Goal: Check status: Check status

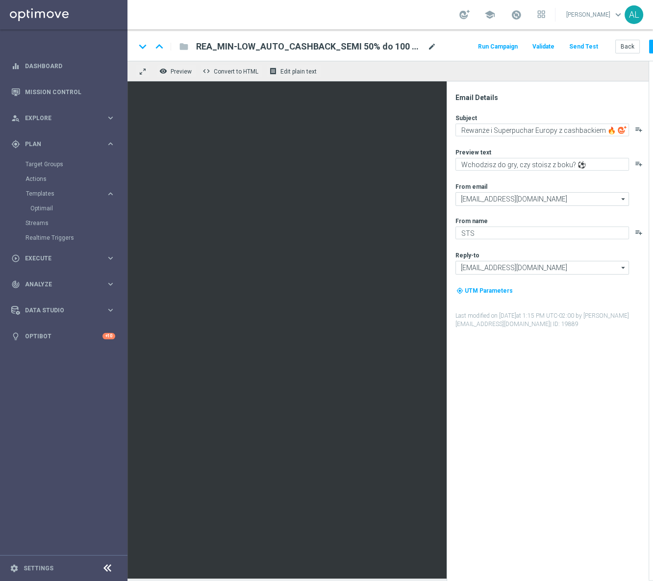
click at [430, 47] on span "mode_edit" at bounding box center [432, 46] width 9 height 9
click at [537, 137] on div "Subject Rewanże i Superpuchar Europy z cashbackiem 🔥 playlist_add Preview text …" at bounding box center [551, 221] width 192 height 215
click at [539, 133] on textarea "Rewanże i Superpuchar Europy z cashbackiem 🔥" at bounding box center [542, 130] width 174 height 13
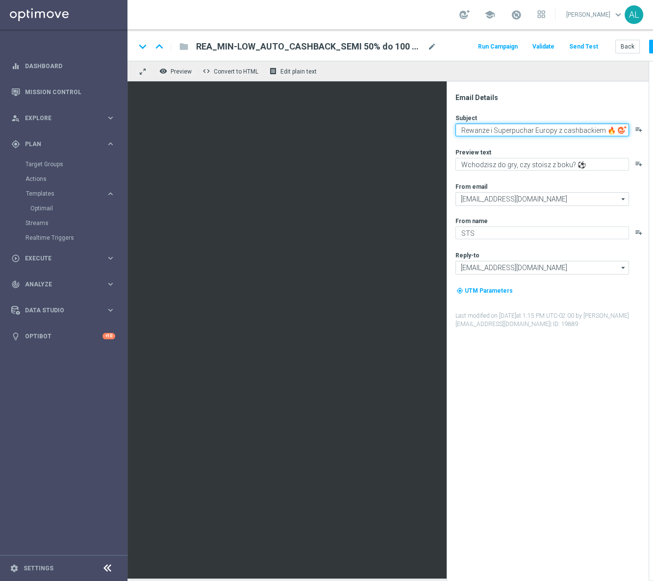
click at [539, 133] on textarea "Rewanże i Superpuchar Europy z cashbackiem 🔥" at bounding box center [542, 130] width 174 height 13
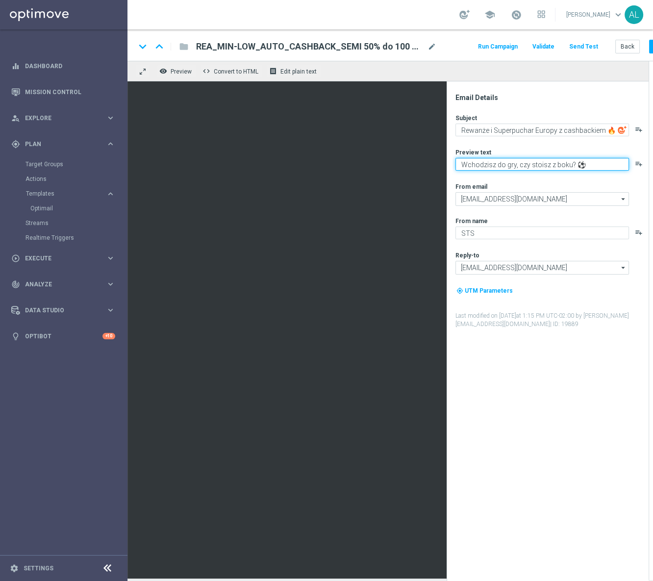
click at [520, 167] on textarea "Wchodzisz do gry, czy stoisz z boku? ⚽️" at bounding box center [542, 164] width 174 height 13
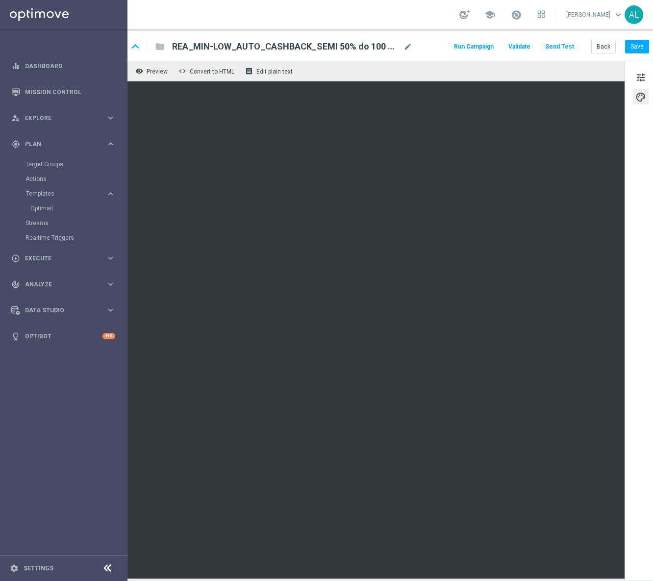
scroll to position [0, 35]
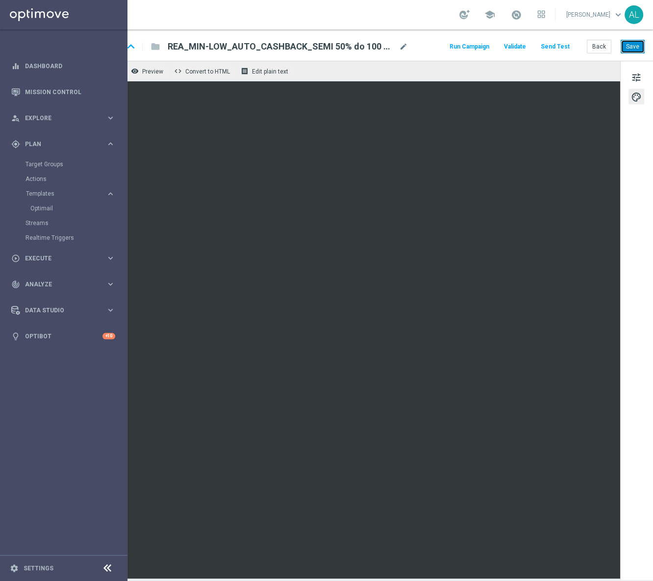
click at [621, 49] on button "Save" at bounding box center [633, 47] width 24 height 14
click at [587, 49] on button "Back" at bounding box center [599, 47] width 25 height 14
click at [594, 45] on button "Back" at bounding box center [599, 47] width 25 height 14
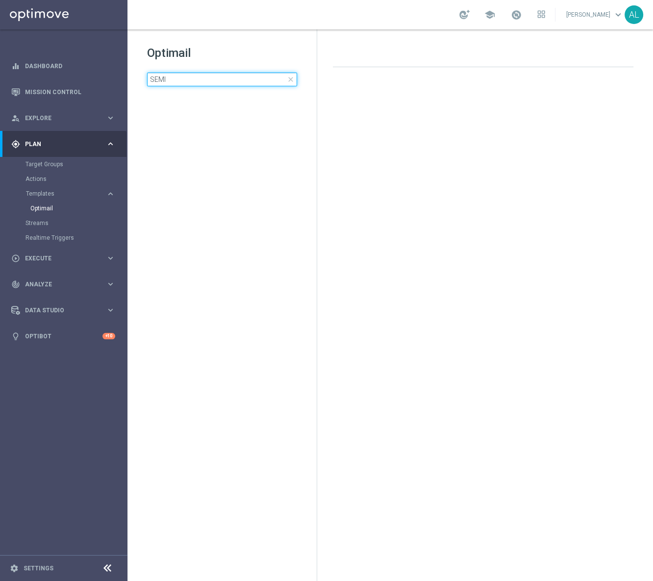
click at [193, 79] on input "SEMI" at bounding box center [222, 80] width 150 height 14
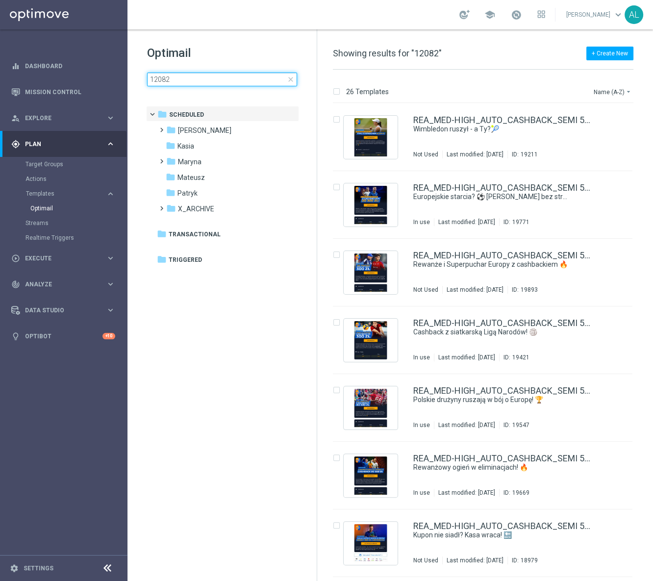
type input "120825"
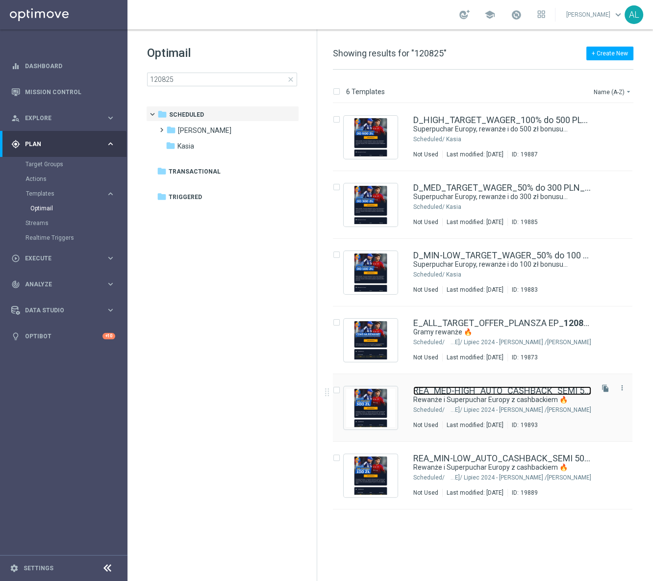
click at [486, 392] on link "REA_MED-HIGH_AUTO_CASHBACK_SEMI 50% do 300 PLN_ 120825" at bounding box center [502, 390] width 178 height 9
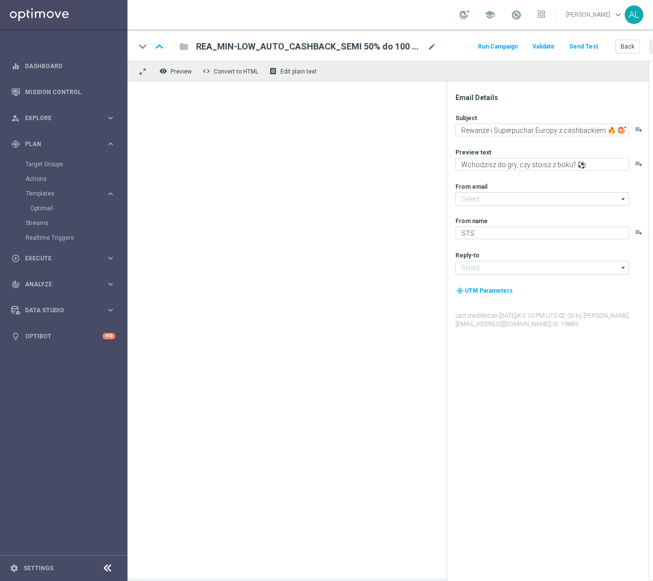
type input "oferta@sts.pl"
type input "kontakt@sts.pl"
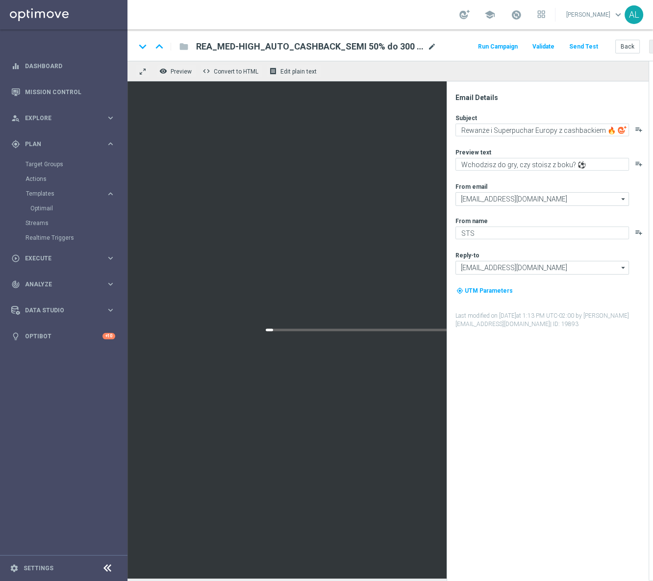
click at [429, 49] on span "mode_edit" at bounding box center [432, 46] width 9 height 9
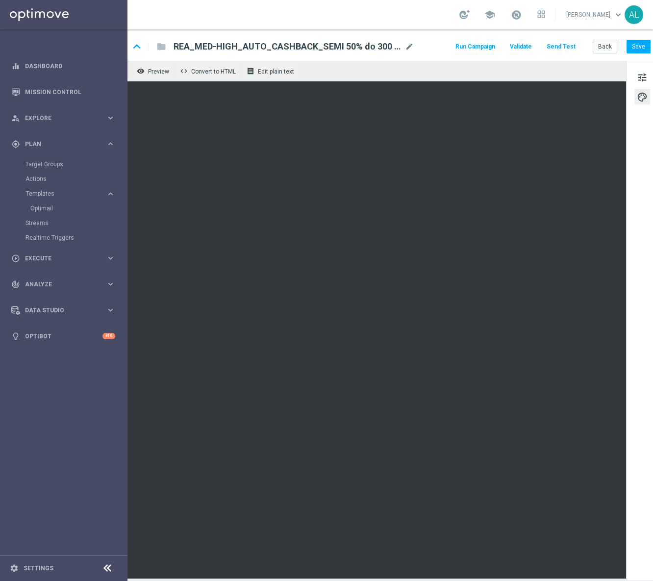
scroll to position [0, 35]
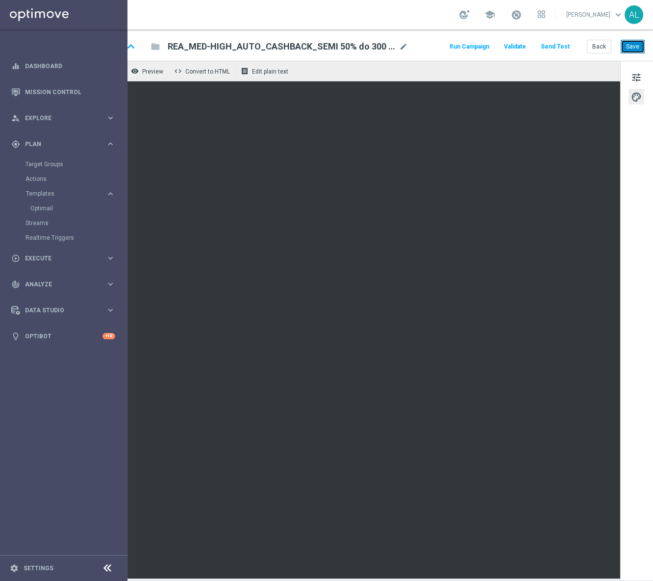
click at [621, 53] on button "Save" at bounding box center [633, 47] width 24 height 14
click at [593, 50] on button "Back" at bounding box center [599, 47] width 25 height 14
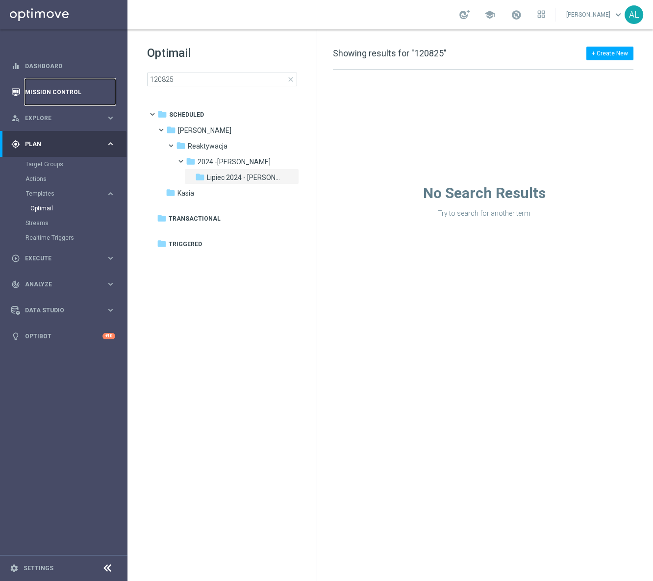
click at [46, 90] on link "Mission Control" at bounding box center [70, 92] width 90 height 26
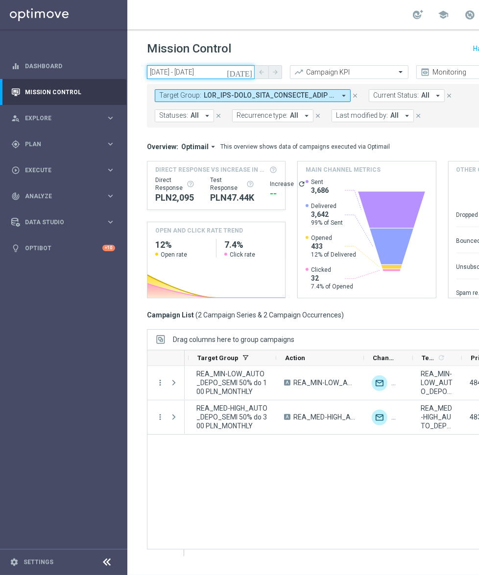
click at [183, 71] on input "09 Aug 2025 - 11 Aug 2025" at bounding box center [201, 72] width 108 height 14
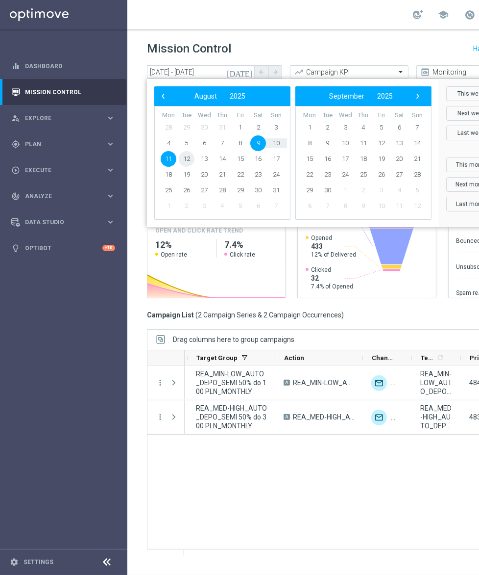
click at [186, 157] on span "12" at bounding box center [187, 159] width 16 height 16
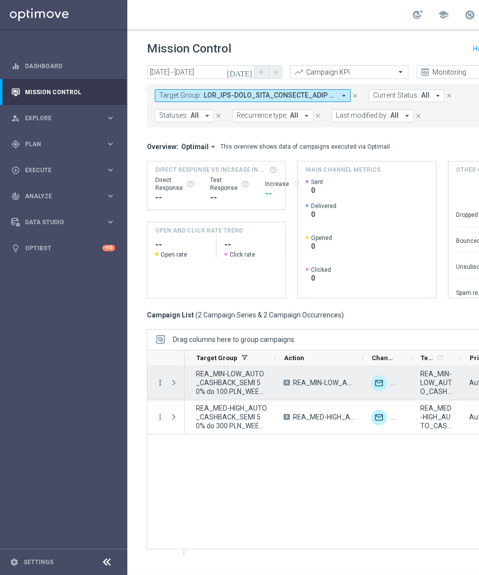
click at [161, 382] on icon "more_vert" at bounding box center [160, 382] width 9 height 9
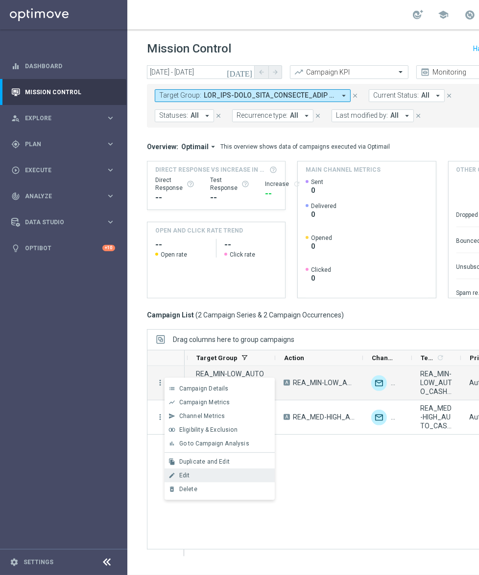
click at [204, 478] on div "Edit" at bounding box center [224, 475] width 91 height 7
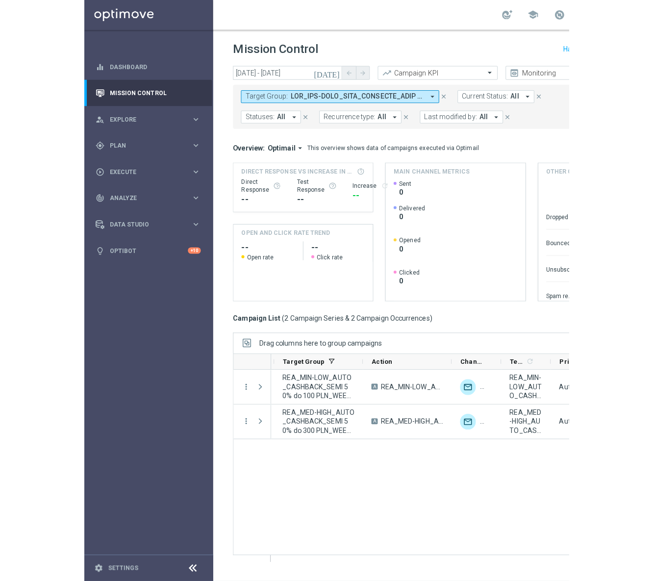
scroll to position [0, 200]
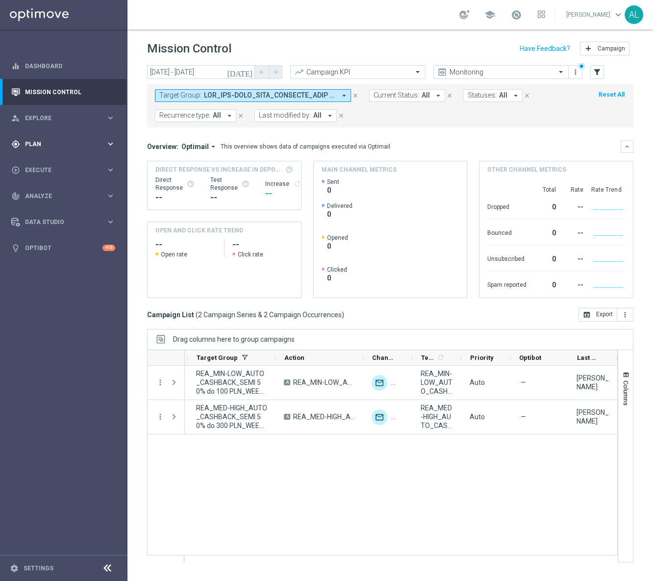
click at [68, 144] on span "Plan" at bounding box center [65, 144] width 81 height 6
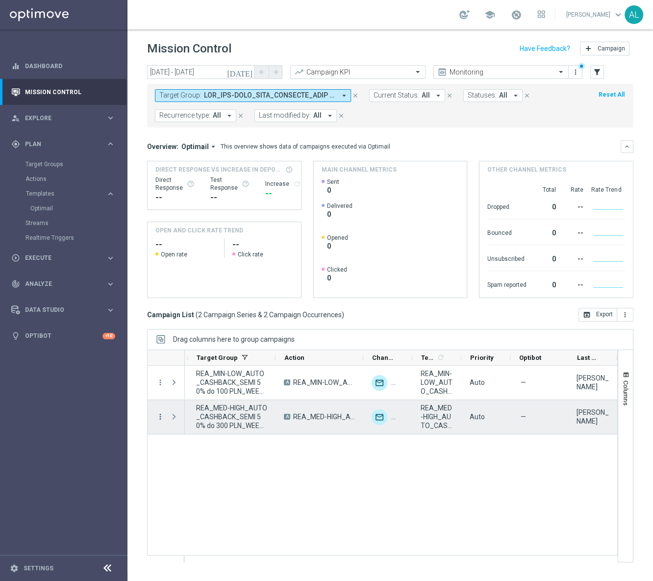
click at [158, 416] on icon "more_vert" at bounding box center [160, 416] width 9 height 9
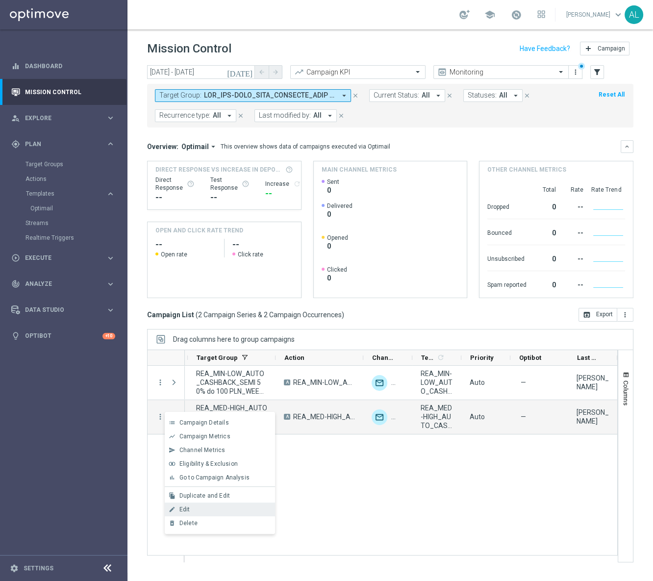
click at [207, 510] on div "Edit" at bounding box center [224, 509] width 91 height 7
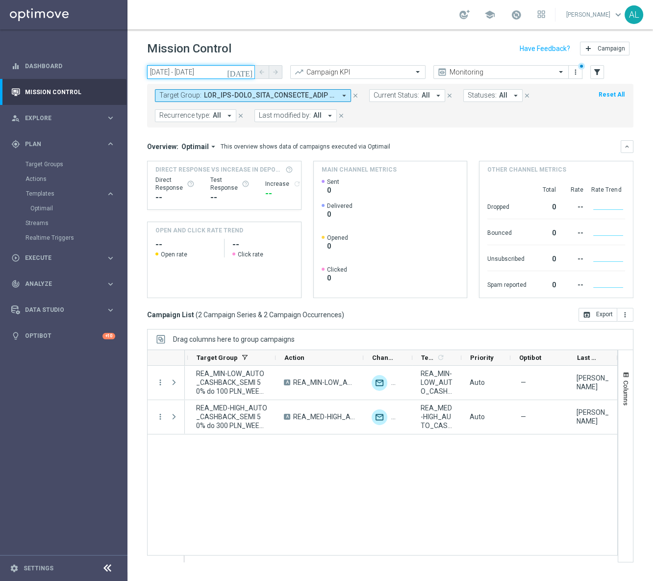
click at [197, 68] on input "12 Aug 2025 - 12 Aug 2025" at bounding box center [201, 72] width 108 height 14
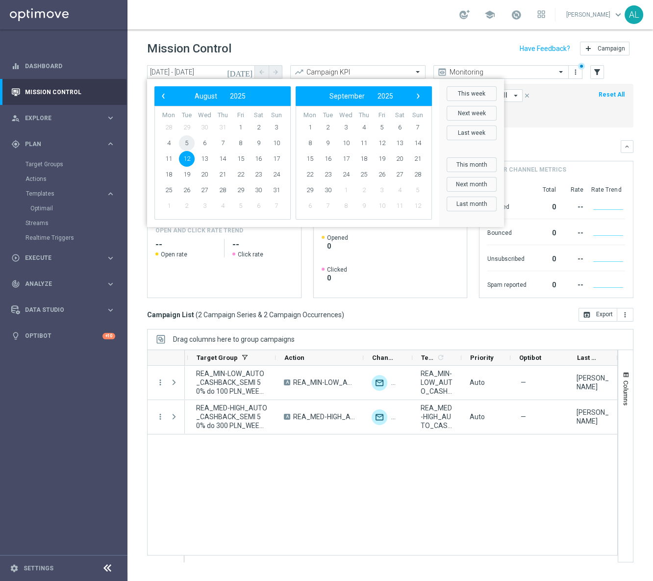
click at [188, 144] on span "5" at bounding box center [187, 143] width 16 height 16
type input "05 Aug 2025 - 05 Aug 2025"
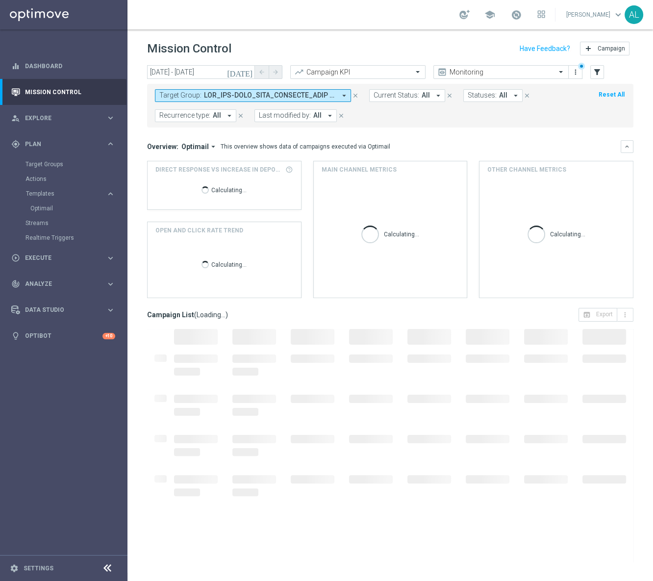
click at [285, 121] on button "Last modified by: All arrow_drop_down" at bounding box center [295, 115] width 82 height 13
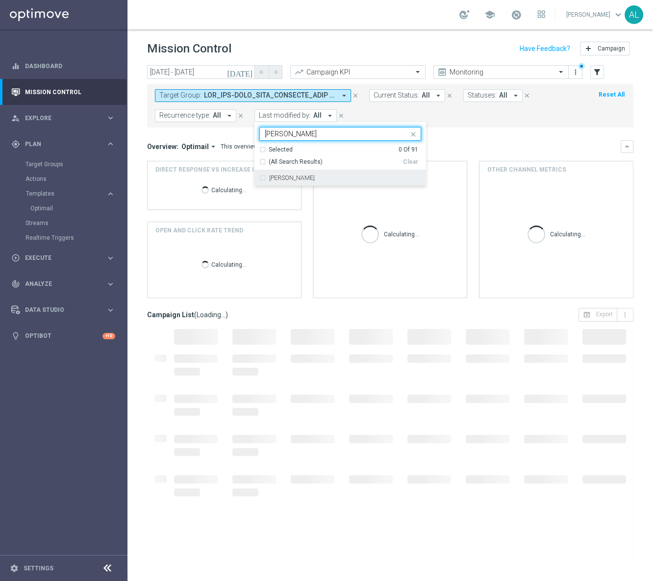
click at [324, 185] on div "[PERSON_NAME]" at bounding box center [340, 178] width 162 height 16
type input "Antoni"
click at [531, 146] on div "Overview: Optimail arrow_drop_down This overview shows data of campaigns execut…" at bounding box center [384, 146] width 474 height 9
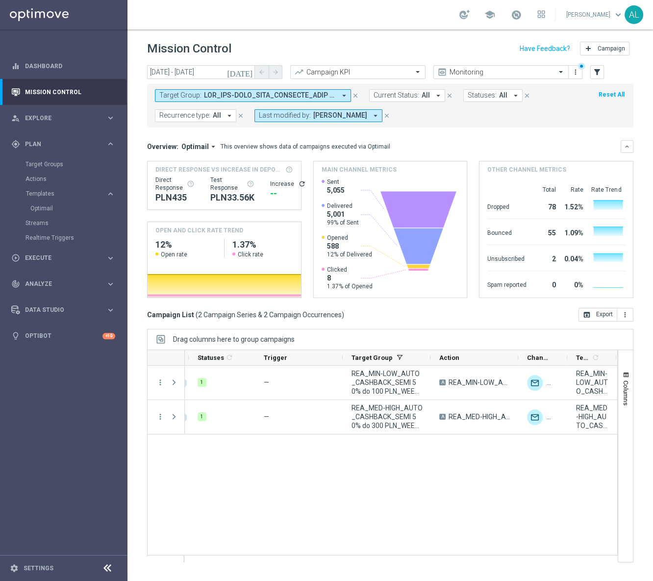
scroll to position [0, 45]
click at [269, 90] on button "Target Group: arrow_drop_down" at bounding box center [253, 95] width 196 height 13
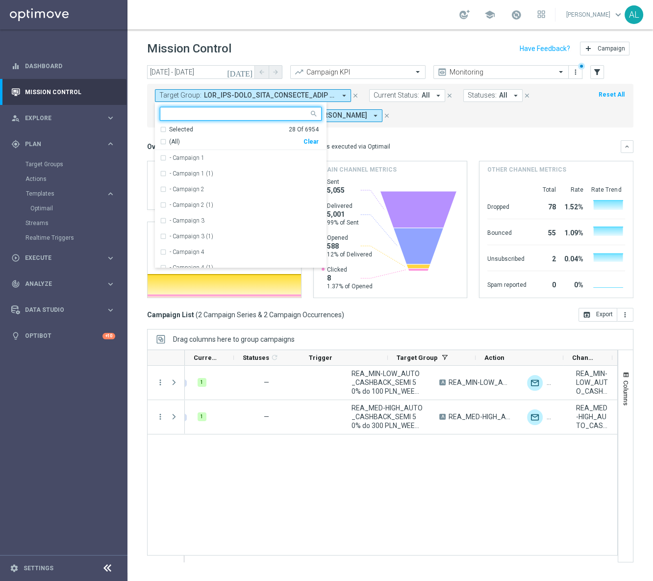
scroll to position [0, 0]
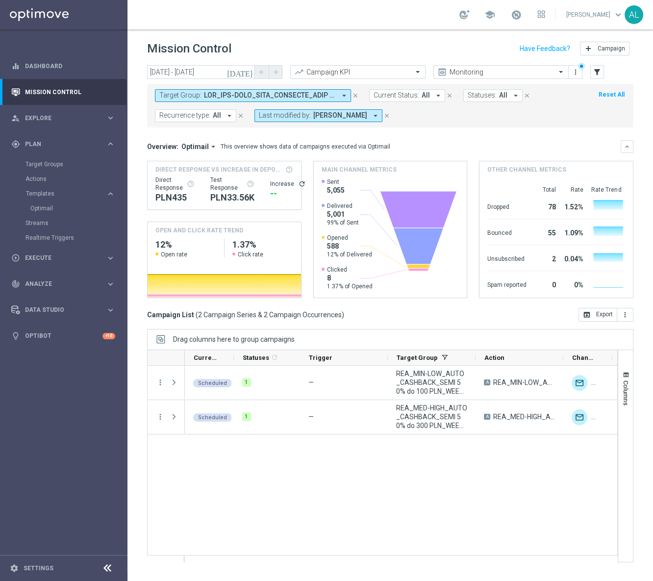
click at [283, 91] on span at bounding box center [270, 95] width 132 height 8
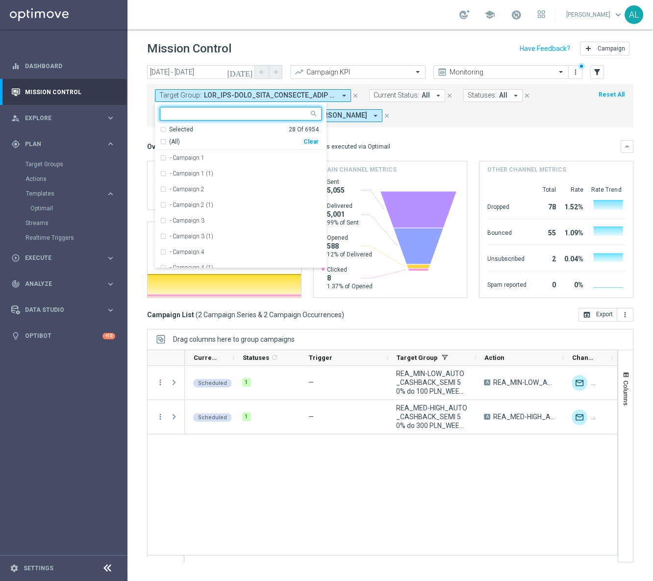
click at [0, 0] on div "Clear" at bounding box center [0, 0] width 0 height 0
click at [411, 133] on mini-dashboard "Overview: Optimail arrow_drop_down This overview shows data of campaigns execut…" at bounding box center [390, 217] width 486 height 180
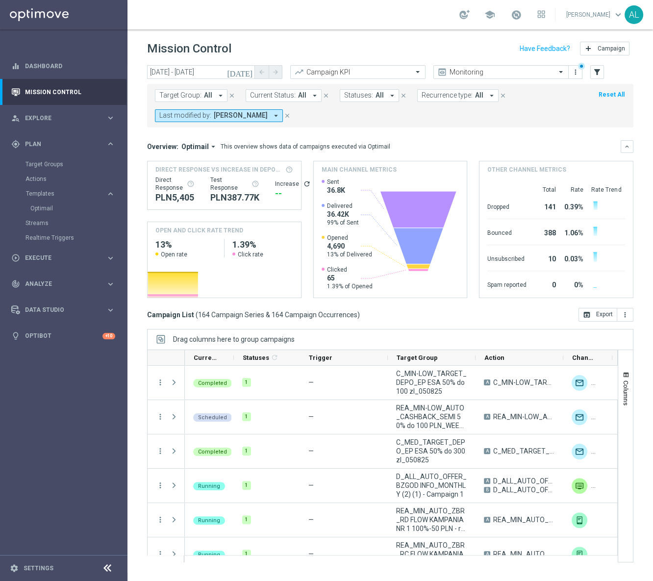
click at [428, 98] on span "Recurrence type:" at bounding box center [447, 95] width 51 height 8
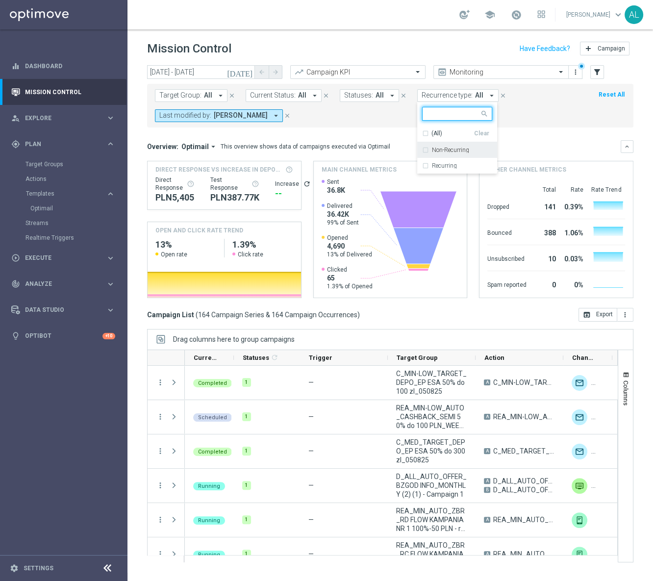
click at [440, 151] on label "Non-Recurring" at bounding box center [450, 150] width 37 height 6
click at [562, 134] on mini-dashboard "Overview: Optimail arrow_drop_down This overview shows data of campaigns execut…" at bounding box center [390, 217] width 486 height 180
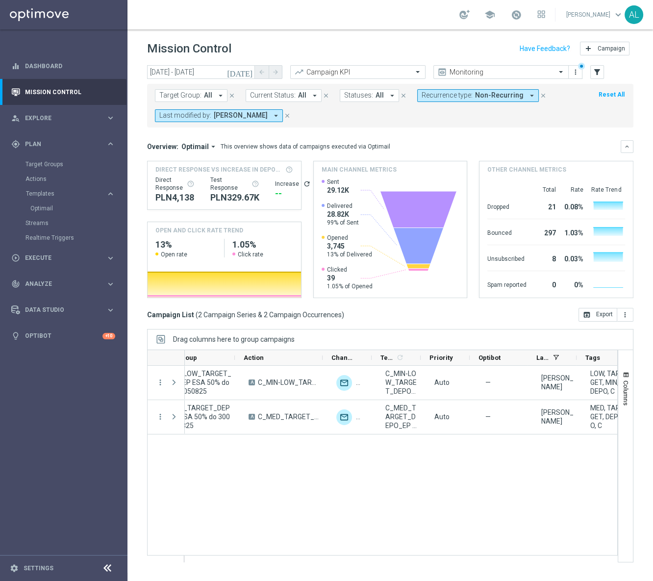
scroll to position [0, 240]
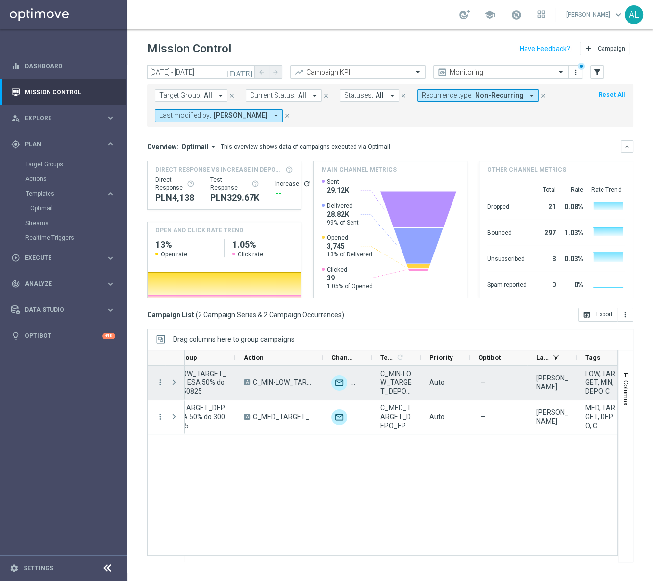
click at [267, 378] on span "C_MIN-LOW_TARGET_DEPO_EP ESA 50% do 100 zl_050825" at bounding box center [284, 382] width 62 height 9
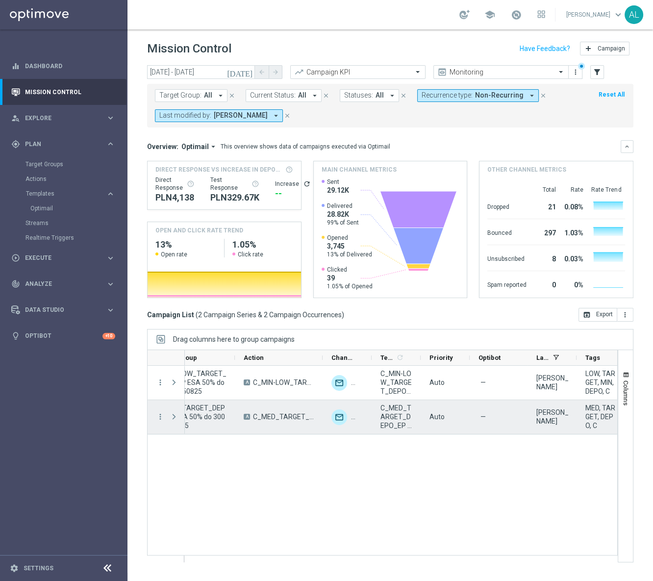
click at [267, 415] on span "C_MED_TARGET_DEPO_EP ESA 50% do 300 zl_050825" at bounding box center [284, 416] width 62 height 9
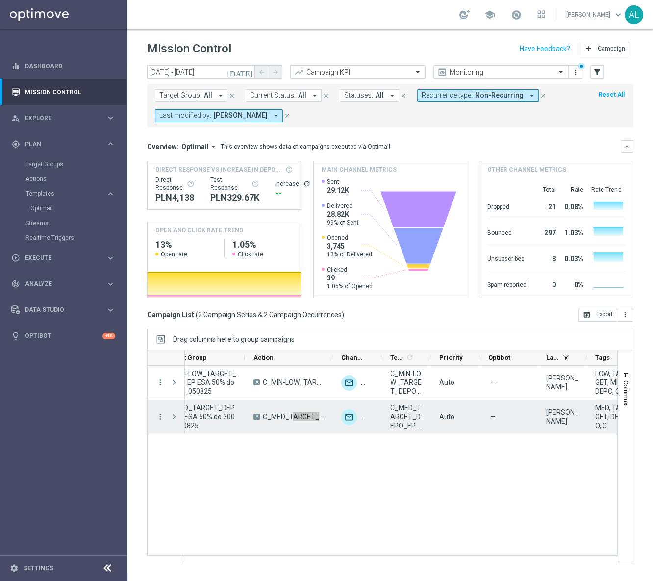
scroll to position [0, 267]
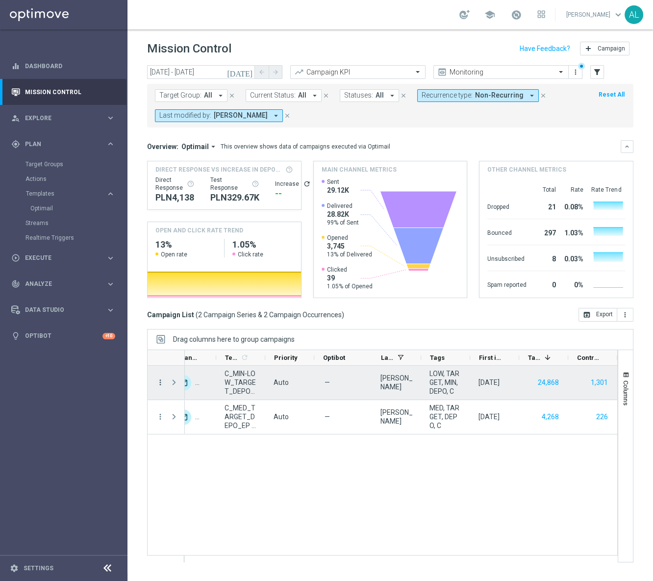
click at [156, 381] on icon "more_vert" at bounding box center [160, 382] width 9 height 9
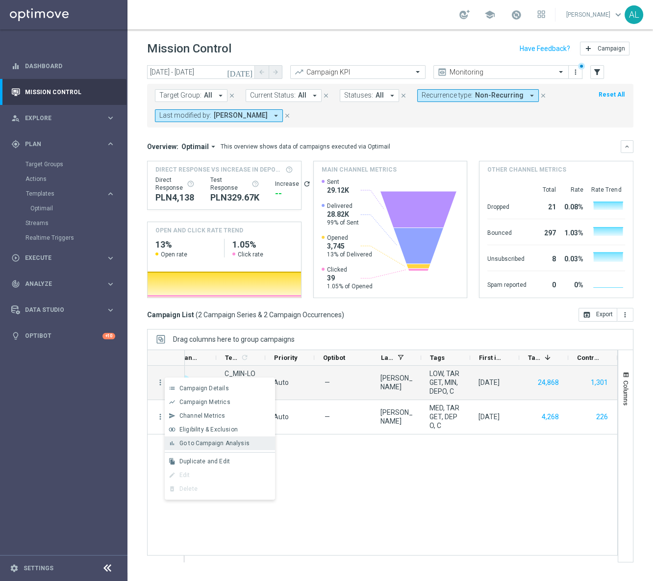
click at [219, 440] on span "Go to Campaign Analysis" at bounding box center [214, 443] width 70 height 7
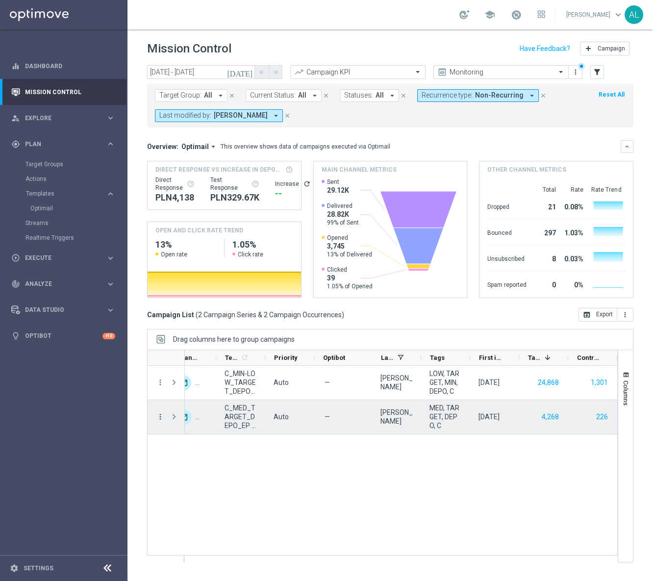
click at [162, 417] on icon "more_vert" at bounding box center [160, 416] width 9 height 9
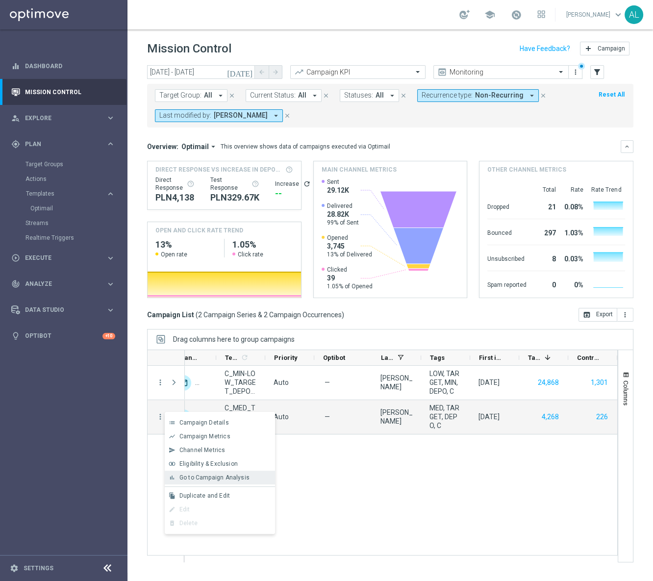
click at [200, 474] on span "Go to Campaign Analysis" at bounding box center [214, 477] width 70 height 7
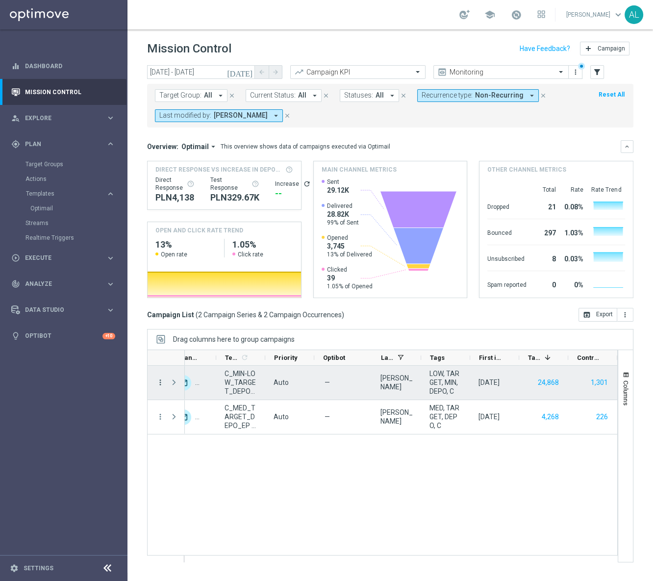
click at [156, 382] on icon "more_vert" at bounding box center [160, 382] width 9 height 9
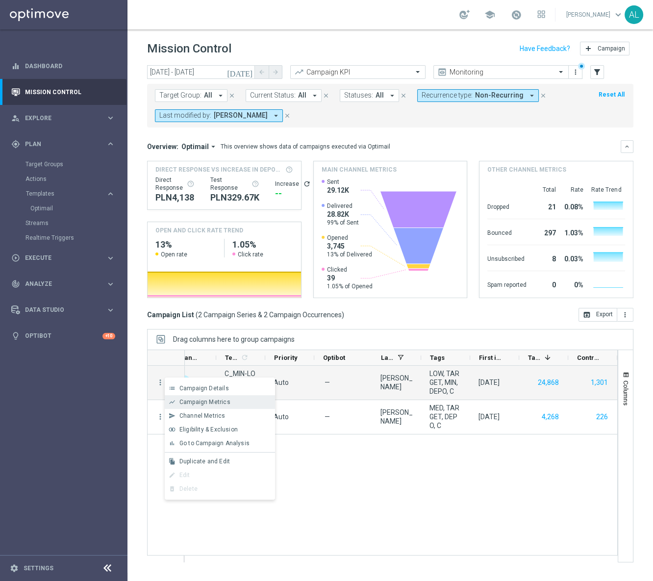
click at [195, 402] on span "Campaign Metrics" at bounding box center [204, 402] width 51 height 7
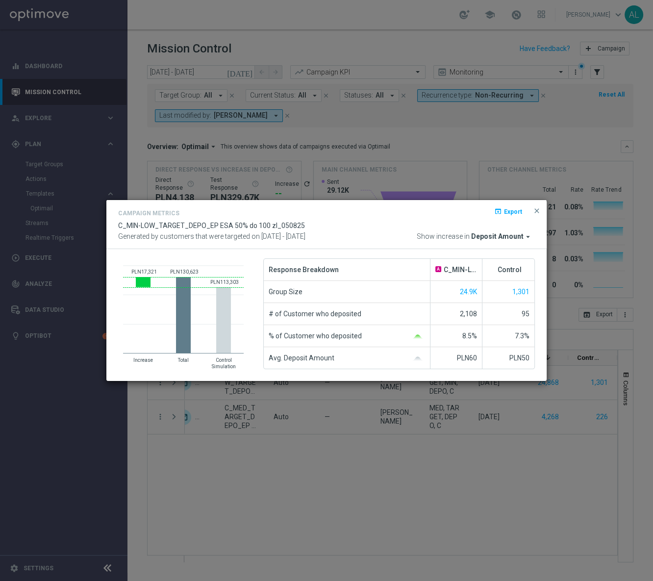
click at [519, 235] on span "Deposit Amount" at bounding box center [497, 236] width 52 height 9
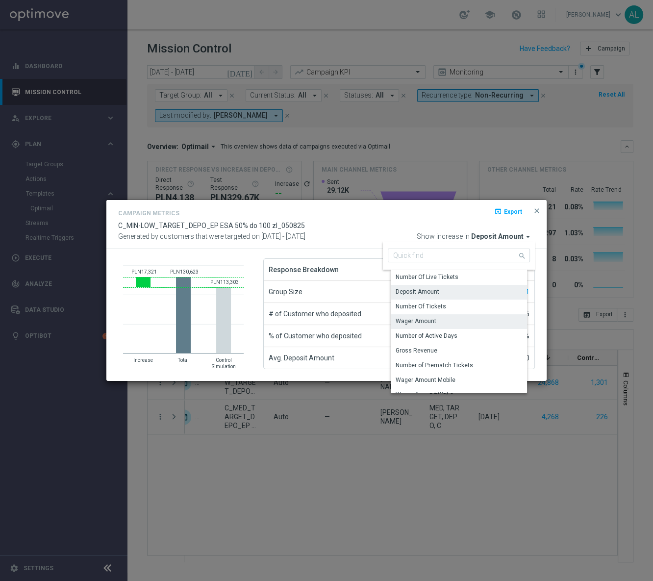
click at [441, 318] on div "Wager Amount" at bounding box center [463, 321] width 144 height 14
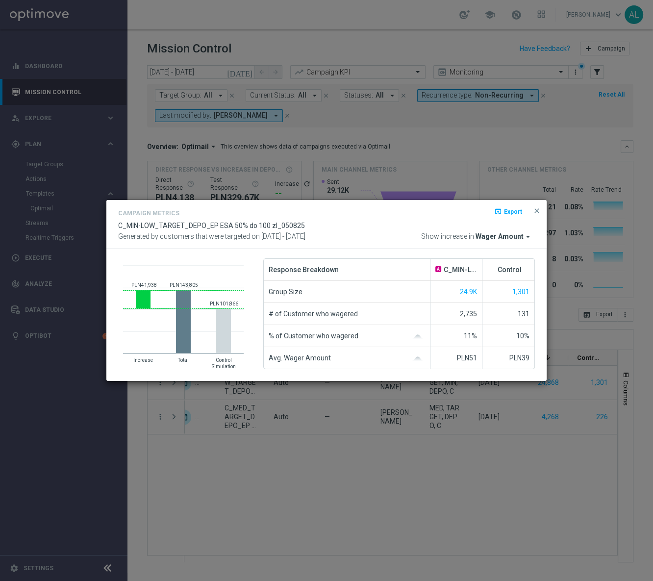
click at [512, 235] on span "Wager Amount" at bounding box center [500, 236] width 48 height 9
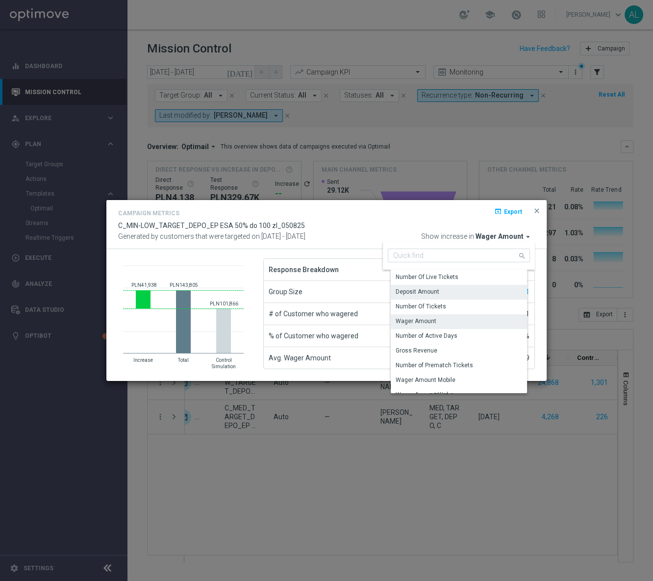
click at [460, 290] on div "Deposit Amount" at bounding box center [463, 292] width 144 height 14
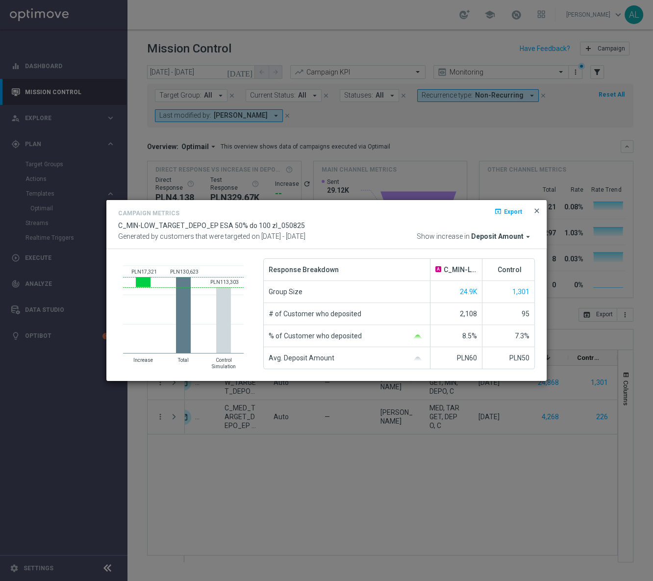
click at [536, 211] on span "close" at bounding box center [537, 211] width 8 height 8
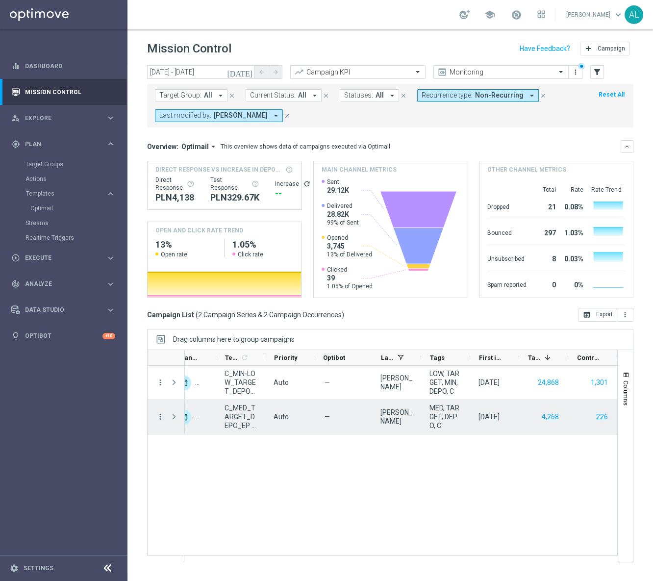
click at [160, 416] on icon "more_vert" at bounding box center [160, 416] width 9 height 9
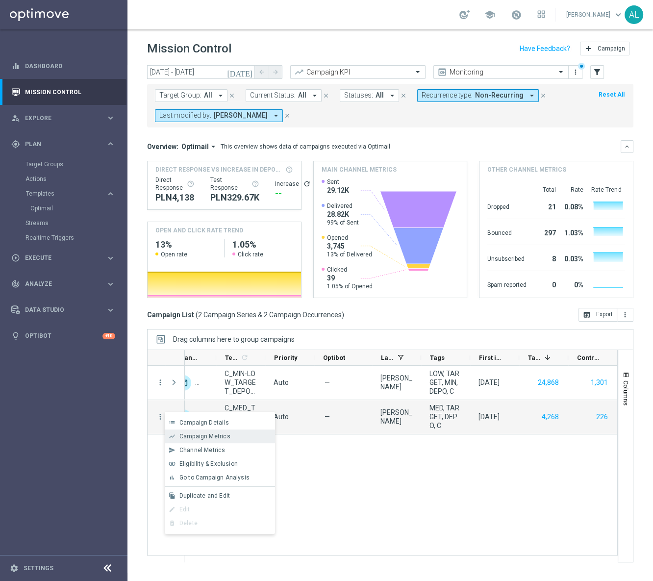
click at [224, 436] on span "Campaign Metrics" at bounding box center [204, 436] width 51 height 7
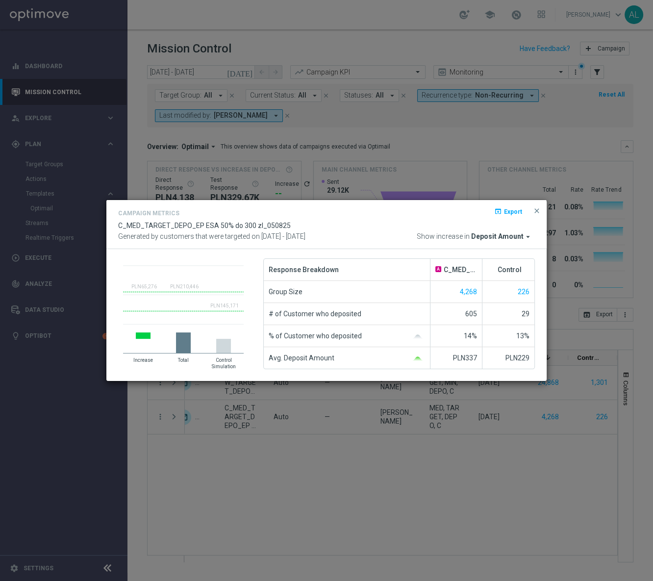
click at [510, 238] on span "Deposit Amount" at bounding box center [497, 236] width 52 height 9
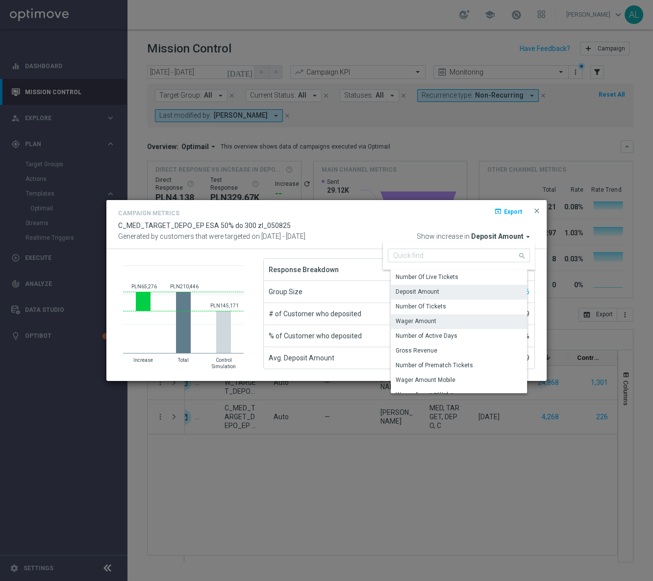
click at [445, 325] on div "Wager Amount" at bounding box center [463, 321] width 144 height 14
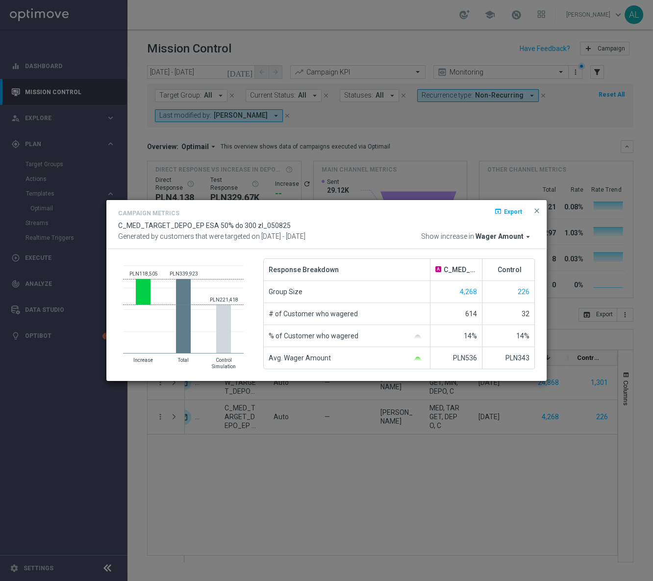
click at [495, 237] on span "Wager Amount" at bounding box center [500, 236] width 48 height 9
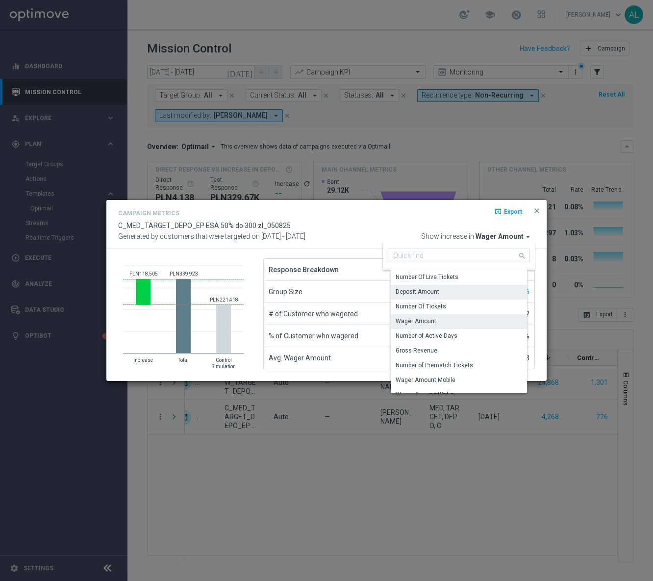
click at [452, 293] on div "Deposit Amount" at bounding box center [463, 292] width 144 height 14
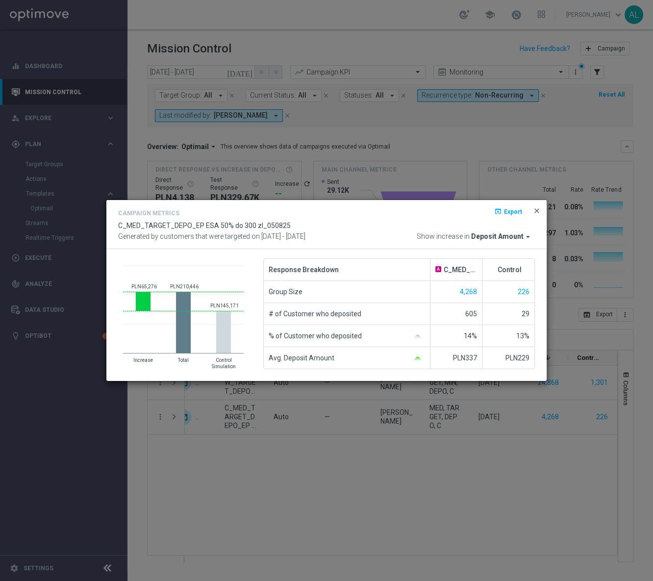
click at [528, 206] on div "Campaign Metrics open_in_browser Export C_MED_TARGET_DEPO_EP ESA 50% do 300 zl_…" at bounding box center [326, 225] width 440 height 50
click at [533, 210] on span "close" at bounding box center [537, 211] width 8 height 8
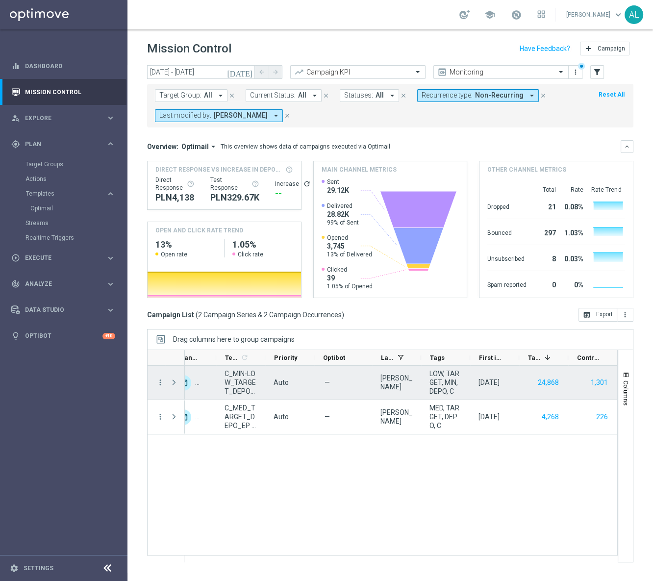
click at [156, 387] on div "more_vert" at bounding box center [157, 383] width 18 height 34
click at [159, 384] on icon "more_vert" at bounding box center [160, 382] width 9 height 9
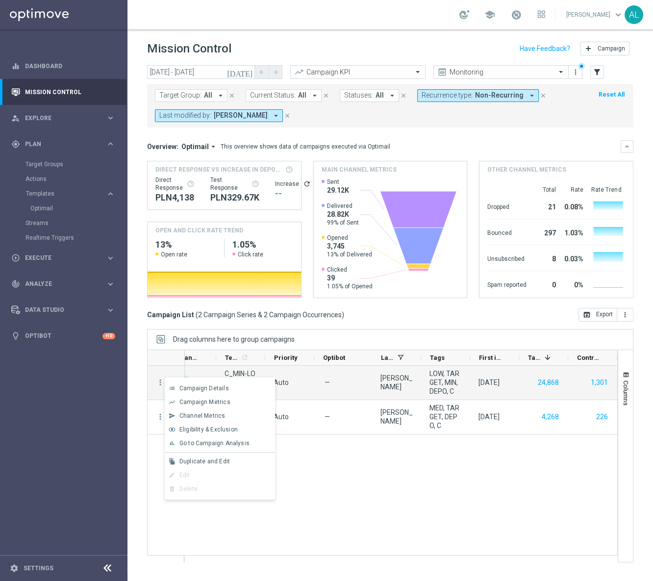
click at [190, 446] on div "Go to Campaign Analysis" at bounding box center [224, 443] width 91 height 7
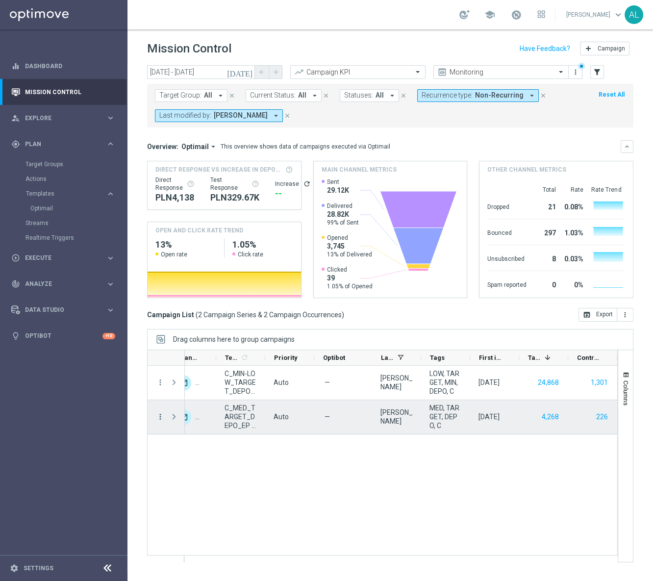
click at [156, 421] on menu-column "more_vert" at bounding box center [160, 416] width 9 height 9
click at [163, 416] on icon "more_vert" at bounding box center [160, 416] width 9 height 9
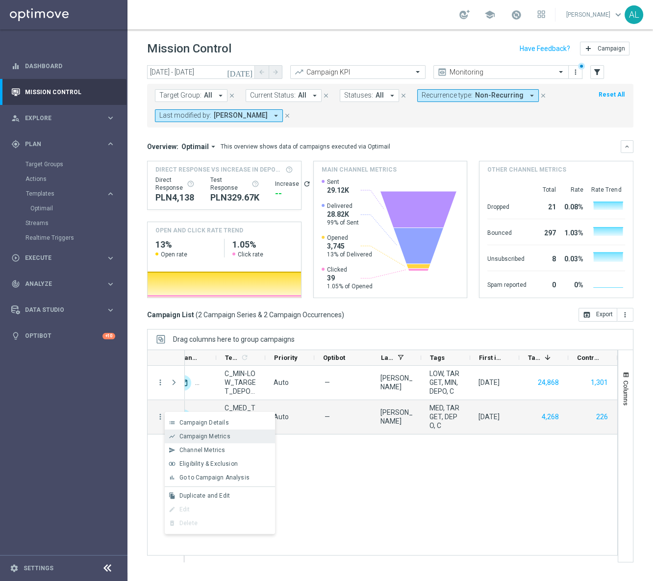
click at [182, 433] on span "Campaign Metrics" at bounding box center [204, 436] width 51 height 7
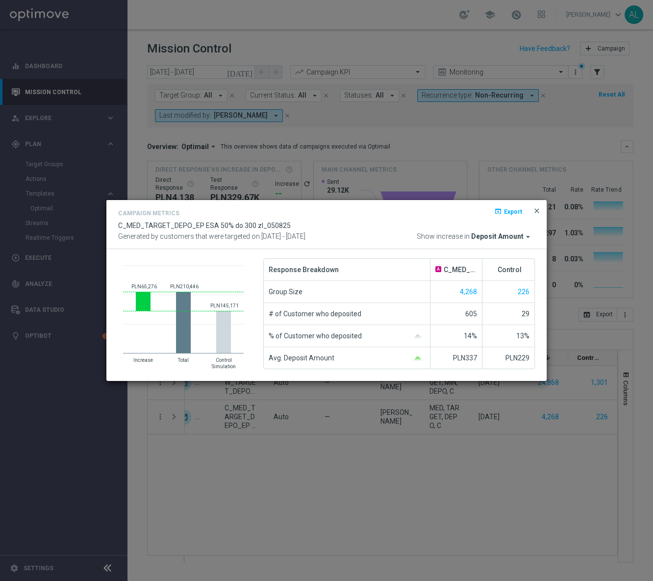
click at [538, 207] on span "close" at bounding box center [537, 211] width 8 height 8
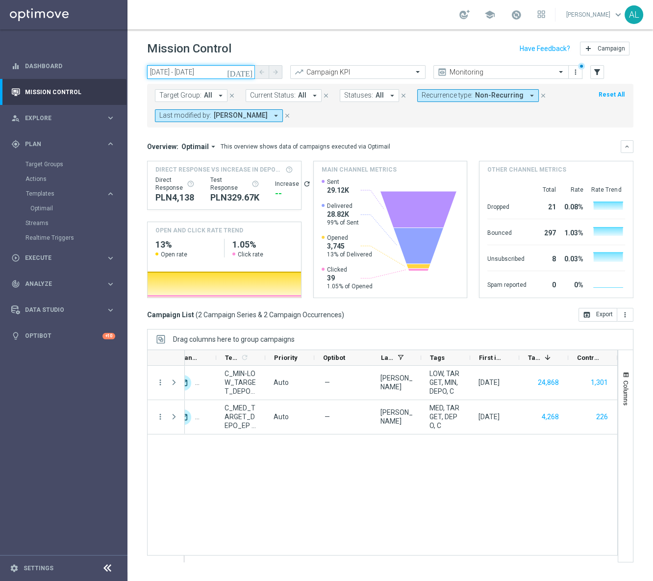
click at [212, 71] on input "05 Aug 2025 - 05 Aug 2025" at bounding box center [201, 72] width 108 height 14
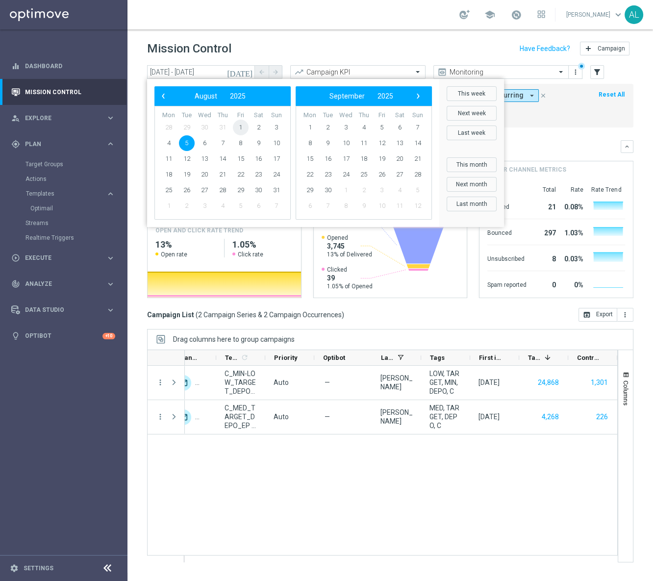
click at [240, 127] on span "1" at bounding box center [241, 128] width 16 height 16
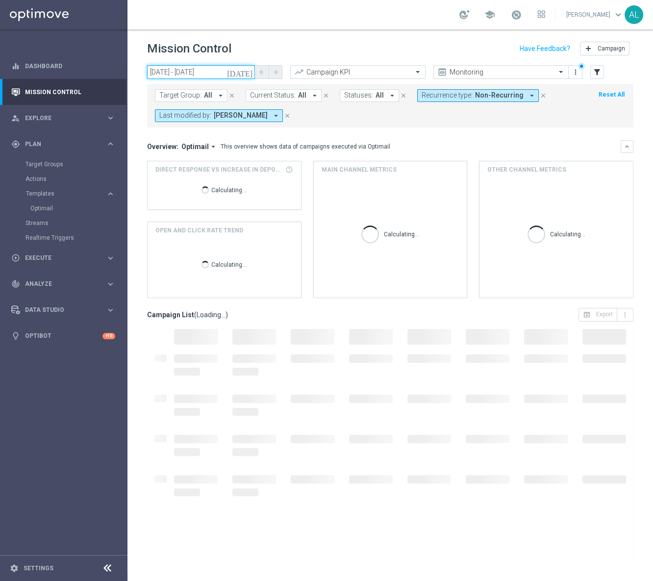
click at [159, 72] on input "01 Aug 2025 - 01 Aug 2025" at bounding box center [201, 72] width 108 height 14
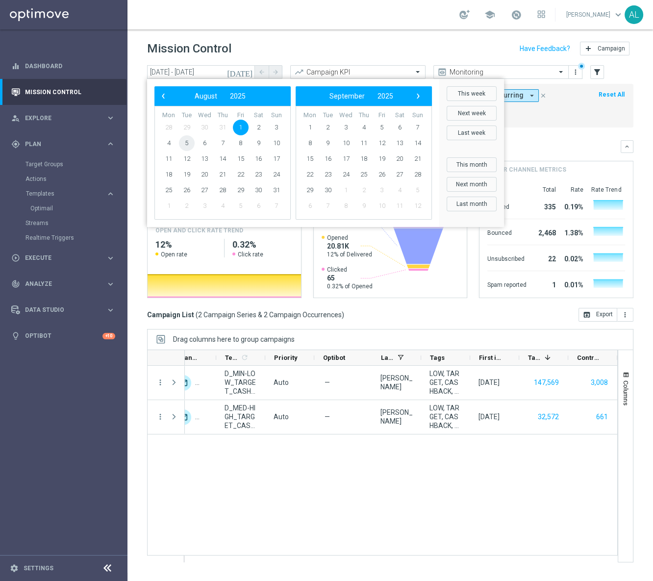
click at [190, 143] on span "5" at bounding box center [187, 143] width 16 height 16
click at [189, 143] on span "5" at bounding box center [187, 143] width 16 height 16
type input "05 Aug 2025 - 05 Aug 2025"
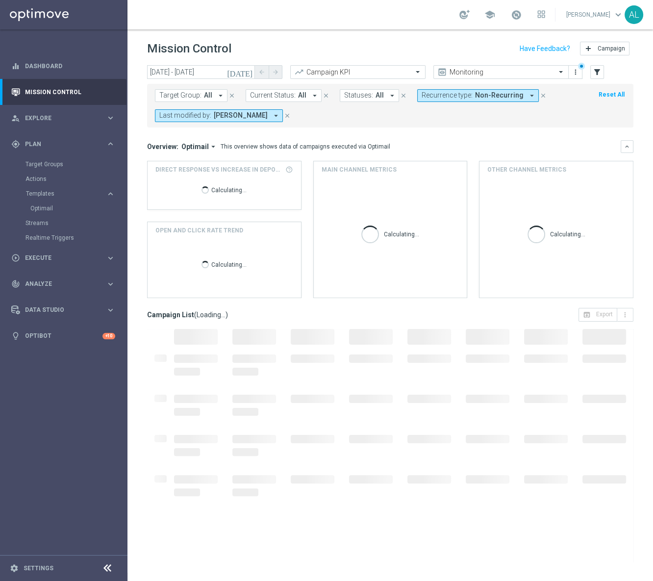
click at [475, 99] on span "Non-Recurring" at bounding box center [499, 95] width 49 height 8
click at [443, 165] on label "Recurring" at bounding box center [444, 166] width 25 height 6
click at [441, 153] on div "Non-Recurring" at bounding box center [457, 150] width 70 height 16
click at [551, 132] on mini-dashboard "Overview: Optimail arrow_drop_down This overview shows data of campaigns execut…" at bounding box center [390, 217] width 486 height 180
click at [204, 95] on span "All" at bounding box center [208, 95] width 8 height 8
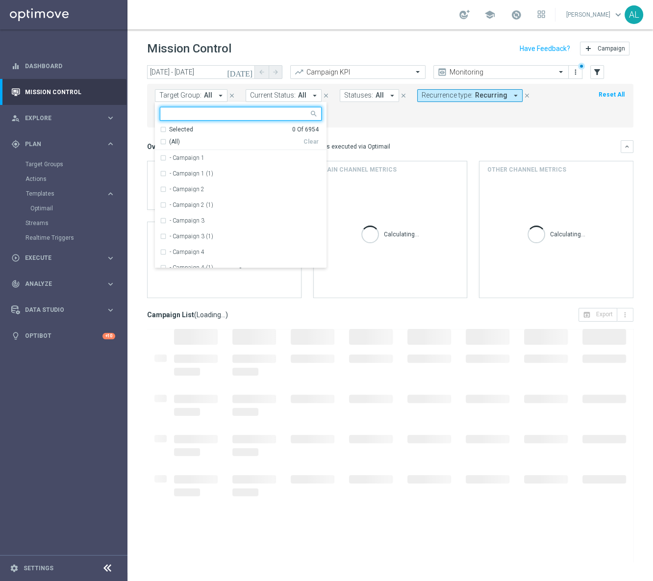
click at [206, 115] on input "text" at bounding box center [237, 114] width 144 height 8
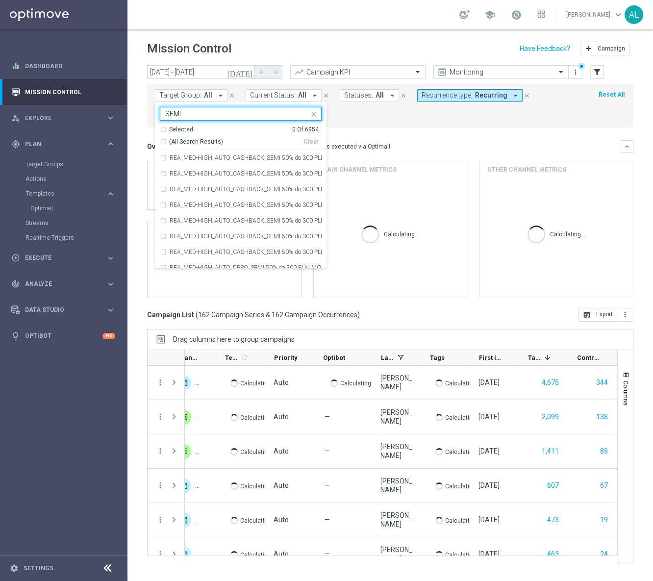
drag, startPoint x: 163, startPoint y: 138, endPoint x: 200, endPoint y: 142, distance: 37.0
click at [163, 138] on div "(All Search Results)" at bounding box center [232, 142] width 144 height 8
type input "SEMI"
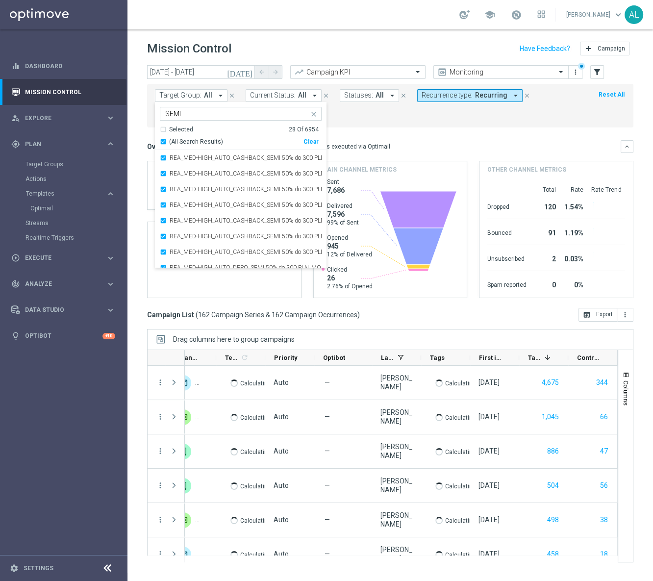
click at [371, 142] on div "This overview shows data of campaigns executed via Optimail" at bounding box center [306, 146] width 170 height 9
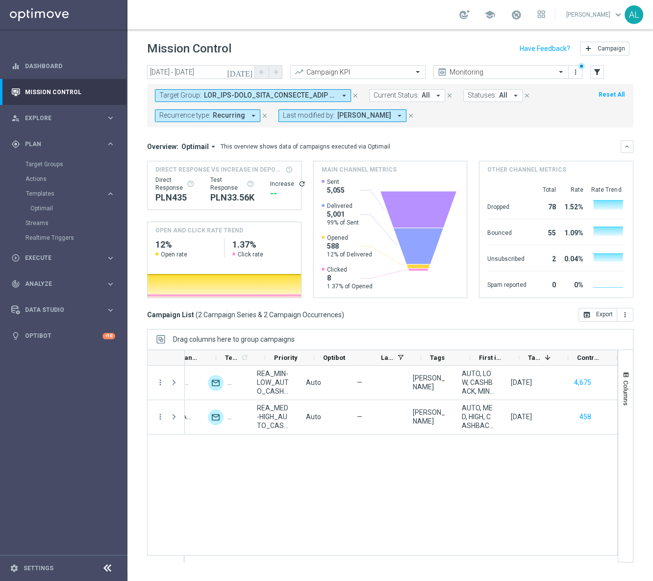
scroll to position [0, 395]
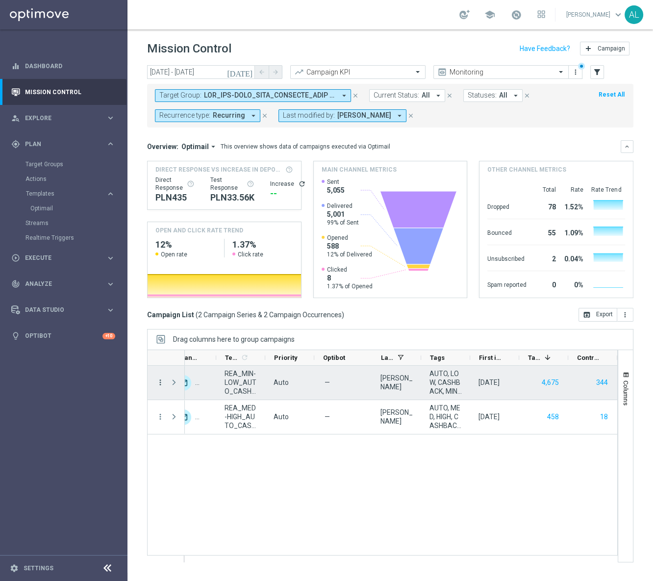
click at [156, 378] on icon "more_vert" at bounding box center [160, 382] width 9 height 9
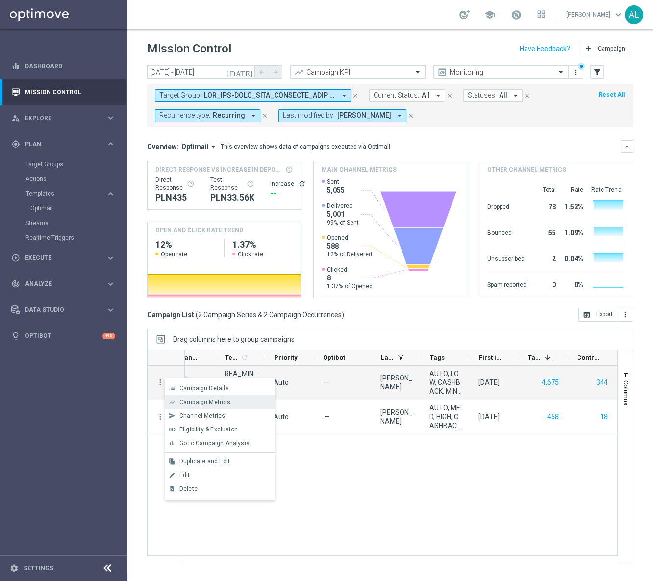
click at [205, 401] on span "Campaign Metrics" at bounding box center [204, 402] width 51 height 7
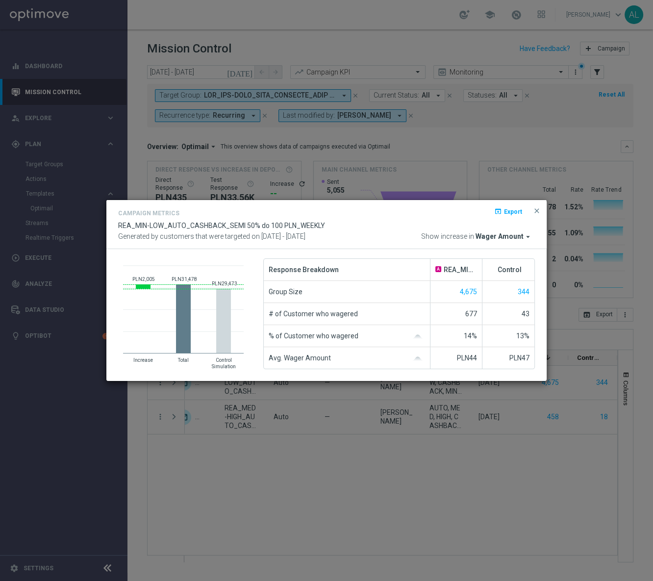
click at [501, 238] on span "Wager Amount" at bounding box center [500, 236] width 48 height 9
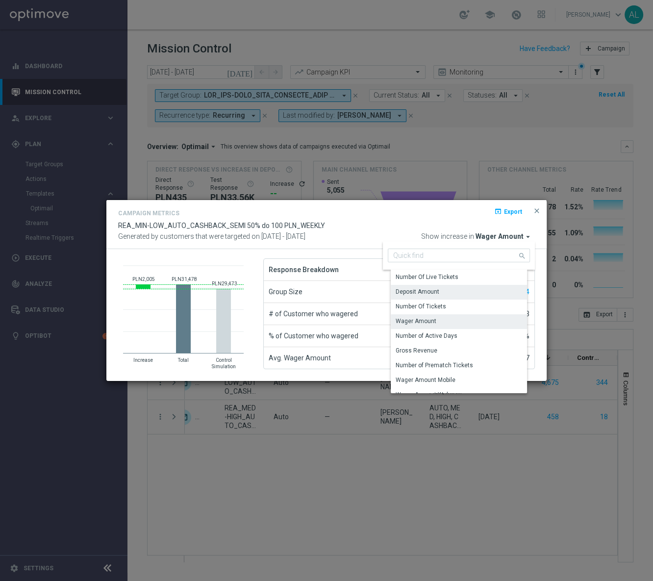
click at [465, 288] on div "Deposit Amount" at bounding box center [463, 292] width 144 height 14
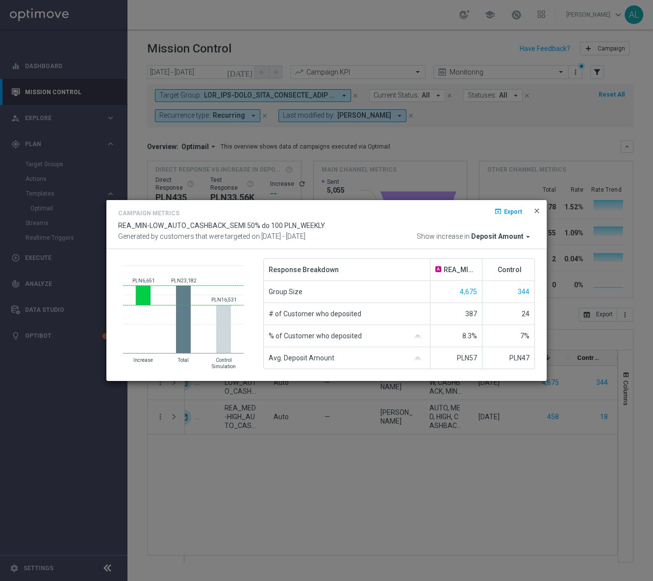
click at [533, 213] on span "close" at bounding box center [537, 211] width 8 height 8
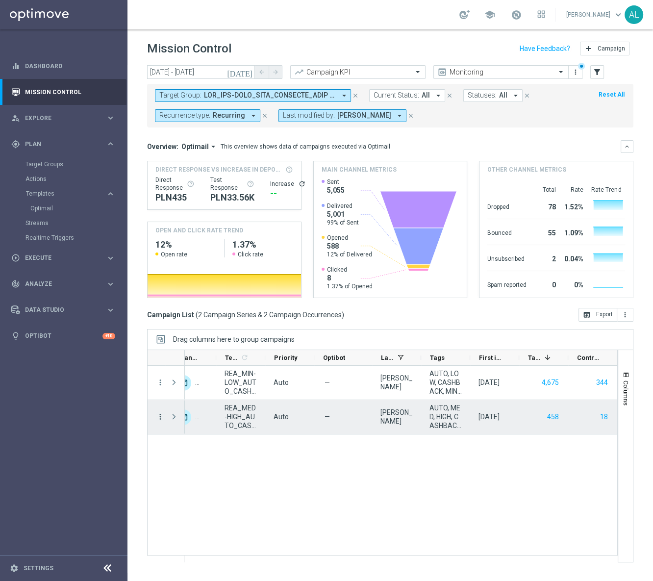
click at [161, 414] on icon "more_vert" at bounding box center [160, 416] width 9 height 9
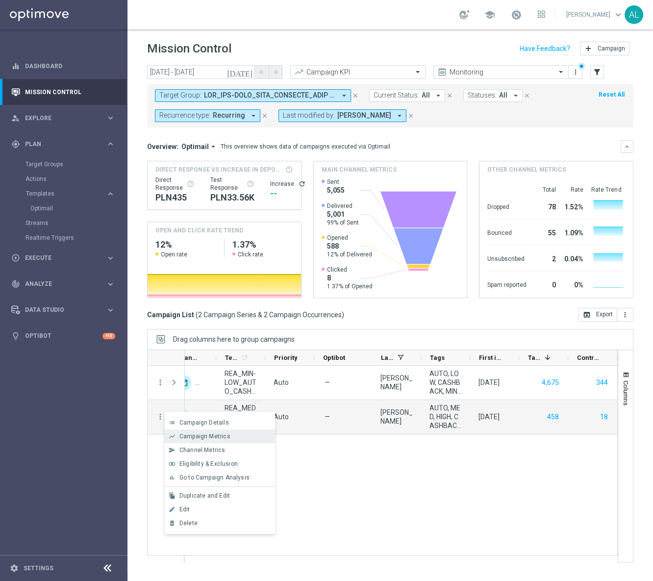
click at [226, 436] on span "Campaign Metrics" at bounding box center [204, 436] width 51 height 7
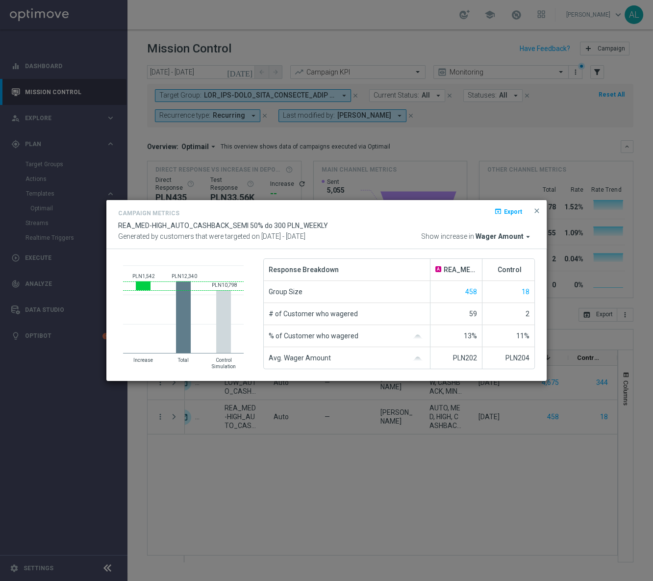
click at [510, 233] on span "Wager Amount" at bounding box center [500, 236] width 48 height 9
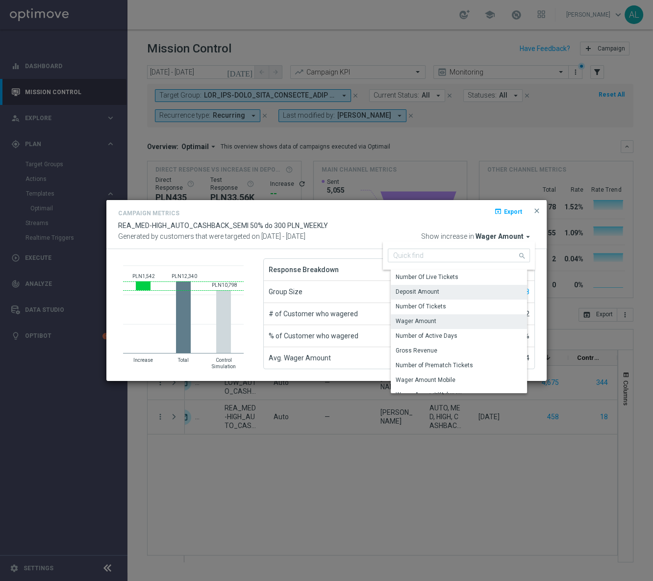
click at [454, 287] on div "Deposit Amount" at bounding box center [463, 292] width 144 height 14
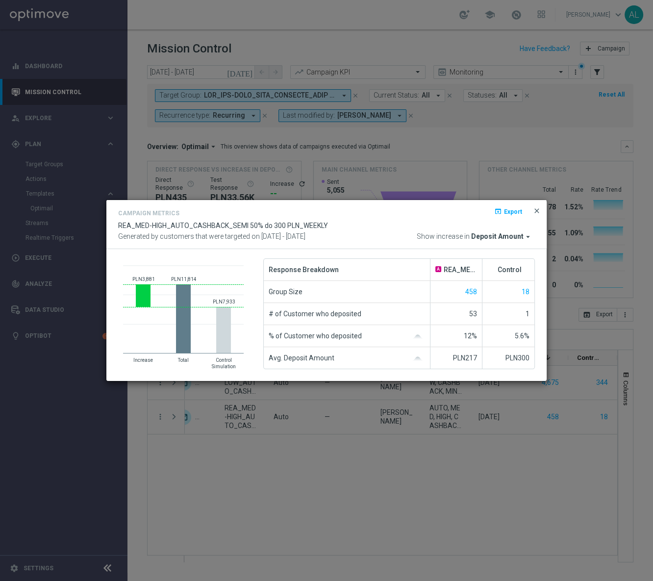
click at [536, 211] on span "close" at bounding box center [537, 211] width 8 height 8
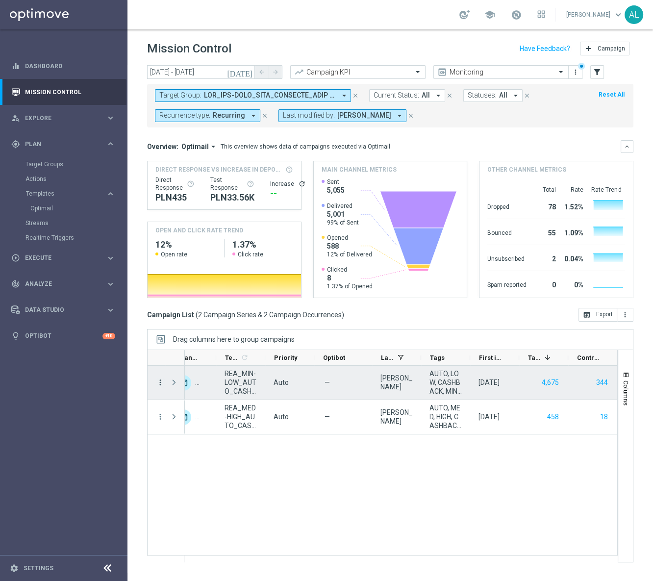
click at [159, 382] on icon "more_vert" at bounding box center [160, 382] width 9 height 9
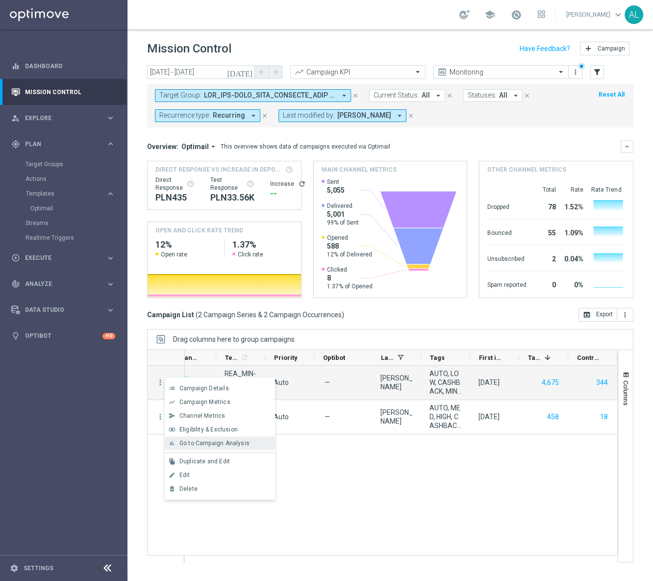
click at [232, 444] on span "Go to Campaign Analysis" at bounding box center [214, 443] width 70 height 7
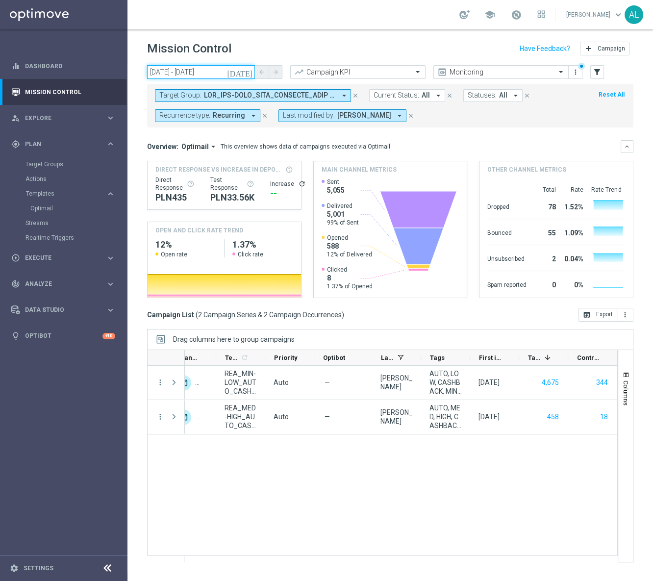
click at [198, 74] on input "05 Aug 2025 - 05 Aug 2025" at bounding box center [201, 72] width 108 height 14
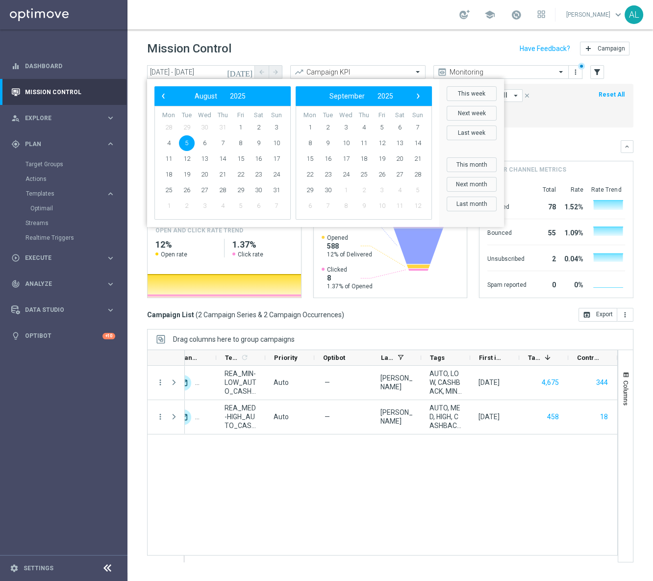
click at [189, 144] on span "5" at bounding box center [187, 143] width 16 height 16
click at [218, 143] on span "7" at bounding box center [223, 143] width 16 height 16
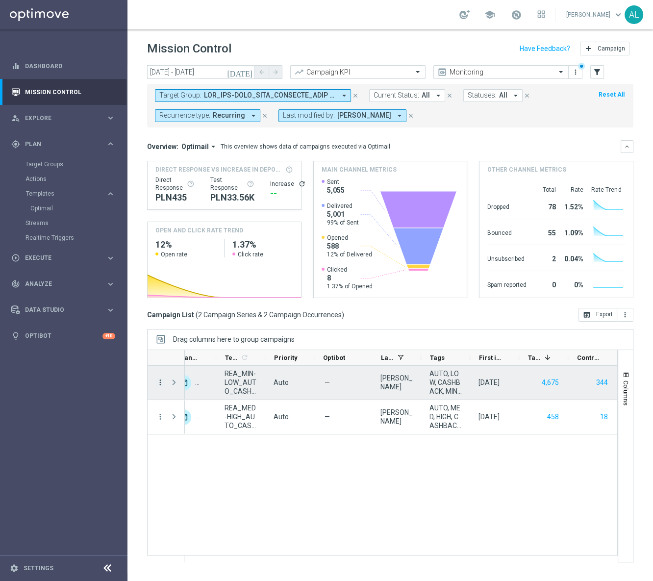
click at [157, 385] on icon "more_vert" at bounding box center [160, 382] width 9 height 9
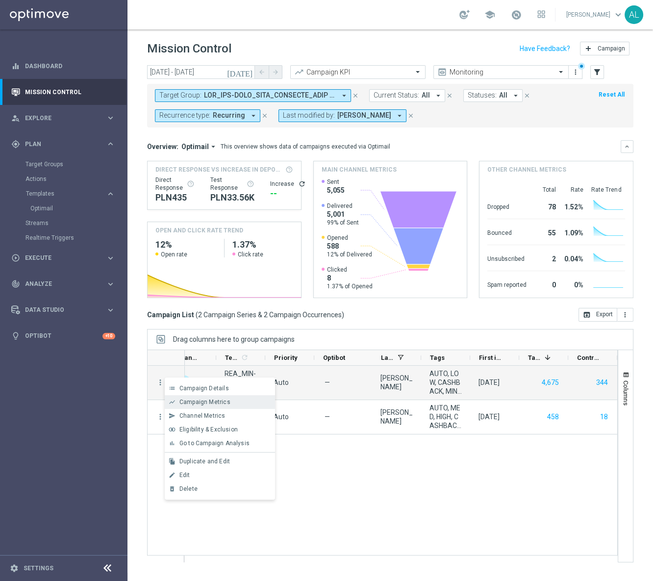
click at [204, 402] on span "Campaign Metrics" at bounding box center [204, 402] width 51 height 7
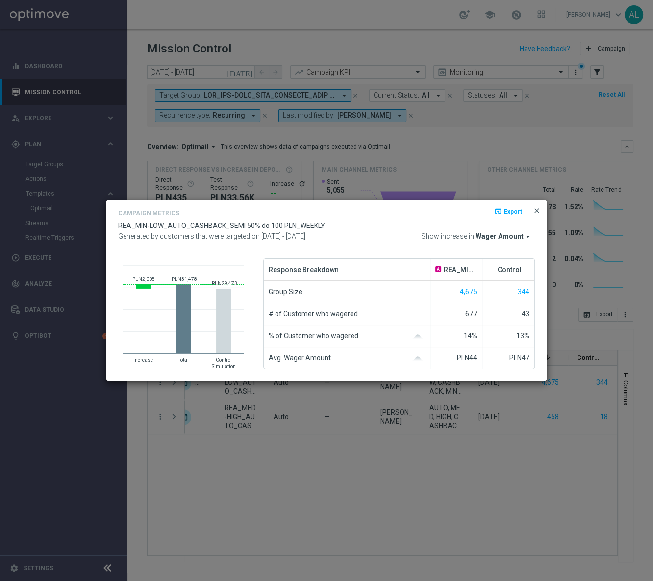
click at [535, 209] on span "close" at bounding box center [537, 211] width 8 height 8
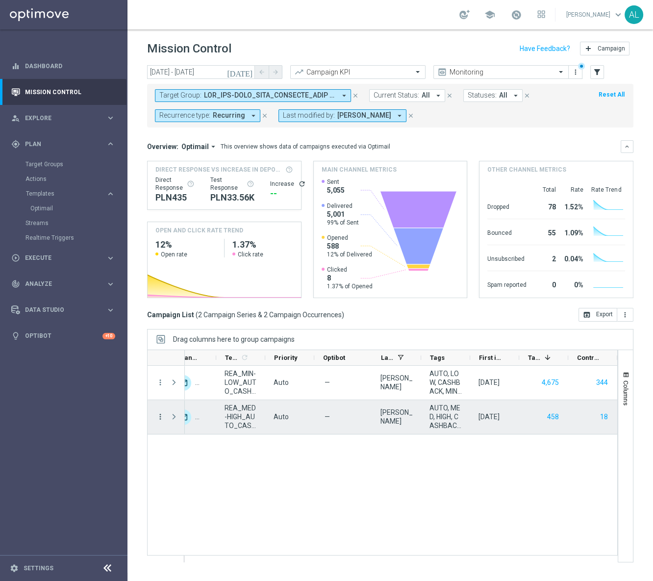
click at [161, 417] on icon "more_vert" at bounding box center [160, 416] width 9 height 9
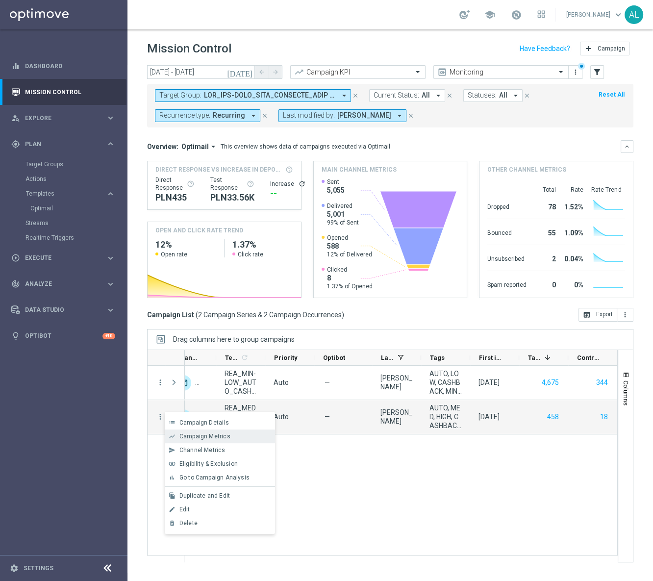
click at [223, 433] on span "Campaign Metrics" at bounding box center [204, 436] width 51 height 7
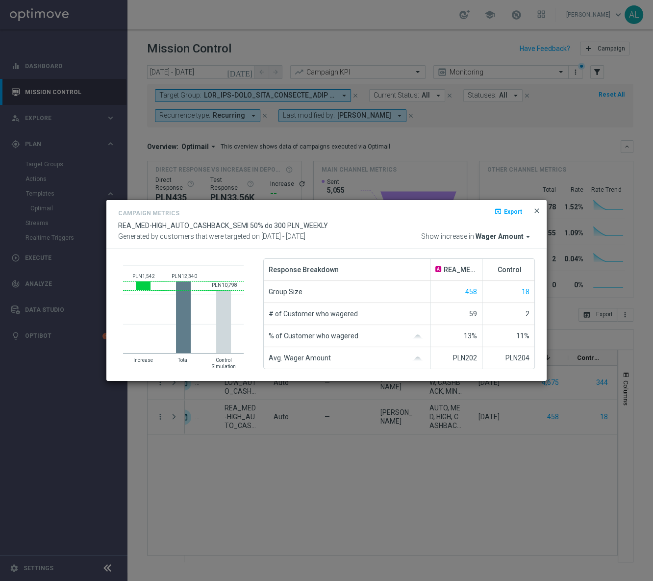
click at [534, 211] on span "close" at bounding box center [537, 211] width 8 height 8
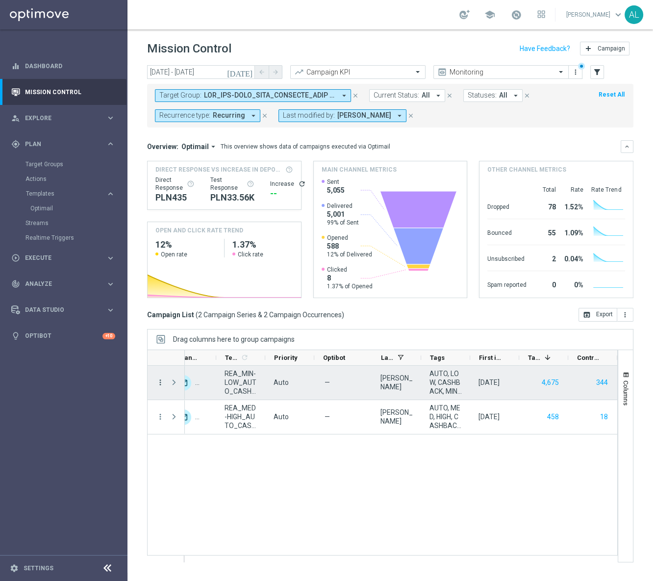
click at [156, 386] on icon "more_vert" at bounding box center [160, 382] width 9 height 9
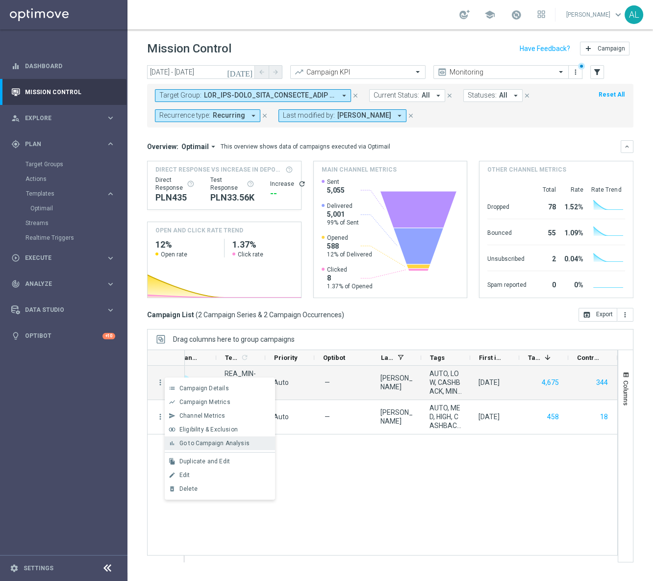
click at [206, 441] on span "Go to Campaign Analysis" at bounding box center [214, 443] width 70 height 7
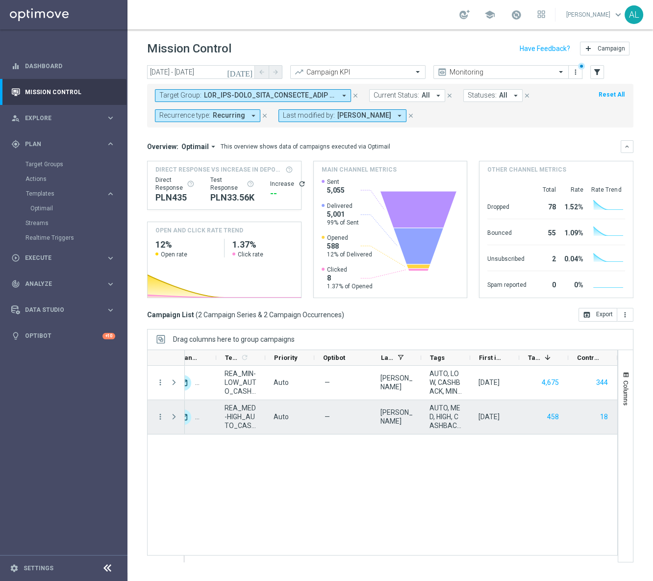
click at [154, 415] on div "more_vert" at bounding box center [157, 417] width 18 height 34
click at [156, 414] on icon "more_vert" at bounding box center [160, 416] width 9 height 9
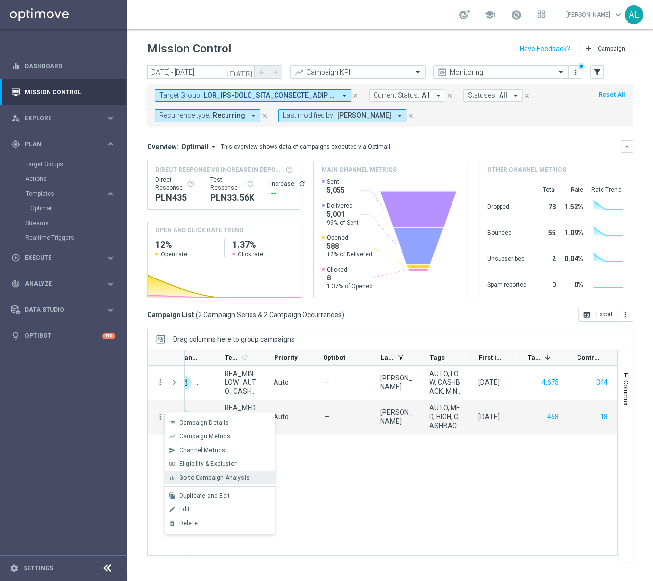
click at [213, 478] on span "Go to Campaign Analysis" at bounding box center [214, 477] width 70 height 7
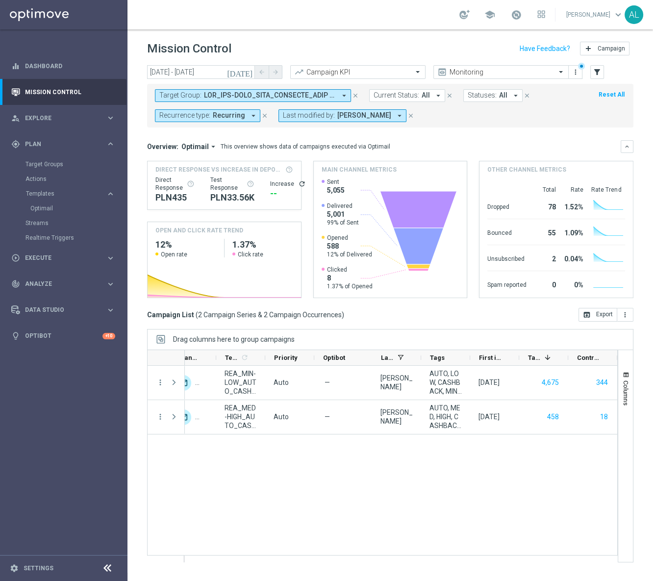
click at [259, 97] on span at bounding box center [270, 95] width 132 height 8
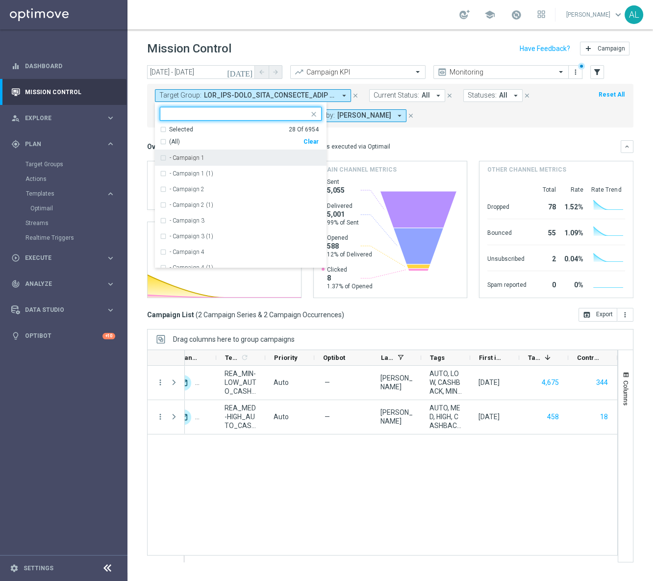
click at [0, 0] on div "Clear" at bounding box center [0, 0] width 0 height 0
click at [407, 145] on div "Overview: Optimail arrow_drop_down This overview shows data of campaigns execut…" at bounding box center [384, 146] width 474 height 9
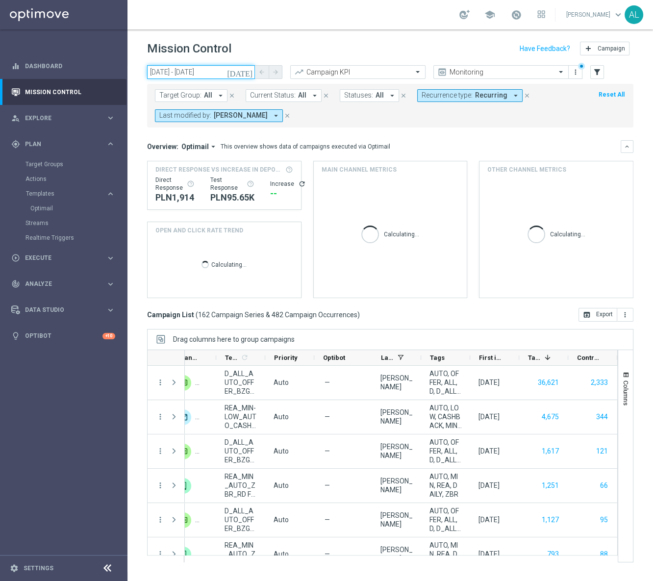
click at [201, 75] on input "05 Aug 2025 - 07 Aug 2025" at bounding box center [201, 72] width 108 height 14
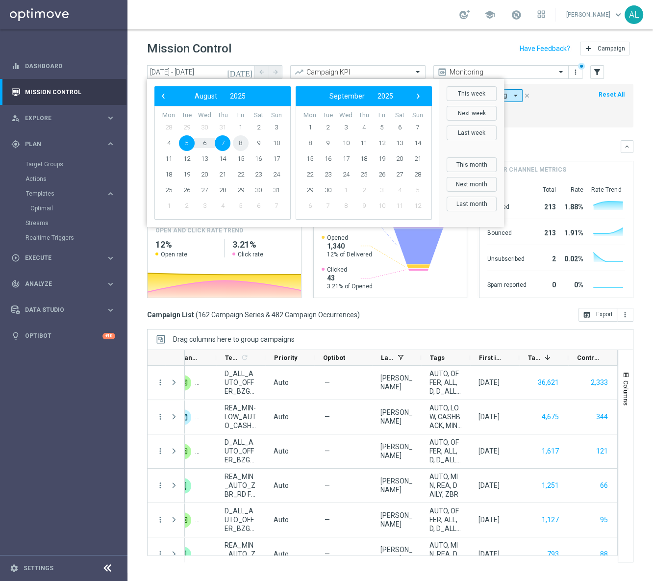
click at [244, 146] on span "8" at bounding box center [241, 143] width 16 height 16
type input "08 Aug 2025 - 08 Aug 2025"
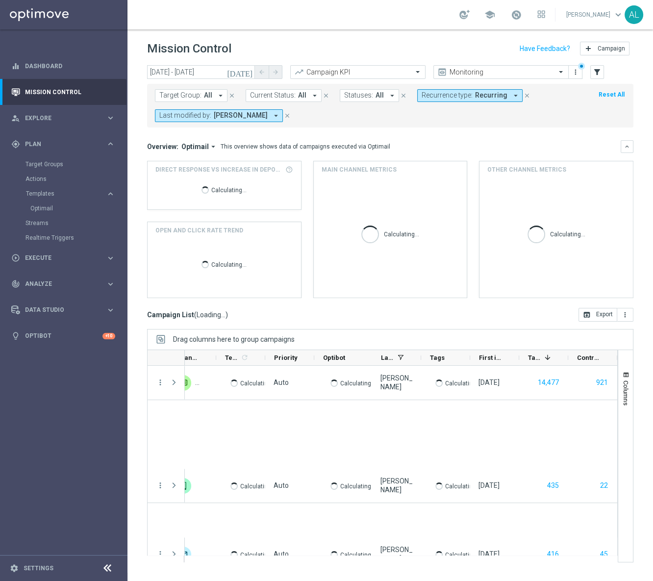
click at [492, 94] on span "Recurring" at bounding box center [491, 95] width 32 height 8
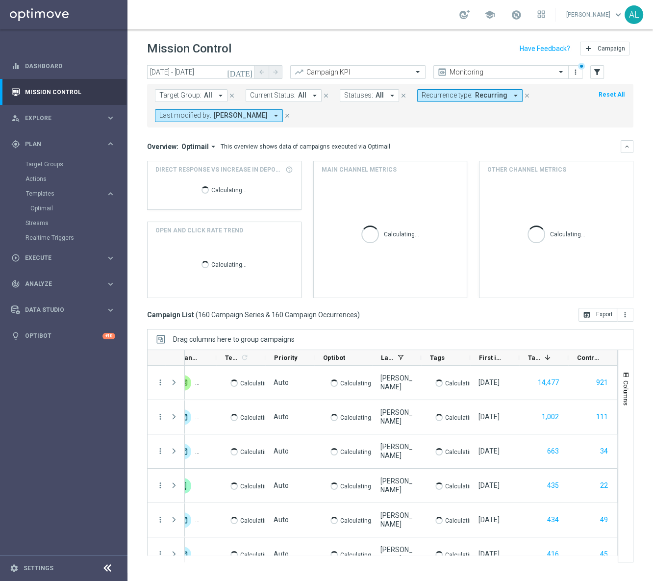
click at [454, 98] on span "Recurrence type:" at bounding box center [447, 95] width 51 height 8
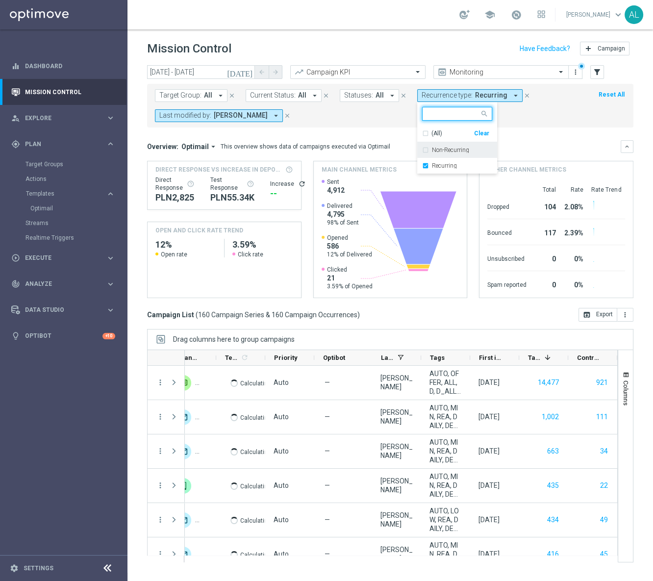
click at [461, 150] on label "Non-Recurring" at bounding box center [450, 150] width 37 height 6
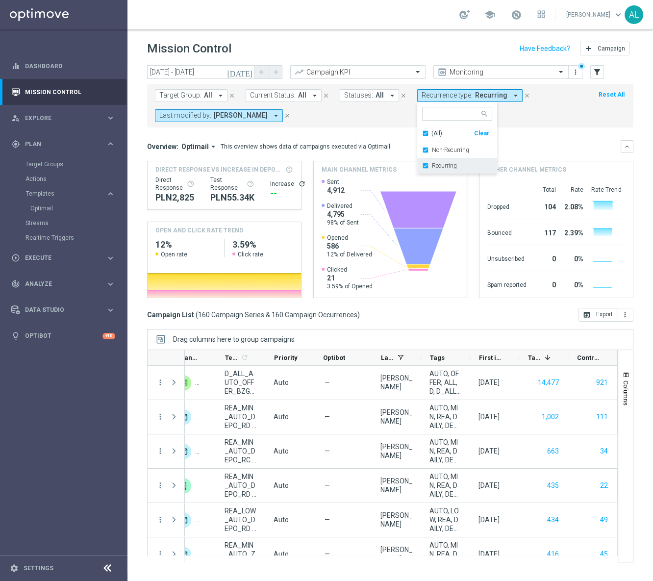
click at [451, 166] on label "Recurring" at bounding box center [444, 166] width 25 height 6
click at [566, 132] on mini-dashboard "Overview: Optimail arrow_drop_down This overview shows data of campaigns execut…" at bounding box center [390, 217] width 486 height 180
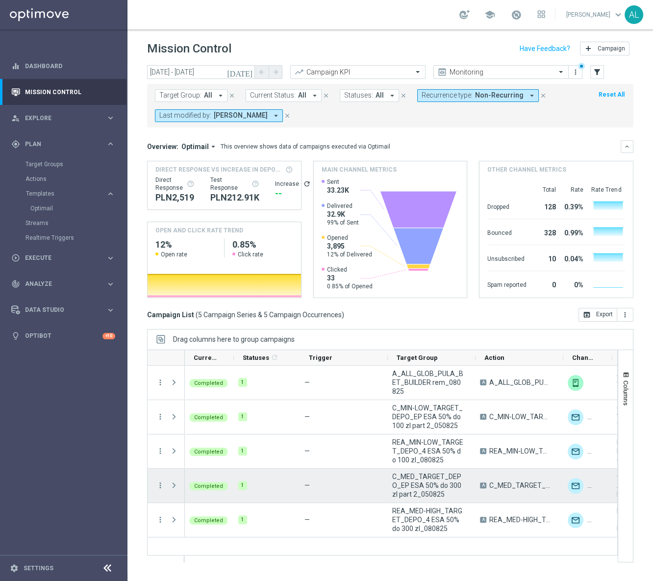
scroll to position [0, 0]
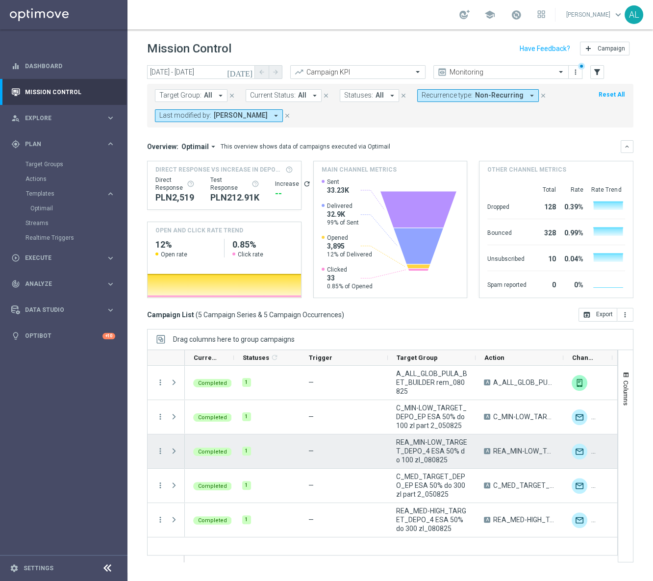
click at [415, 450] on span "REA_MIN-LOW_TARGET_DEPO_4 ESA 50% do 100 zl_080825" at bounding box center [431, 451] width 71 height 26
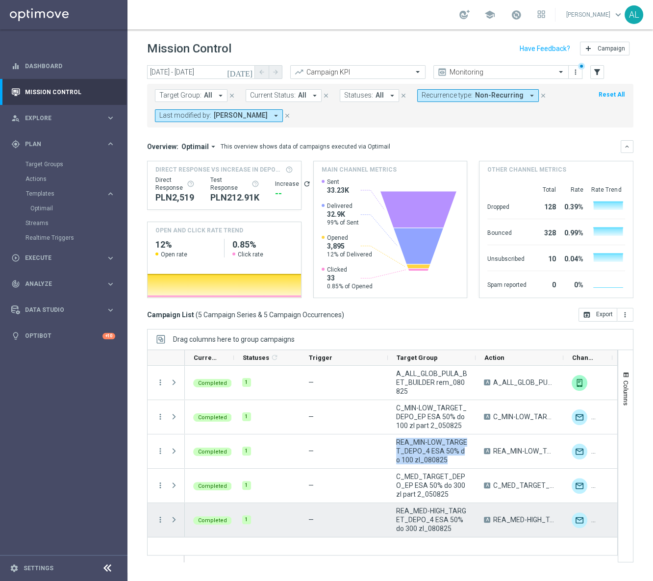
click at [426, 518] on span "REA_MED-HIGH_TARGET_DEPO_4 ESA 50% do 300 zl_080825" at bounding box center [431, 519] width 71 height 26
click at [427, 518] on span "REA_MED-HIGH_TARGET_DEPO_4 ESA 50% do 300 zl_080825" at bounding box center [431, 519] width 71 height 26
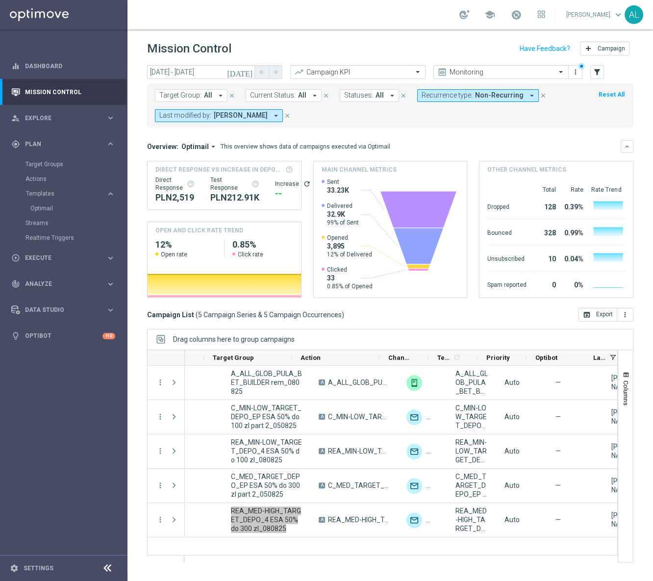
scroll to position [0, 184]
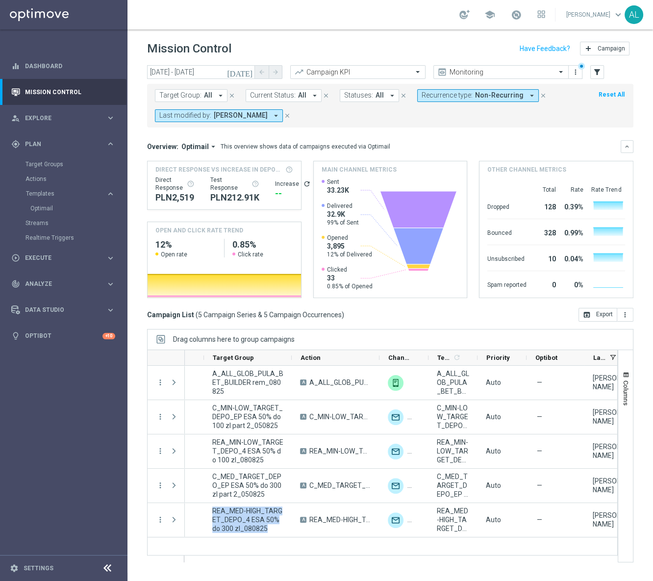
click at [204, 95] on span "All" at bounding box center [208, 95] width 8 height 8
click at [478, 116] on form "Target Group: All arrow_drop_down close Current Status: All arrow_drop_down clo…" at bounding box center [368, 105] width 427 height 33
click at [599, 70] on icon "filter_alt" at bounding box center [597, 72] width 9 height 9
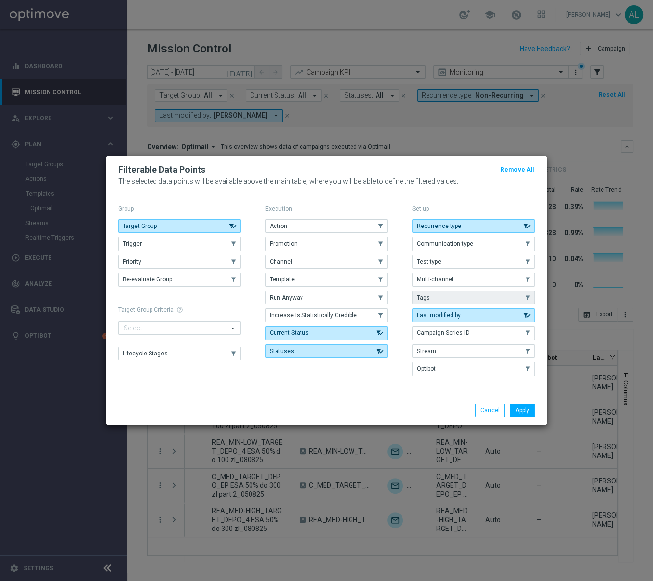
click at [469, 298] on button "Tags" at bounding box center [473, 298] width 123 height 14
click at [527, 413] on button "Apply" at bounding box center [522, 410] width 25 height 14
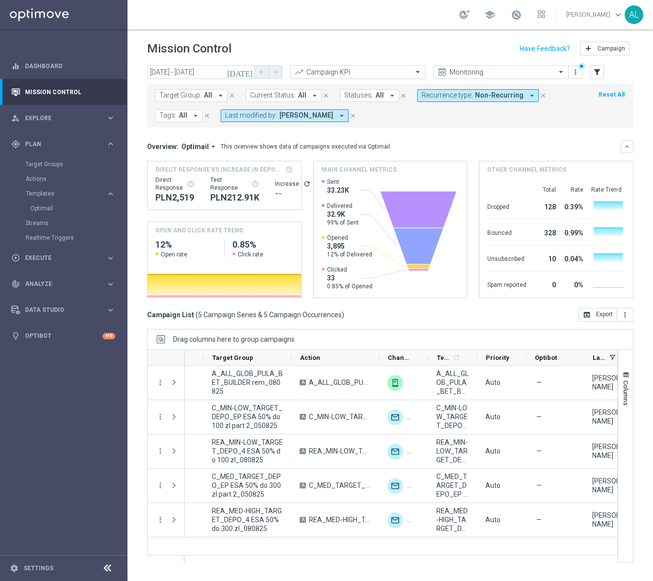
click at [179, 117] on span "All" at bounding box center [183, 115] width 8 height 8
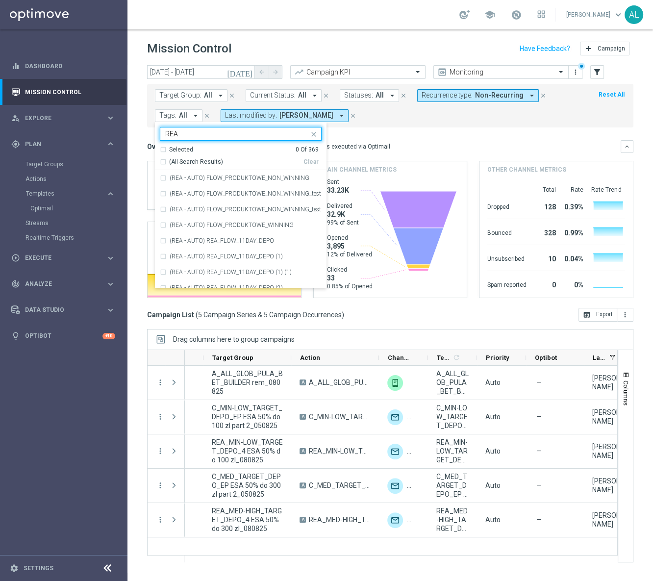
type input "REA"
click at [372, 133] on mini-dashboard "Overview: Optimail arrow_drop_down This overview shows data of campaigns execut…" at bounding box center [390, 217] width 486 height 180
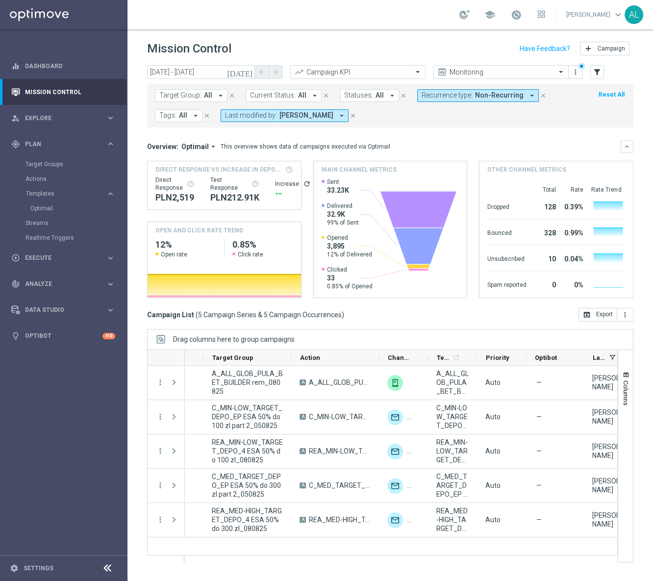
click at [174, 119] on span "Tags:" at bounding box center [167, 115] width 17 height 8
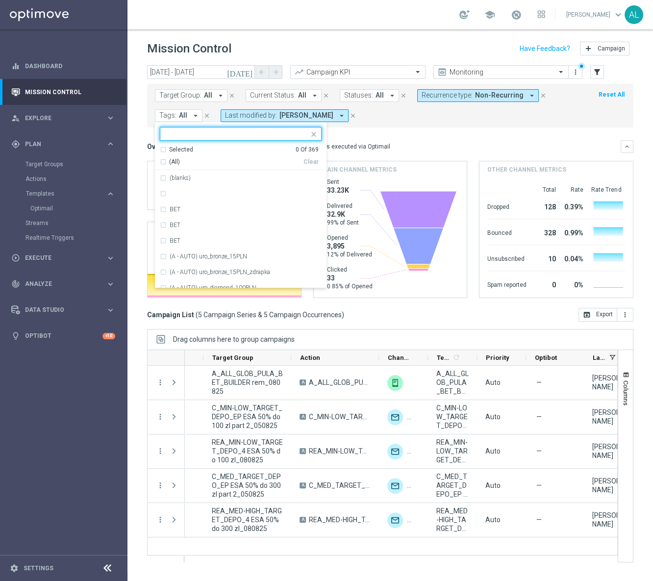
type input "T"
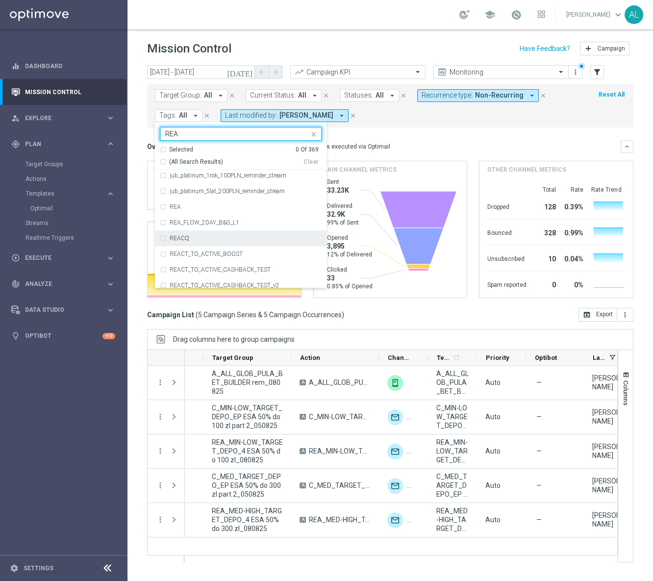
scroll to position [624, 0]
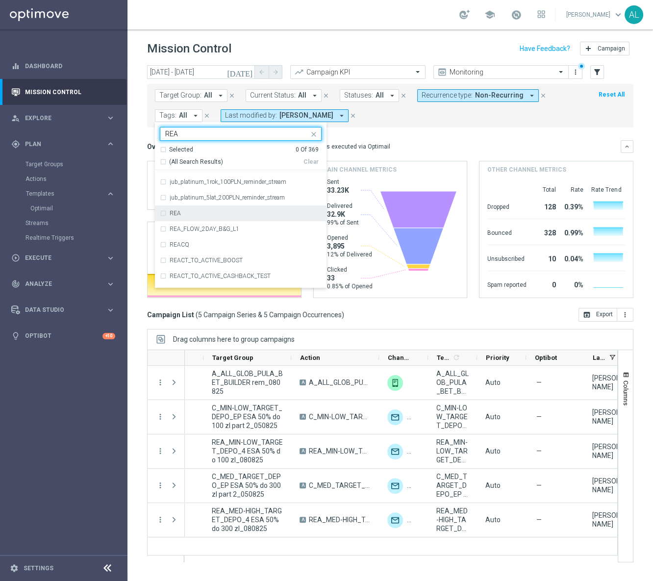
click at [264, 215] on div "REA" at bounding box center [246, 213] width 152 height 6
type input "REA"
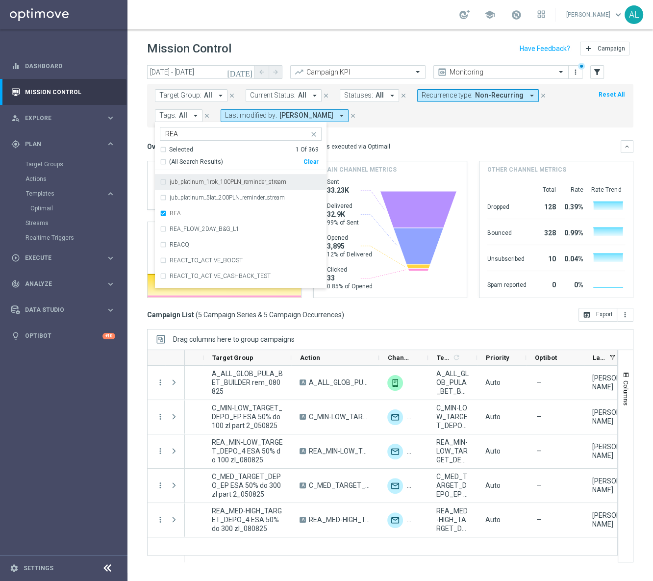
click at [396, 137] on mini-dashboard "Overview: Optimail arrow_drop_down This overview shows data of campaigns execut…" at bounding box center [390, 217] width 486 height 180
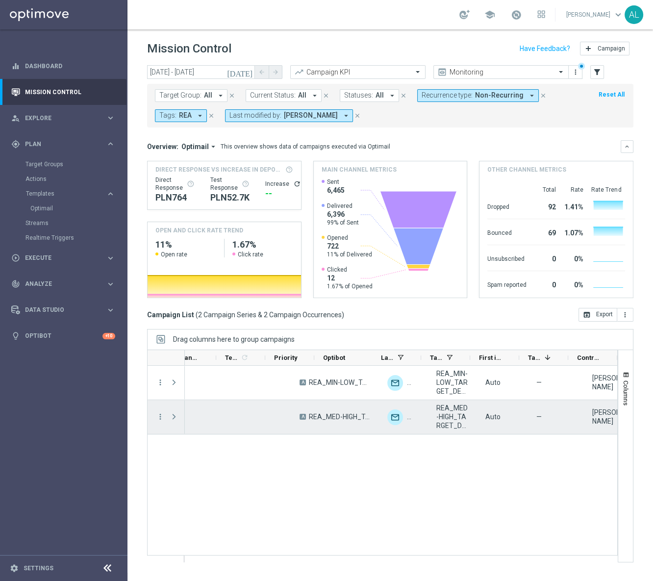
scroll to position [0, 395]
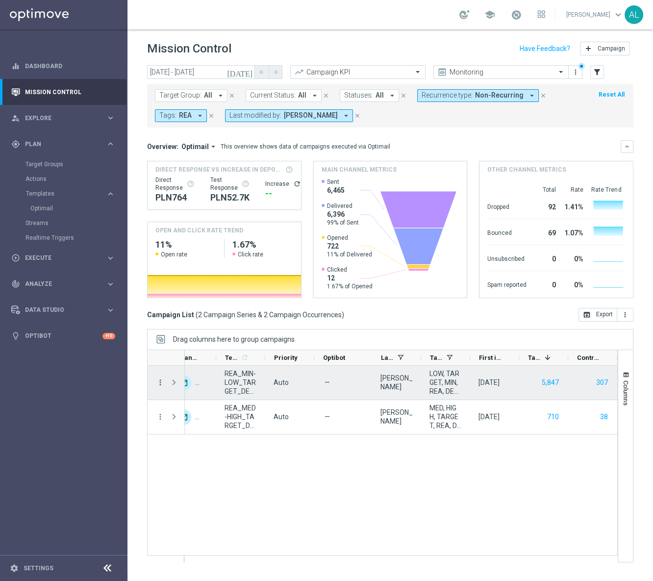
click at [161, 384] on icon "more_vert" at bounding box center [160, 382] width 9 height 9
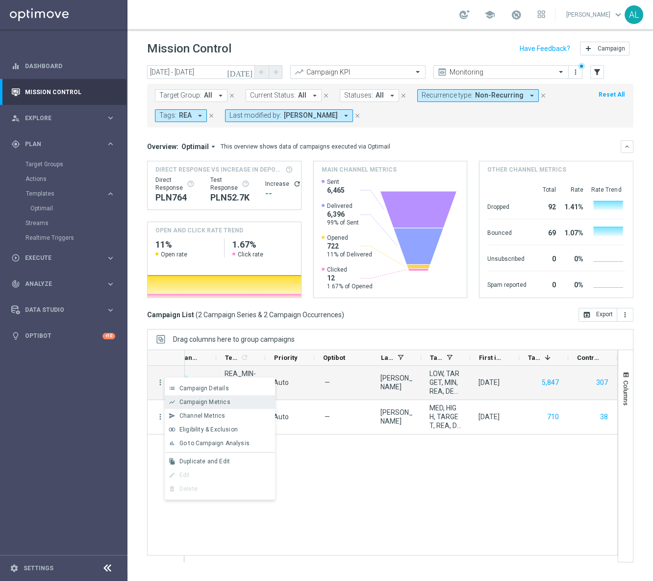
click at [191, 400] on span "Campaign Metrics" at bounding box center [204, 402] width 51 height 7
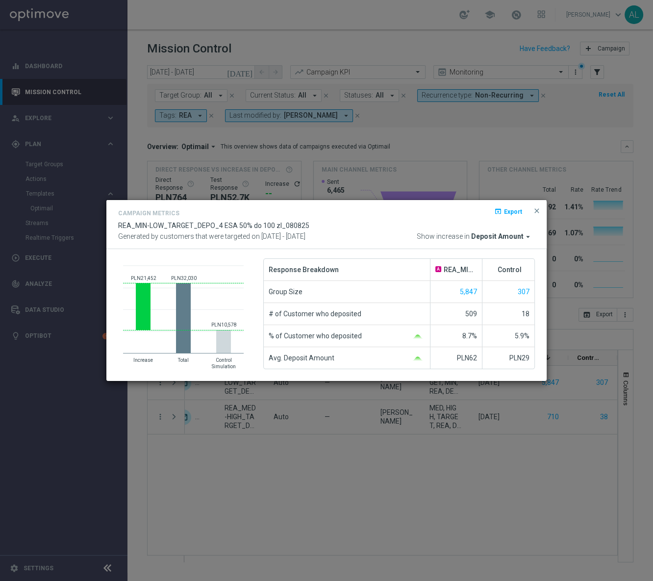
click at [511, 242] on div "Campaign Metrics open_in_browser Export REA_MIN-LOW_TARGET_DEPO_4 ESA 50% do 10…" at bounding box center [326, 225] width 440 height 50
click at [514, 239] on span "Deposit Amount" at bounding box center [497, 236] width 52 height 9
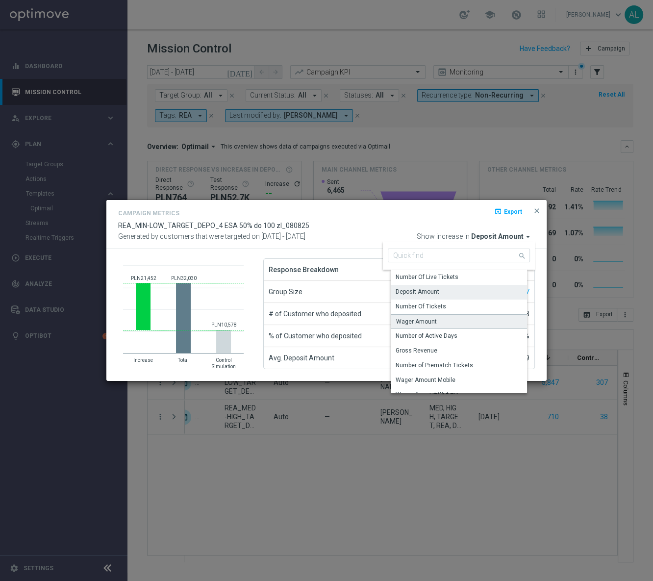
click at [449, 324] on div "Wager Amount" at bounding box center [463, 321] width 144 height 15
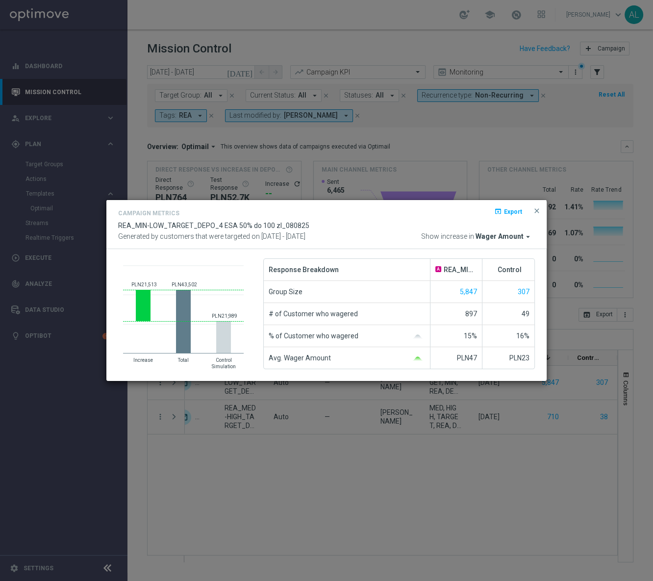
click at [503, 238] on span "Wager Amount" at bounding box center [500, 236] width 48 height 9
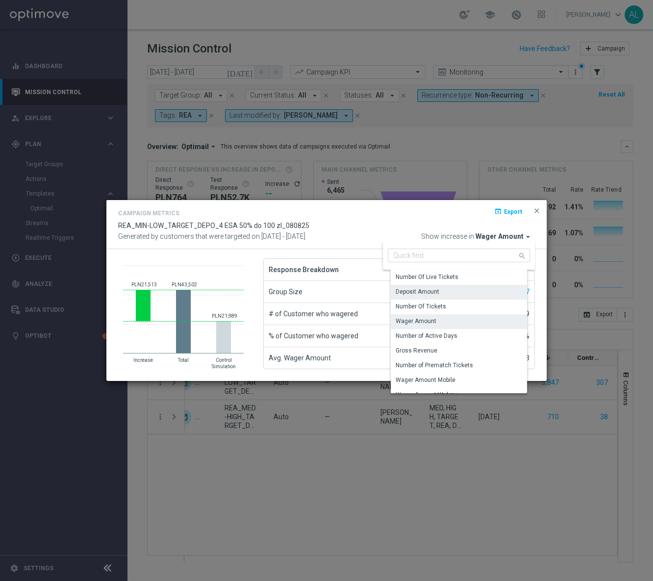
click at [456, 287] on div "Deposit Amount" at bounding box center [463, 292] width 144 height 14
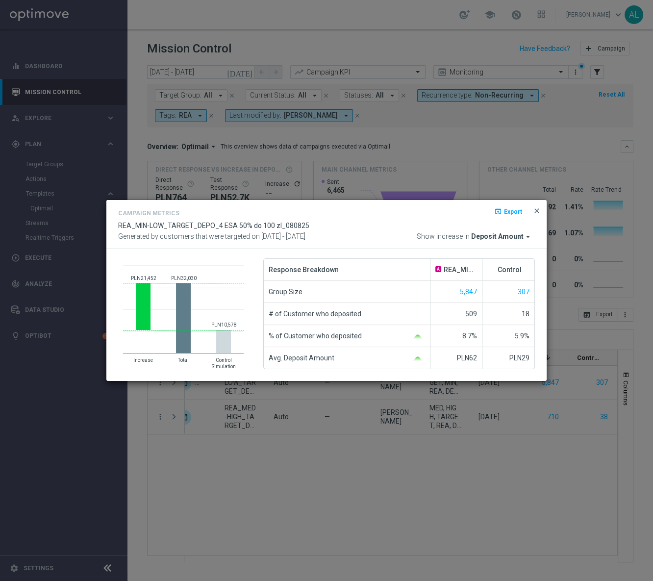
click at [537, 210] on span "close" at bounding box center [537, 211] width 8 height 8
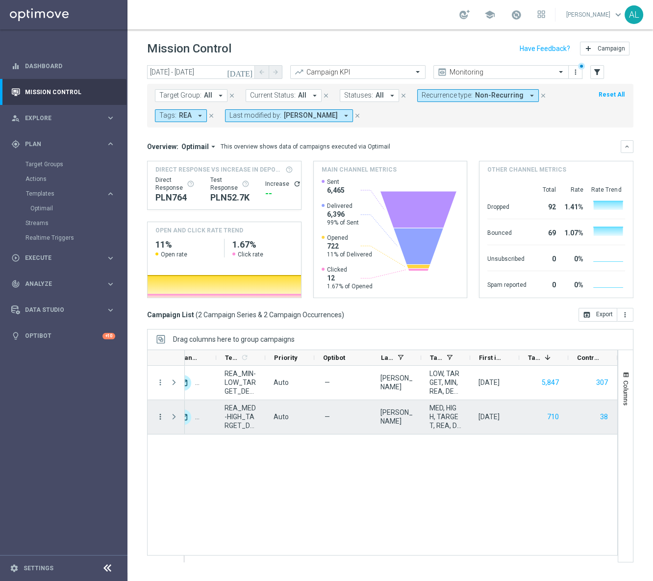
click at [162, 417] on icon "more_vert" at bounding box center [160, 416] width 9 height 9
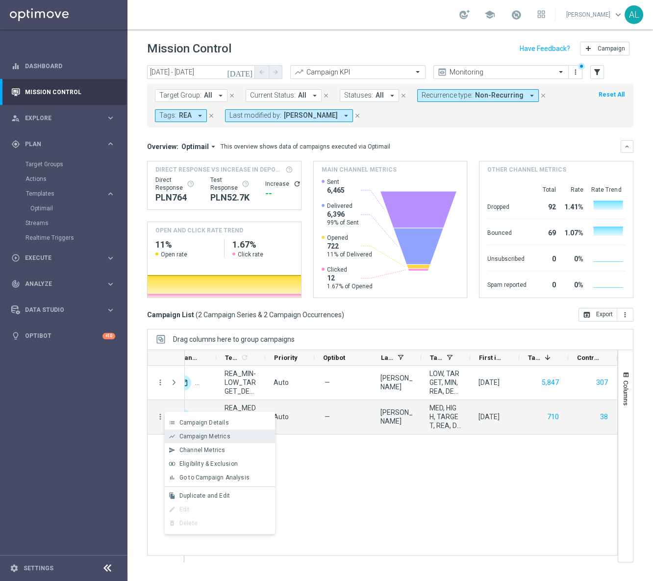
click at [241, 434] on div "Campaign Metrics" at bounding box center [224, 436] width 91 height 7
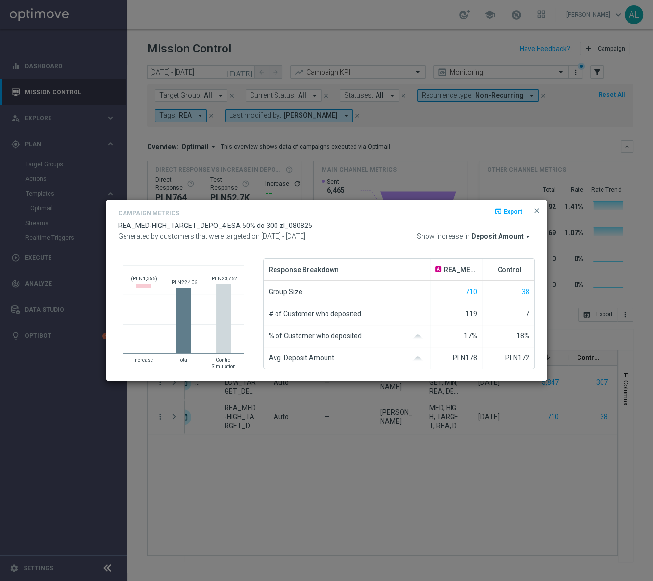
click at [518, 241] on span "Deposit Amount" at bounding box center [497, 236] width 52 height 9
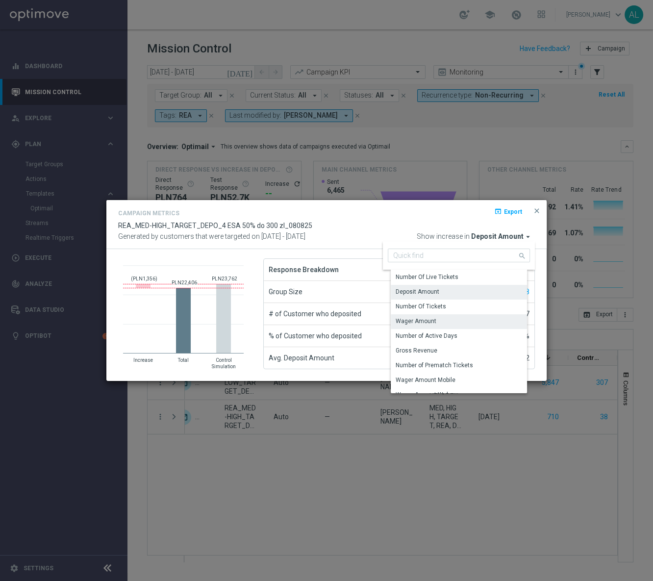
click at [445, 319] on div "Wager Amount" at bounding box center [463, 321] width 144 height 14
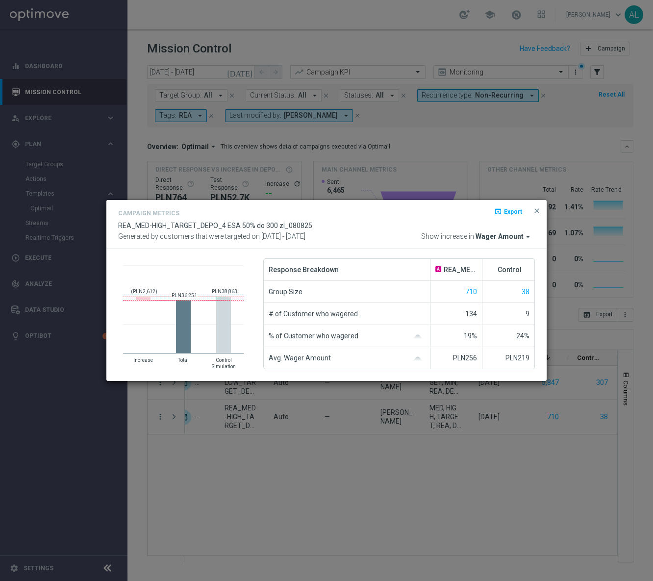
click at [493, 235] on span "Wager Amount" at bounding box center [500, 236] width 48 height 9
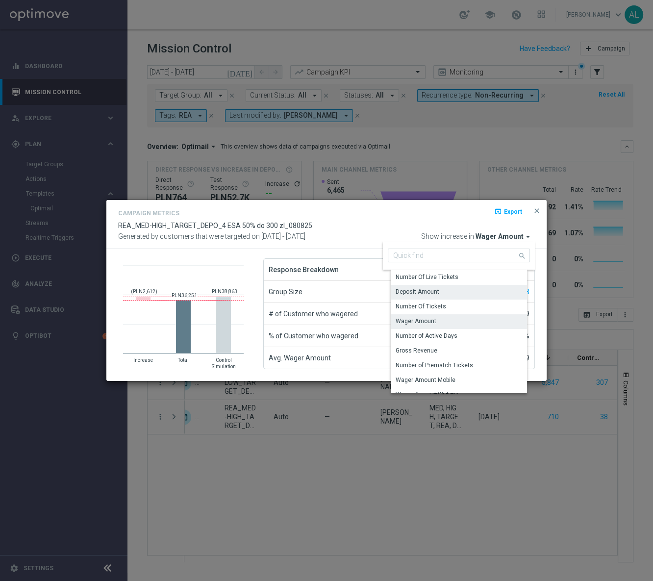
click at [446, 289] on div "Deposit Amount" at bounding box center [463, 292] width 144 height 14
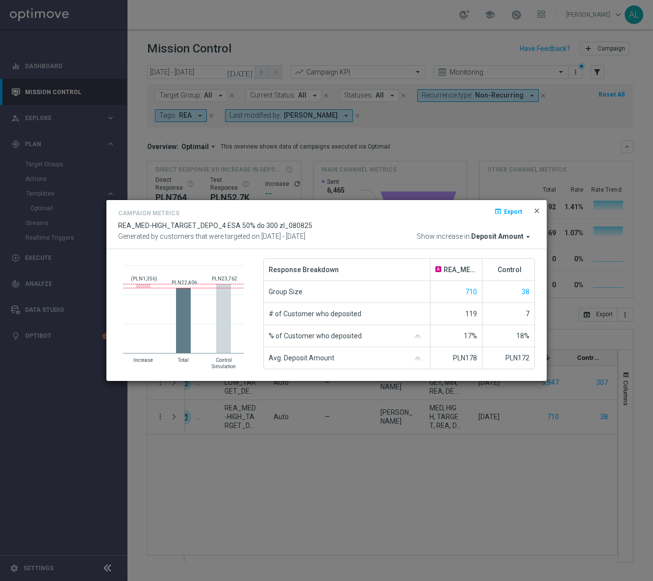
click at [539, 211] on span "close" at bounding box center [537, 211] width 8 height 8
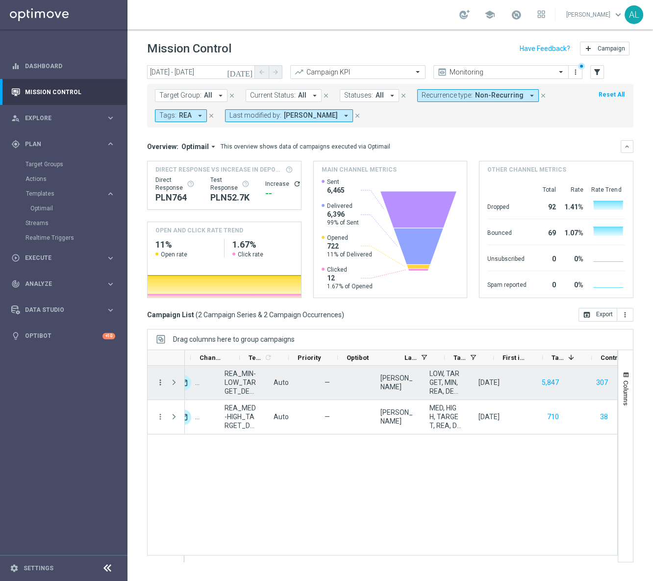
click at [160, 382] on icon "more_vert" at bounding box center [160, 382] width 9 height 9
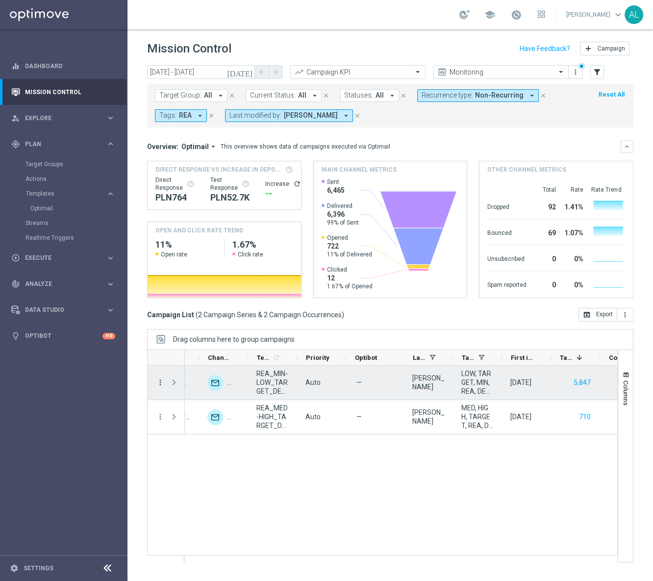
click at [158, 384] on icon "more_vert" at bounding box center [160, 382] width 9 height 9
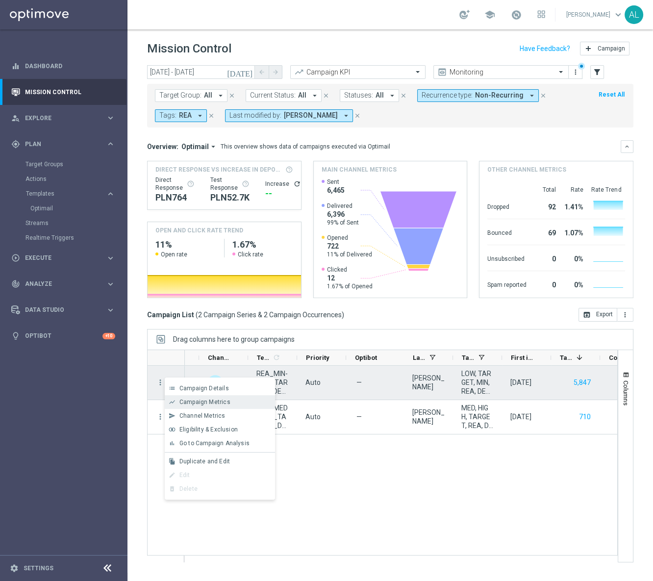
scroll to position [0, 364]
click at [179, 403] on span "Campaign Metrics" at bounding box center [204, 402] width 51 height 7
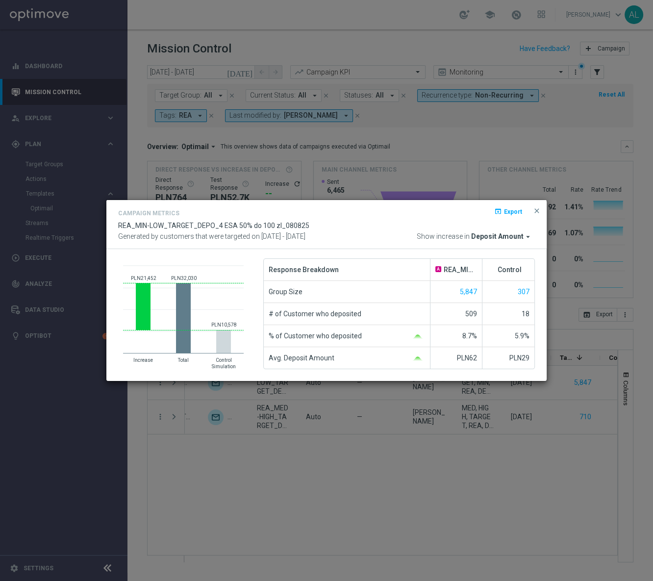
click at [534, 215] on button "close" at bounding box center [537, 211] width 10 height 12
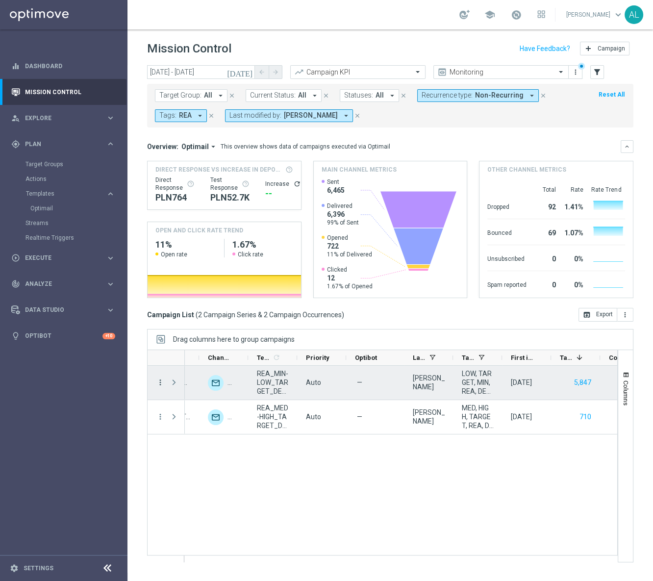
click at [160, 378] on icon "more_vert" at bounding box center [160, 382] width 9 height 9
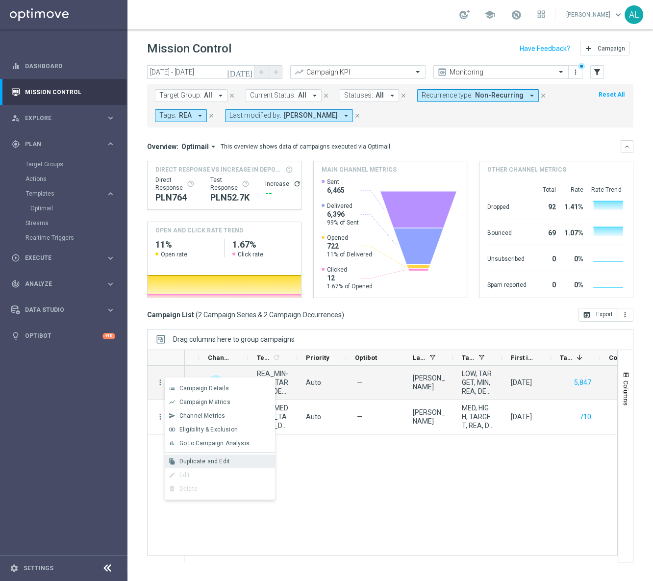
click at [224, 456] on div "file_copy Duplicate and Edit" at bounding box center [220, 461] width 110 height 14
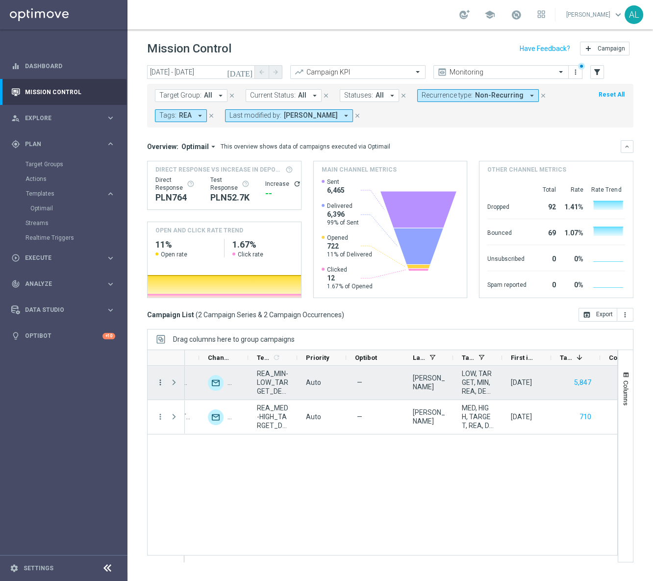
click at [159, 384] on icon "more_vert" at bounding box center [160, 382] width 9 height 9
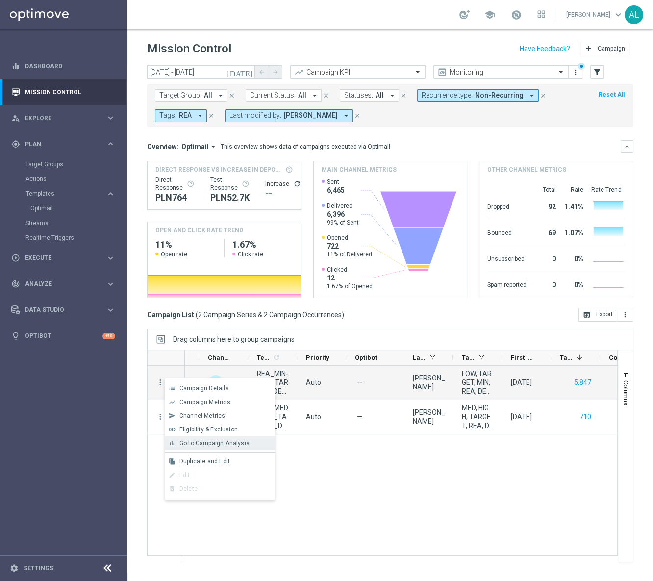
click at [193, 445] on span "Go to Campaign Analysis" at bounding box center [214, 443] width 70 height 7
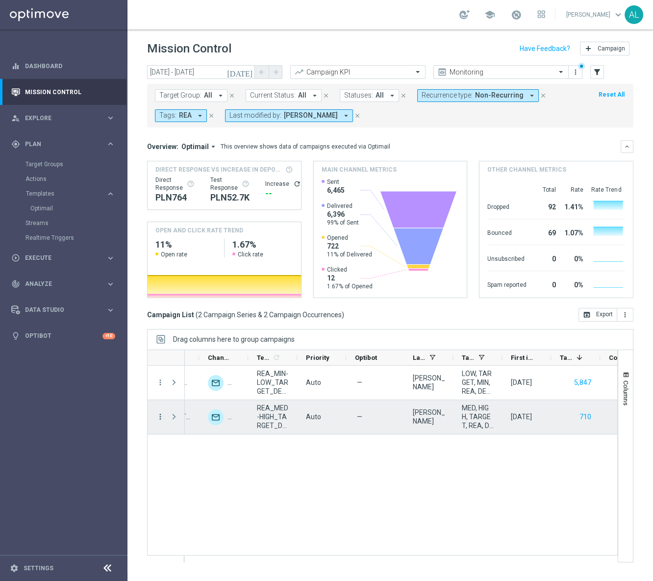
click at [159, 414] on icon "more_vert" at bounding box center [160, 416] width 9 height 9
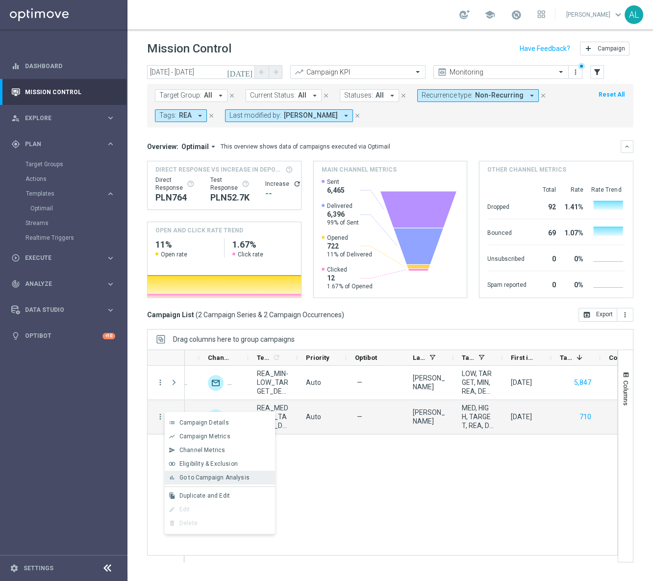
click at [206, 479] on span "Go to Campaign Analysis" at bounding box center [214, 477] width 70 height 7
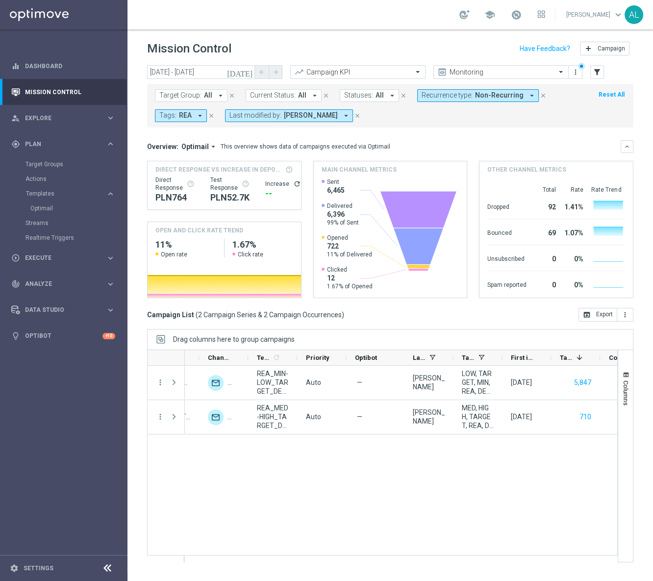
click at [459, 93] on span "Recurrence type:" at bounding box center [447, 95] width 51 height 8
click at [445, 161] on div "Recurring" at bounding box center [457, 166] width 70 height 16
click at [447, 147] on label "Non-Recurring" at bounding box center [450, 150] width 37 height 6
click at [510, 134] on mini-dashboard "Overview: Optimail arrow_drop_down This overview shows data of campaigns execut…" at bounding box center [390, 217] width 486 height 180
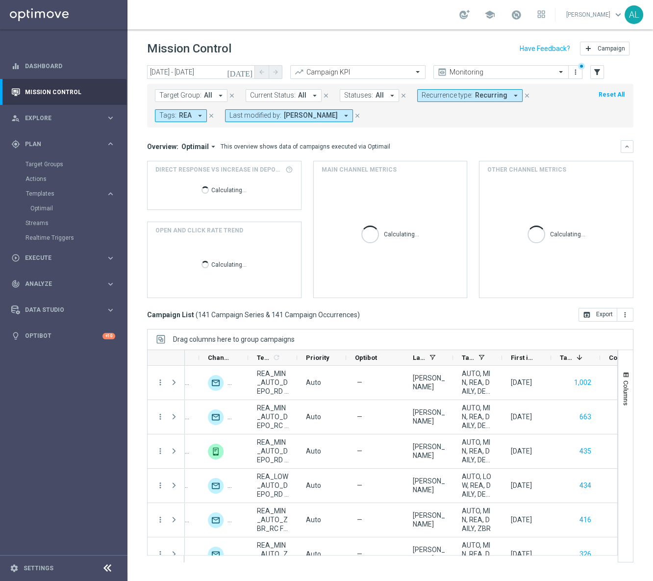
click at [181, 90] on button "Target Group: All arrow_drop_down" at bounding box center [191, 95] width 73 height 13
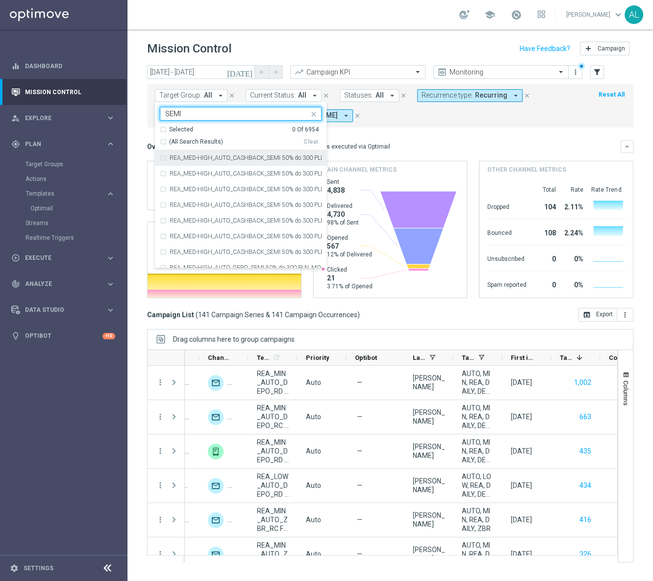
click at [177, 143] on span "(All Search Results)" at bounding box center [196, 142] width 54 height 8
type input "SEMI"
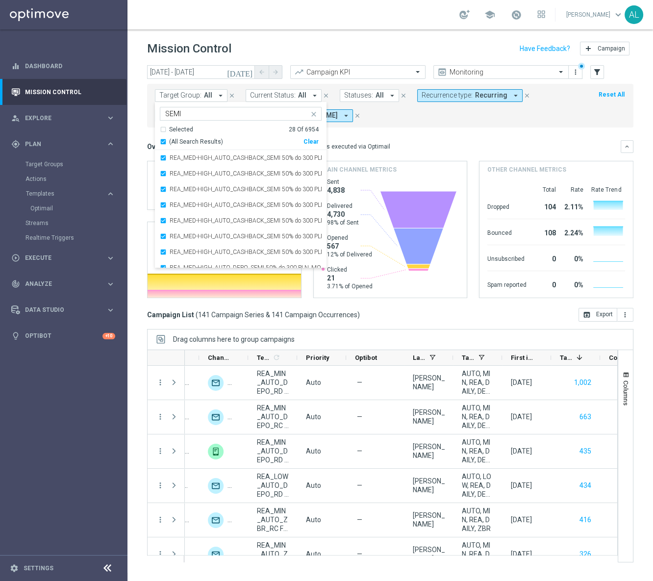
click at [440, 140] on div "Overview: Optimail arrow_drop_down This overview shows data of campaigns execut…" at bounding box center [390, 146] width 486 height 13
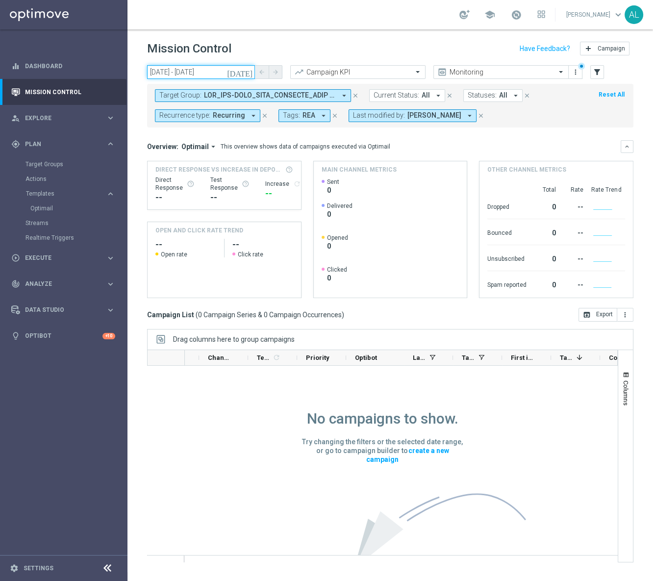
click at [201, 71] on input "08 Aug 2025 - 08 Aug 2025" at bounding box center [201, 72] width 108 height 14
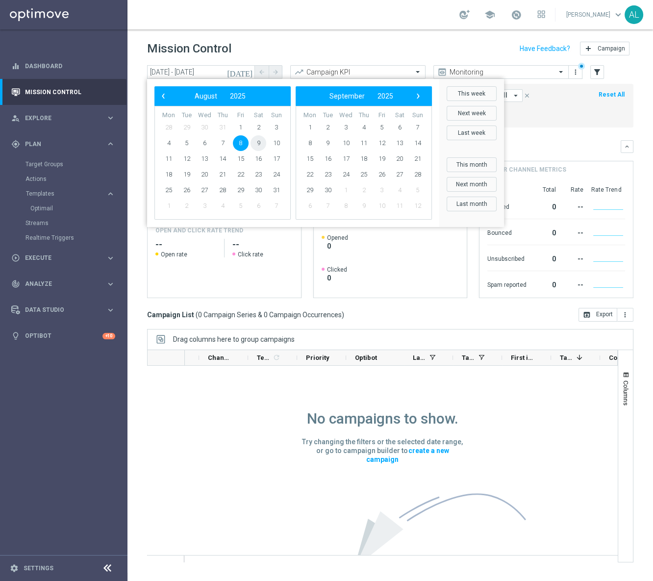
click at [255, 143] on span "9" at bounding box center [259, 143] width 16 height 16
type input "09 Aug 2025 - 09 Aug 2025"
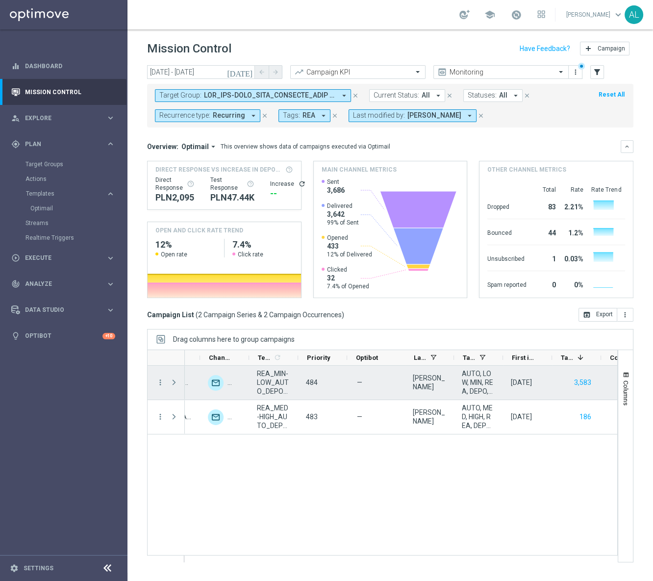
click at [269, 377] on span "REA_MIN-LOW_AUTO_DEPO_SEMI 50% do 100 PLN_MONTHLY" at bounding box center [273, 382] width 32 height 26
click at [269, 377] on span "REA_MIN-LOW_AUTO_DEPO_SEMI 50% do 100 PLN_MONTHLY" at bounding box center [274, 382] width 32 height 26
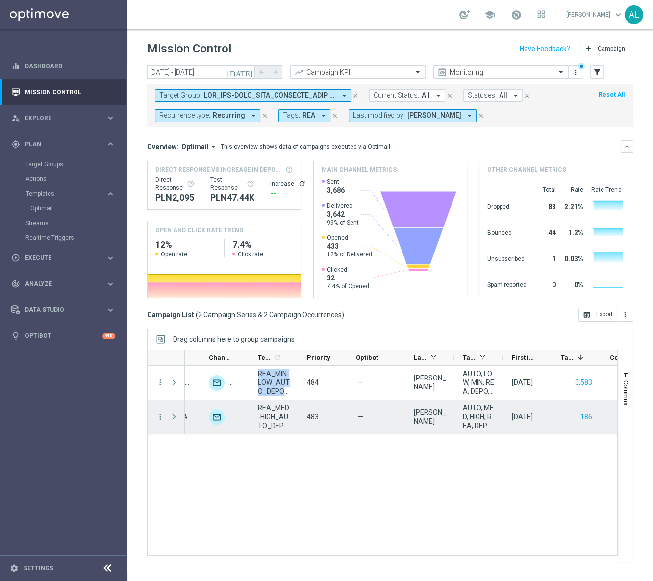
drag, startPoint x: 254, startPoint y: 411, endPoint x: 266, endPoint y: 415, distance: 11.9
click at [254, 411] on div "REA_MED-HIGH_AUTO_DEPO_SEMI 50% do 300 PLN_MONTHLY" at bounding box center [274, 417] width 49 height 34
click at [266, 415] on span "REA_MED-HIGH_AUTO_DEPO_SEMI 50% do 300 PLN_MONTHLY" at bounding box center [274, 416] width 32 height 26
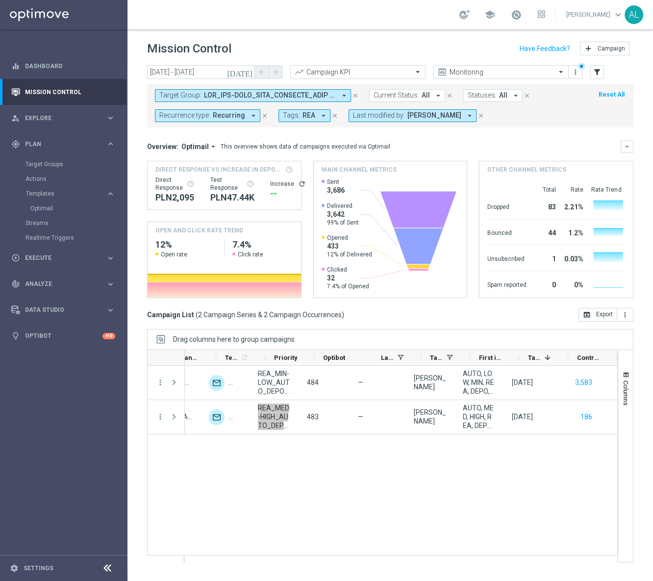
scroll to position [0, 395]
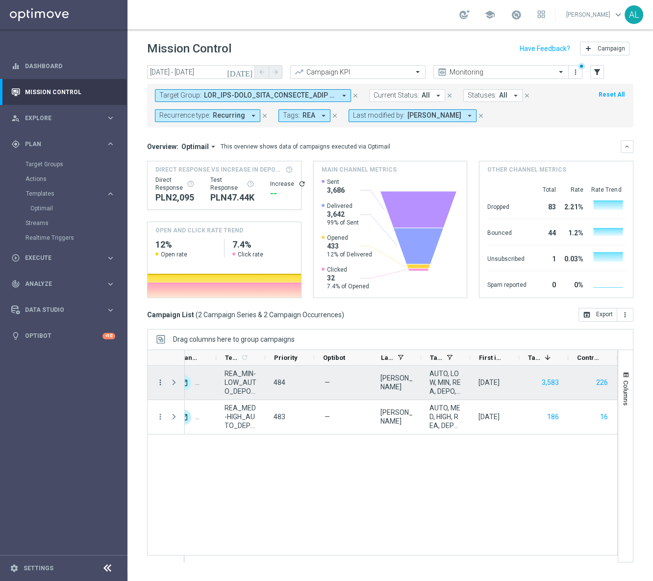
click at [160, 384] on icon "more_vert" at bounding box center [160, 382] width 9 height 9
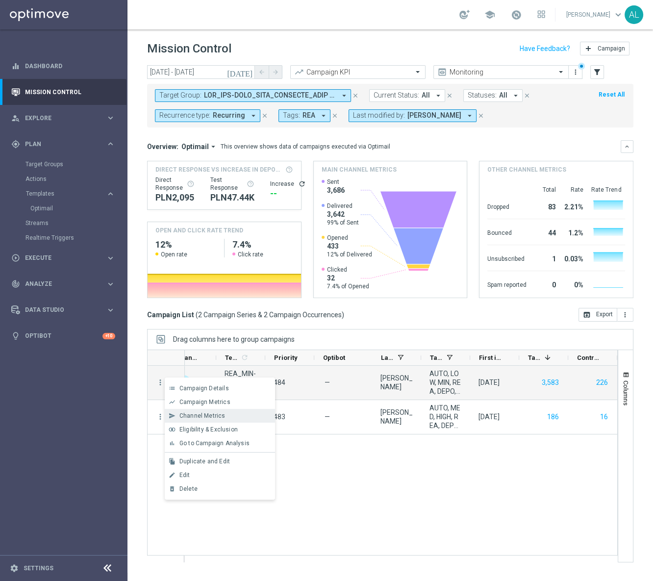
click at [199, 409] on div "send Channel Metrics" at bounding box center [220, 416] width 110 height 14
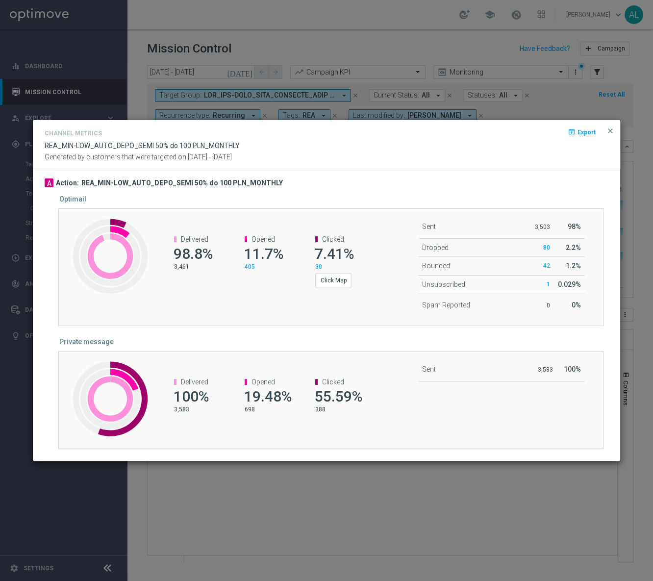
click at [605, 132] on button "close" at bounding box center [610, 131] width 10 height 12
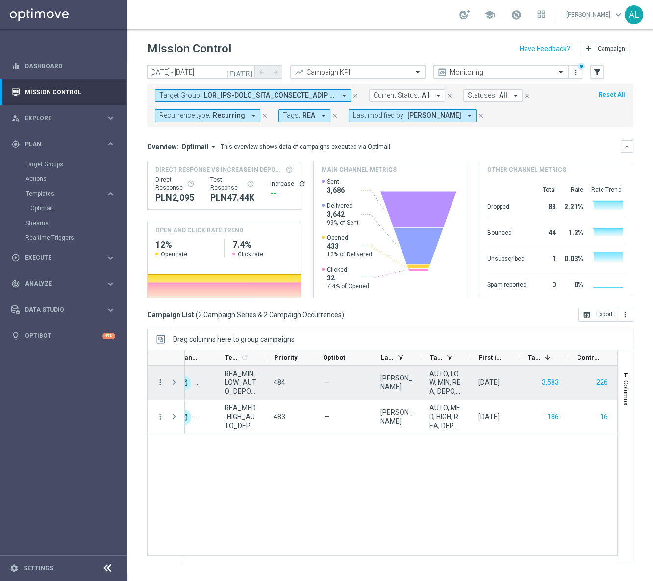
click at [156, 381] on icon "more_vert" at bounding box center [160, 382] width 9 height 9
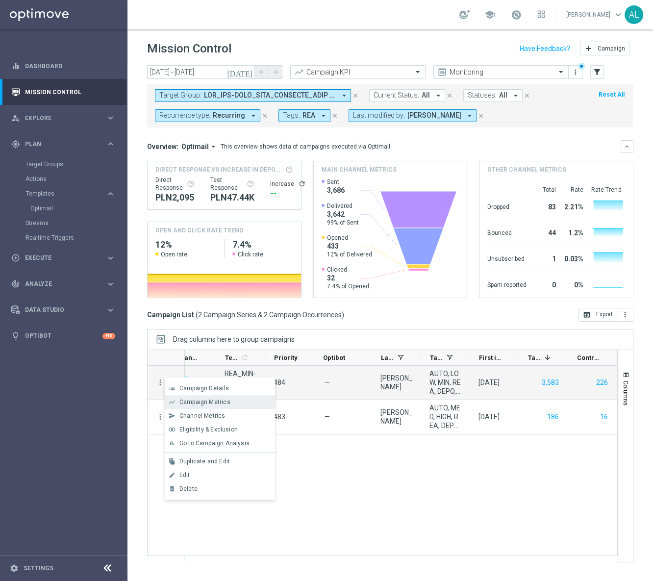
click at [220, 402] on span "Campaign Metrics" at bounding box center [204, 402] width 51 height 7
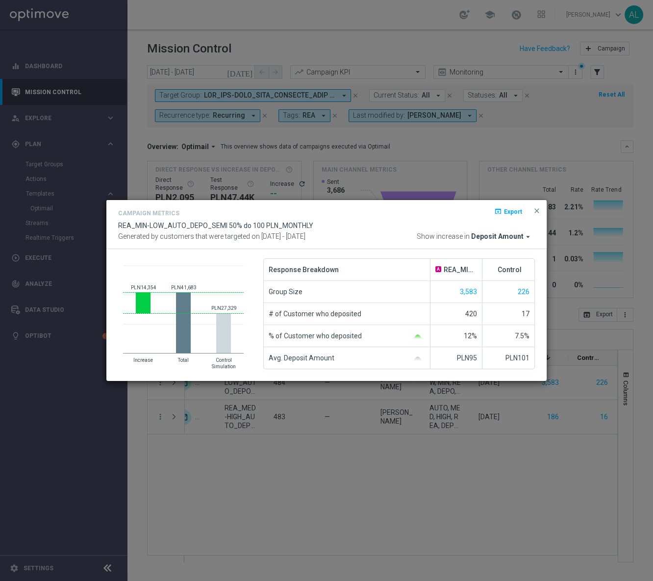
click at [503, 239] on span "Deposit Amount" at bounding box center [497, 236] width 52 height 9
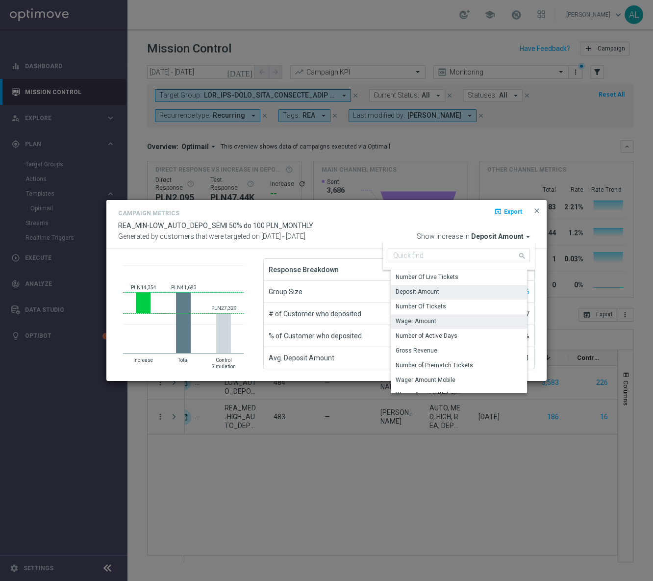
click at [446, 319] on div "Wager Amount" at bounding box center [463, 321] width 144 height 14
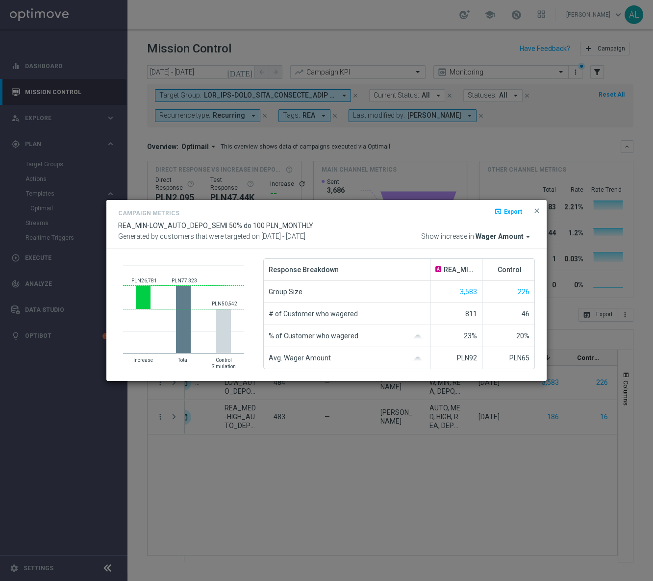
click at [490, 234] on span "Wager Amount" at bounding box center [500, 236] width 48 height 9
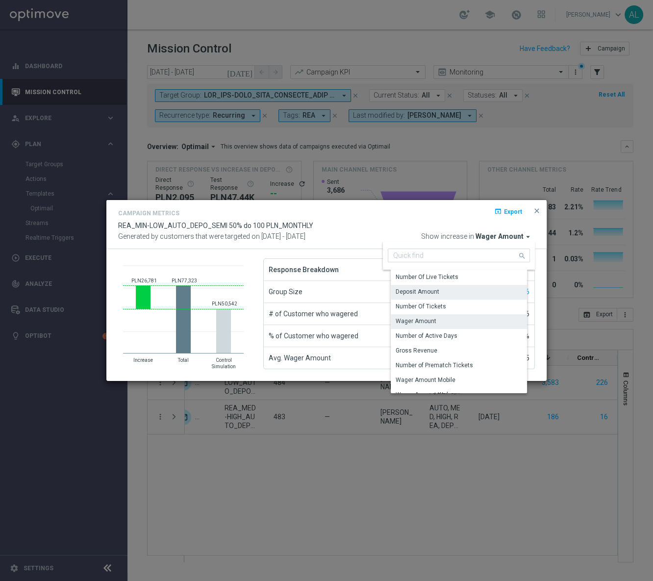
click at [443, 294] on div "Deposit Amount" at bounding box center [463, 292] width 144 height 14
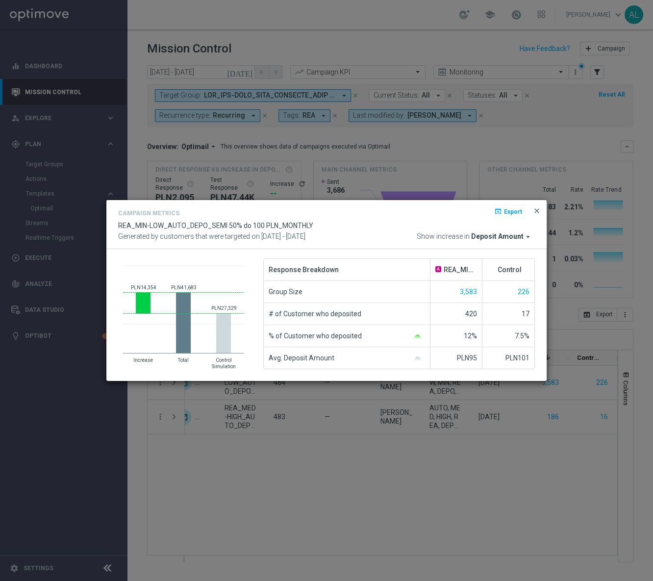
click at [536, 209] on span "close" at bounding box center [537, 211] width 8 height 8
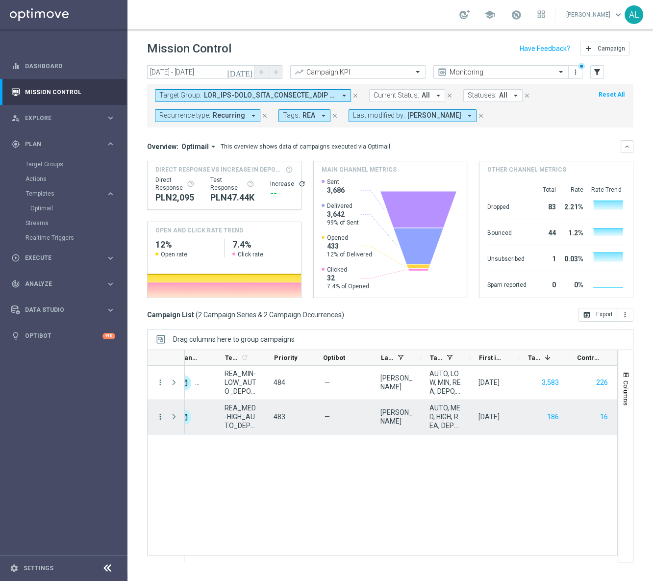
click at [157, 416] on icon "more_vert" at bounding box center [160, 416] width 9 height 9
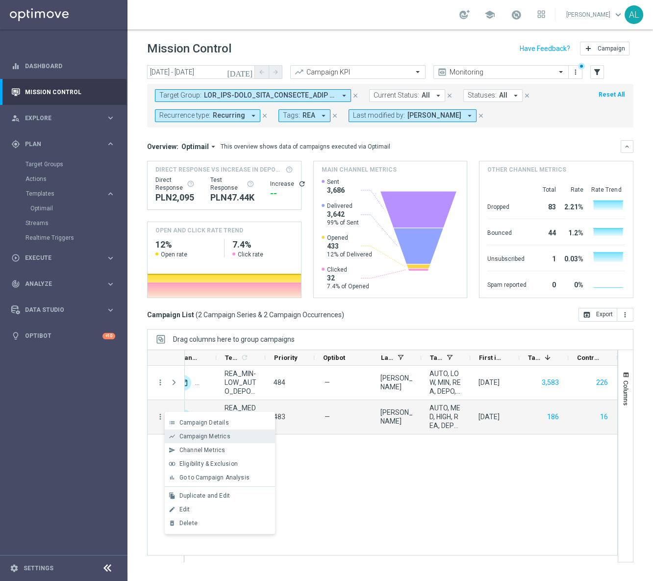
click at [210, 433] on span "Campaign Metrics" at bounding box center [204, 436] width 51 height 7
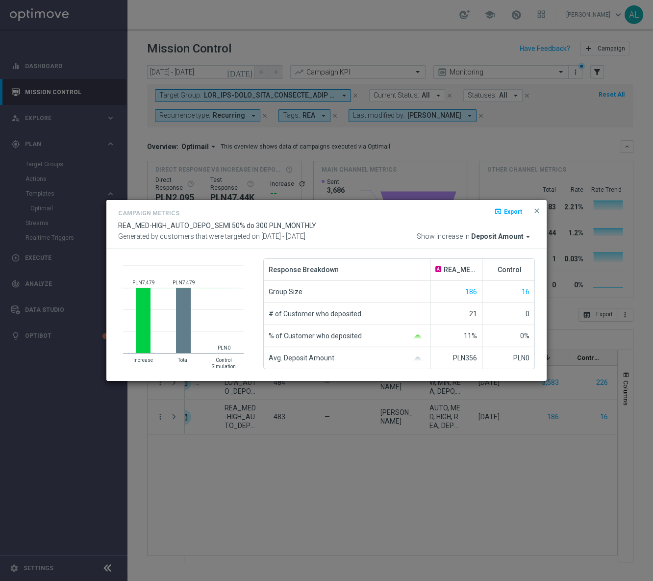
click at [508, 238] on span "Deposit Amount" at bounding box center [497, 236] width 52 height 9
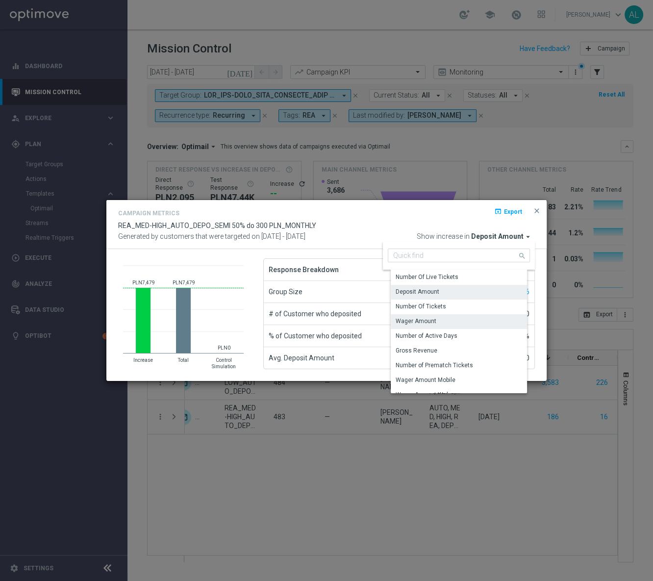
click at [436, 318] on div "Wager Amount" at bounding box center [463, 321] width 144 height 14
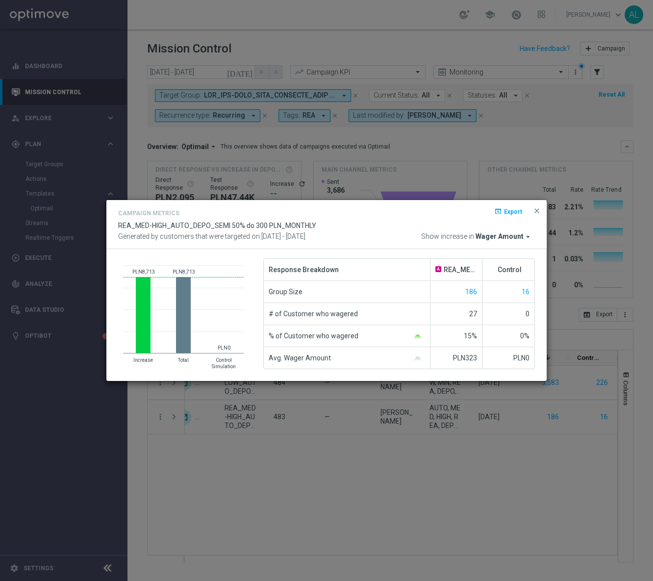
click at [503, 235] on span "Wager Amount" at bounding box center [500, 236] width 48 height 9
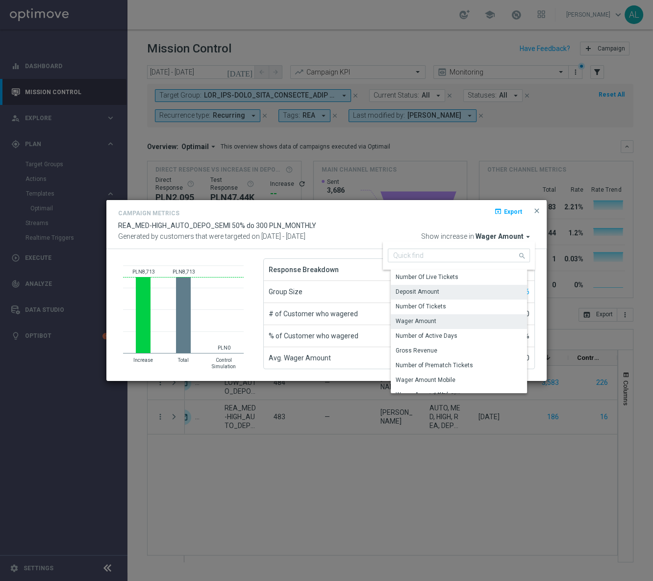
click at [447, 293] on div "Deposit Amount" at bounding box center [463, 292] width 144 height 14
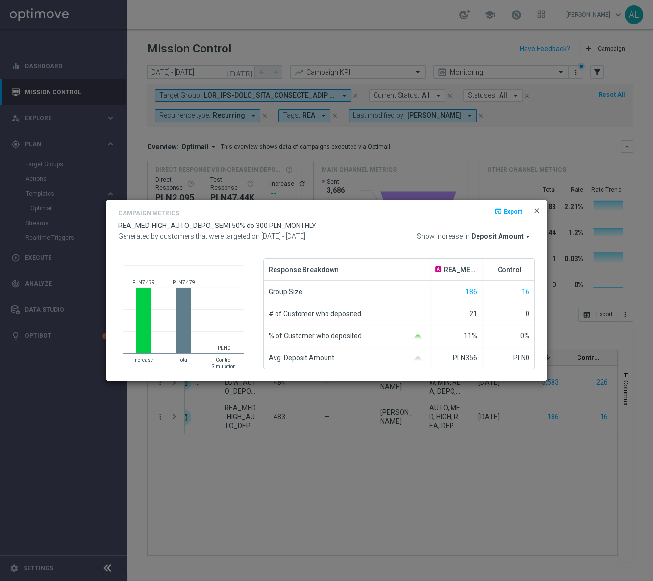
click at [537, 211] on span "close" at bounding box center [537, 211] width 8 height 8
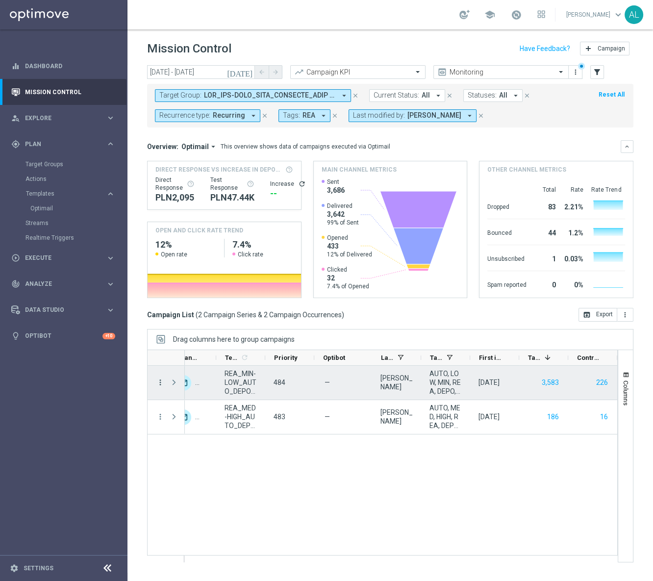
click at [163, 379] on icon "more_vert" at bounding box center [160, 382] width 9 height 9
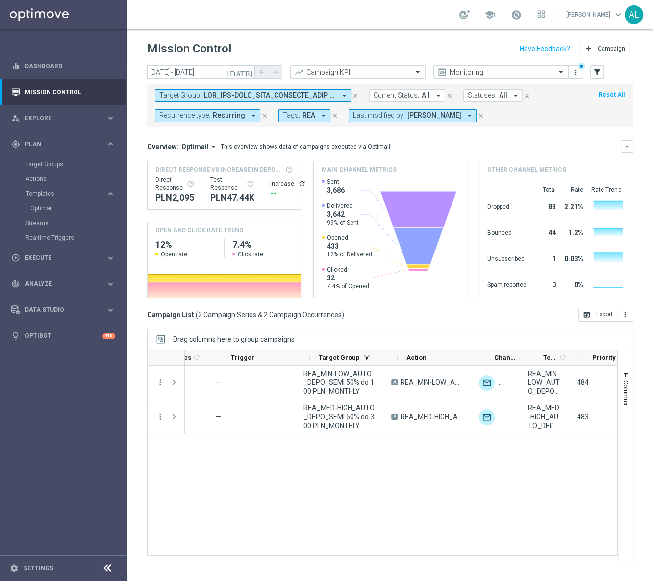
scroll to position [0, 78]
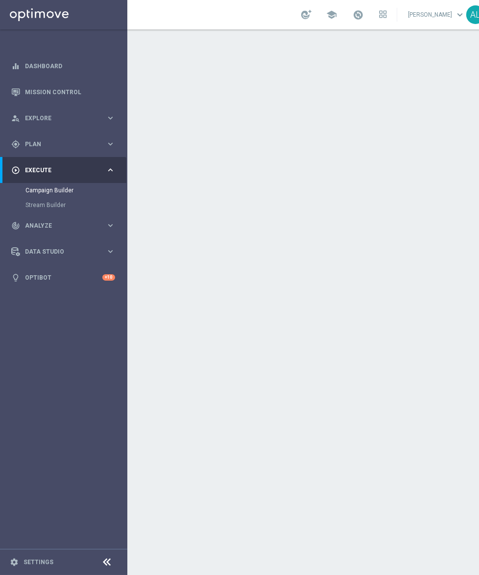
click at [325, 107] on div "done Target Group keyboard_arrow_down" at bounding box center [312, 107] width 327 height 19
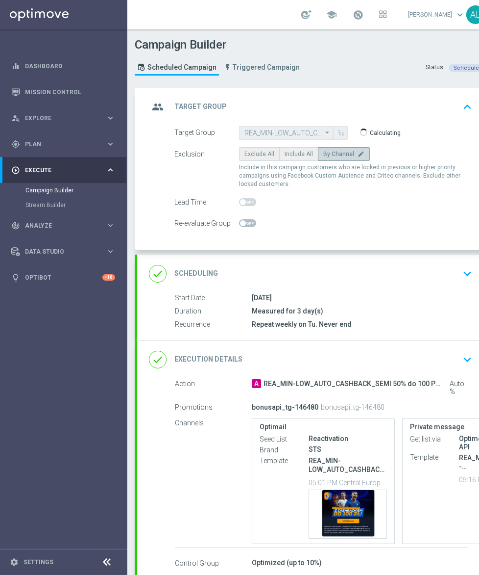
click at [331, 275] on div "done Scheduling keyboard_arrow_down" at bounding box center [312, 273] width 327 height 19
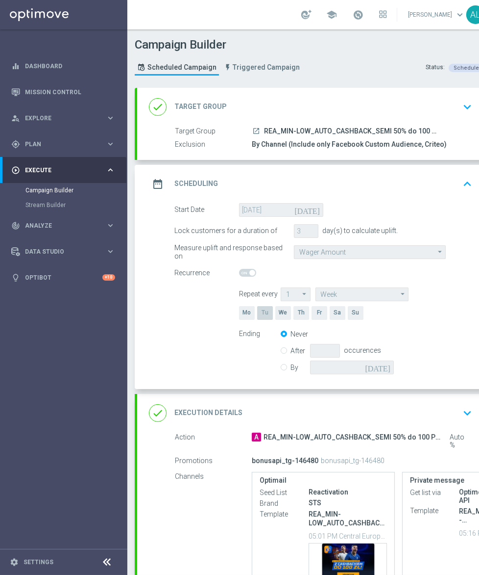
click at [327, 407] on div "done Execution Details keyboard_arrow_down" at bounding box center [312, 412] width 327 height 19
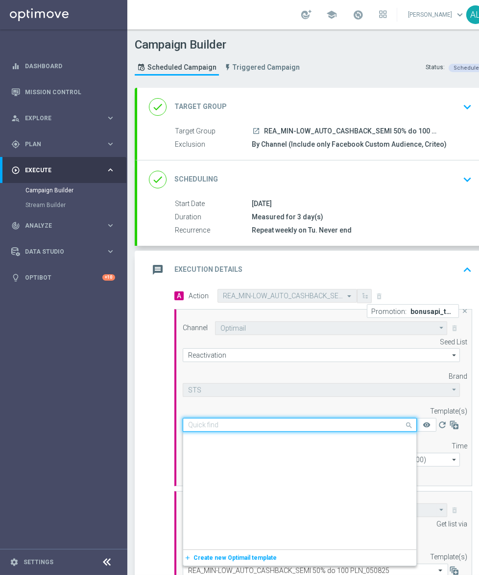
click at [242, 426] on input "text" at bounding box center [290, 425] width 204 height 8
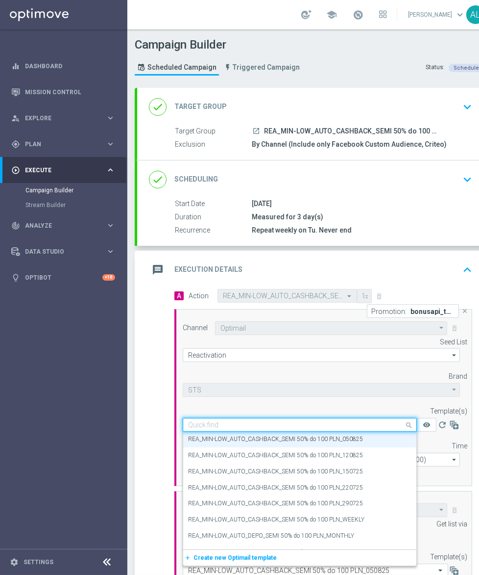
paste input "REA_MIN-LOW_AUTO_CASHBACK_SEMI 50% do 100 PLN_120825"
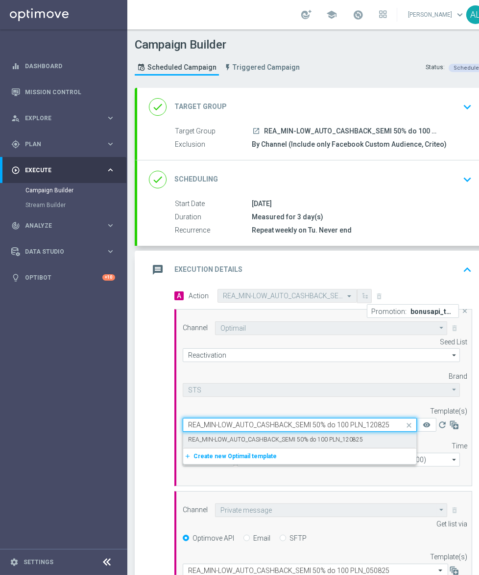
click at [255, 435] on label "REA_MIN-LOW_AUTO_CASHBACK_SEMI 50% do 100 PLN_120825" at bounding box center [275, 439] width 175 height 8
type input "REA_MIN-LOW_AUTO_CASHBACK_SEMI 50% do 100 PLN_120825"
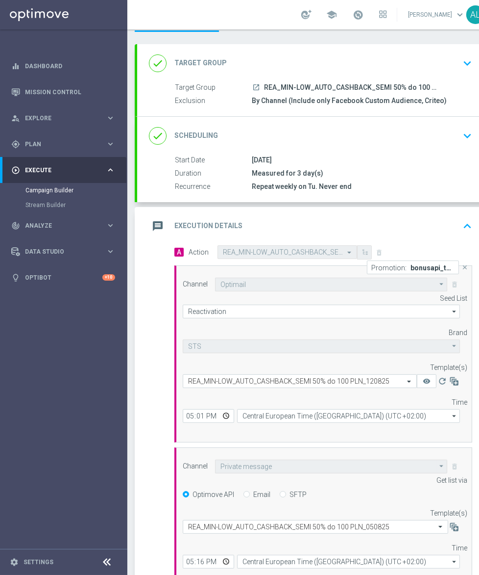
scroll to position [133, 0]
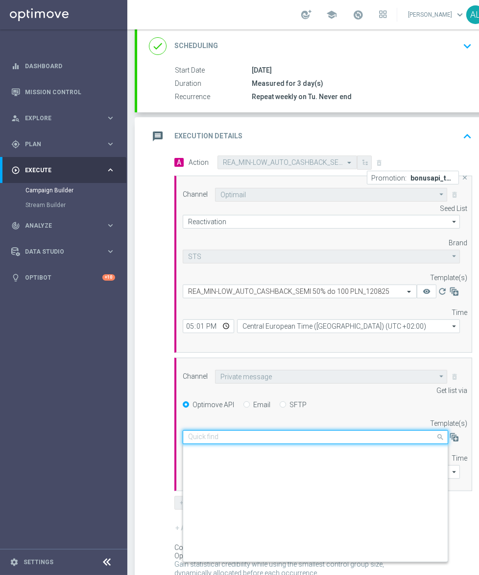
click at [251, 436] on input "text" at bounding box center [305, 437] width 235 height 8
paste input "REA_MIN-LOW_AUTO_CASHBACK_SEMI 50% do 100 PLN_120825"
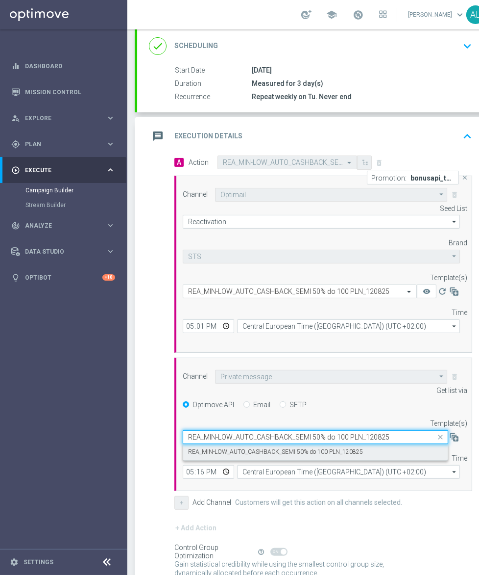
click at [250, 446] on div "REA_MIN-LOW_AUTO_CASHBACK_SEMI 50% do 100 PLN_120825" at bounding box center [315, 452] width 255 height 16
type input "REA_MIN-LOW_AUTO_CASHBACK_SEMI 50% do 100 PLN_120825"
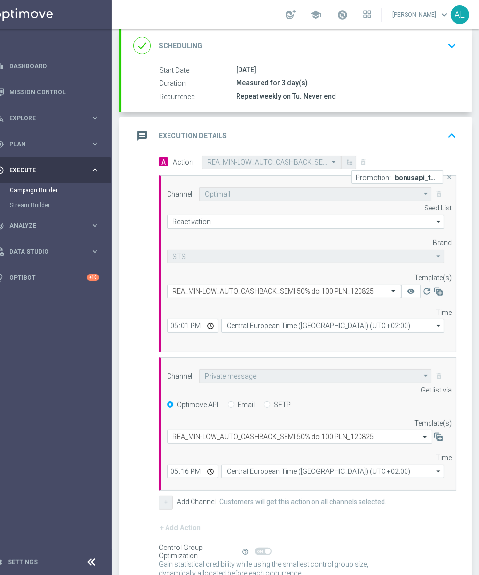
scroll to position [223, 0]
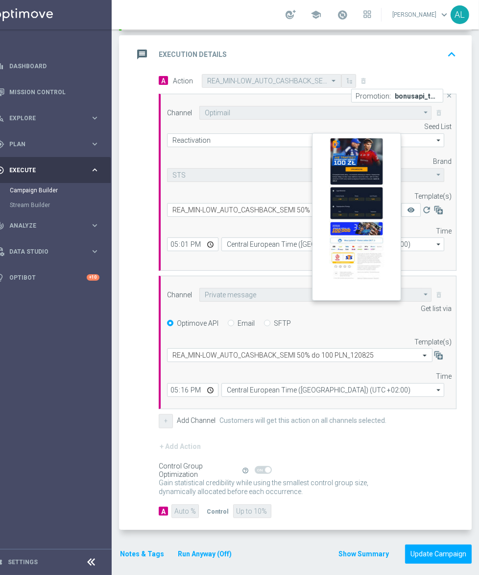
click at [407, 203] on button "remove_red_eye" at bounding box center [412, 210] width 20 height 14
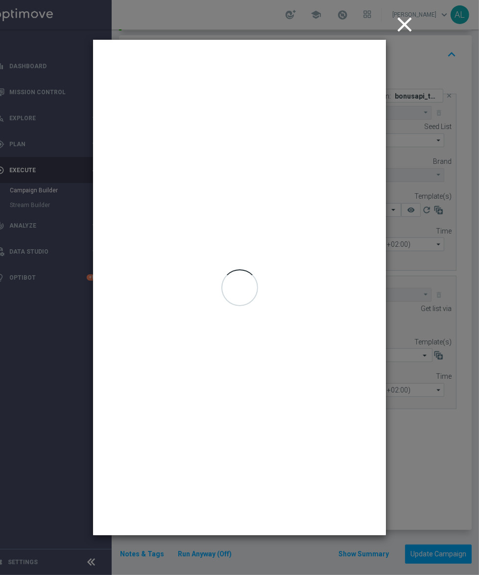
scroll to position [0, 15]
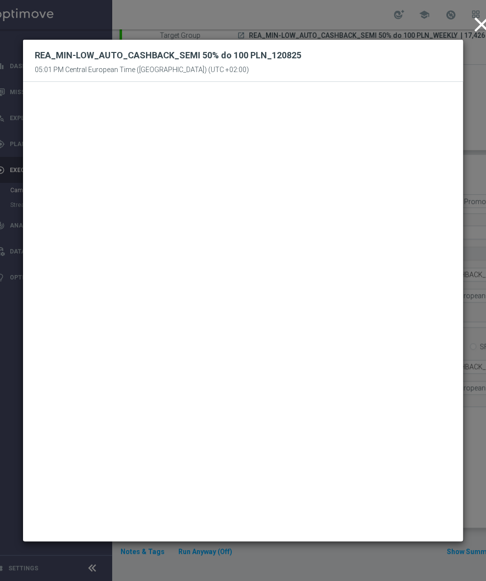
click at [470, 33] on icon "close" at bounding box center [482, 24] width 25 height 25
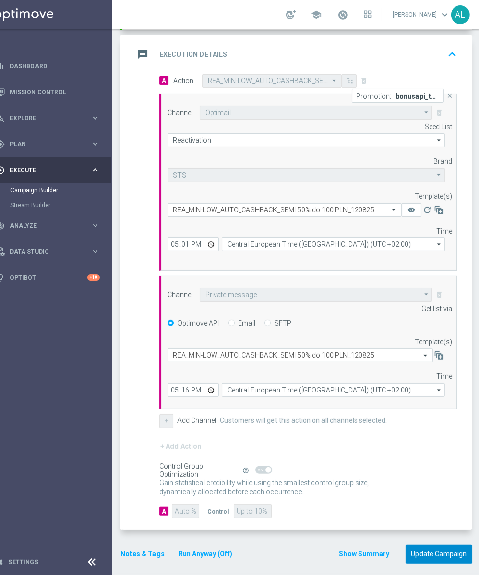
click at [427, 549] on button "Update Campaign" at bounding box center [439, 553] width 67 height 19
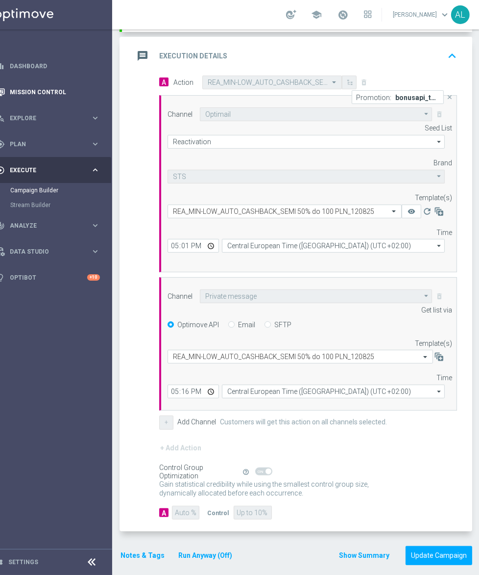
scroll to position [223, 0]
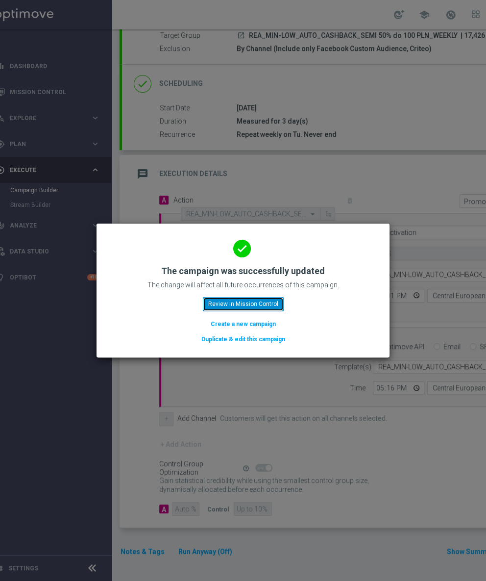
click at [253, 309] on button "Review in Mission Control" at bounding box center [243, 304] width 81 height 14
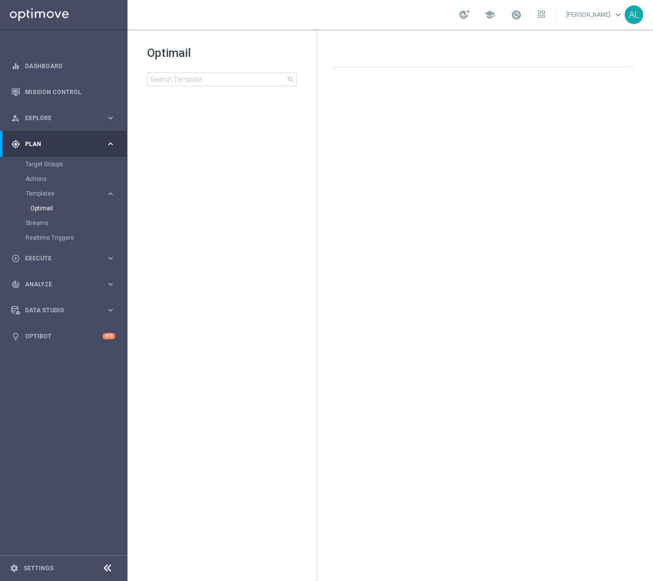
click at [197, 88] on div "Optimail search folder 1 Folder create_new_folder New Folder mode_edit Rename f…" at bounding box center [221, 90] width 189 height 122
click at [199, 83] on input at bounding box center [222, 80] width 150 height 14
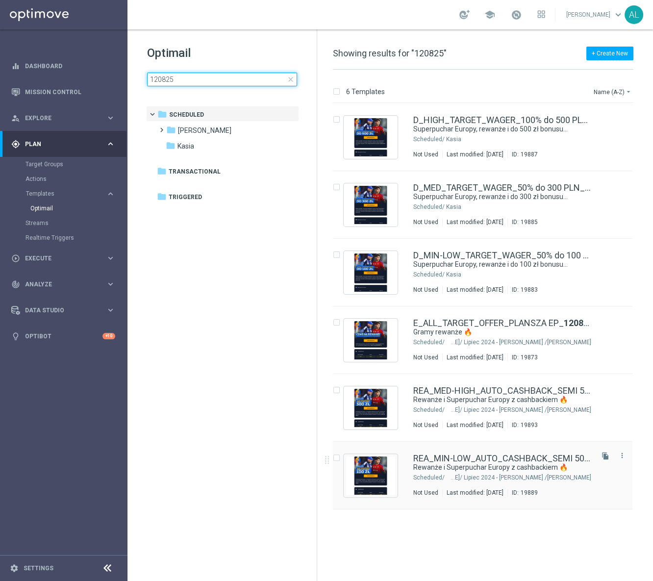
type input "120825"
click at [465, 459] on link "REA_MIN-LOW_AUTO_CASHBACK_SEMI 50% do 100 PLN_ 120825" at bounding box center [502, 458] width 178 height 9
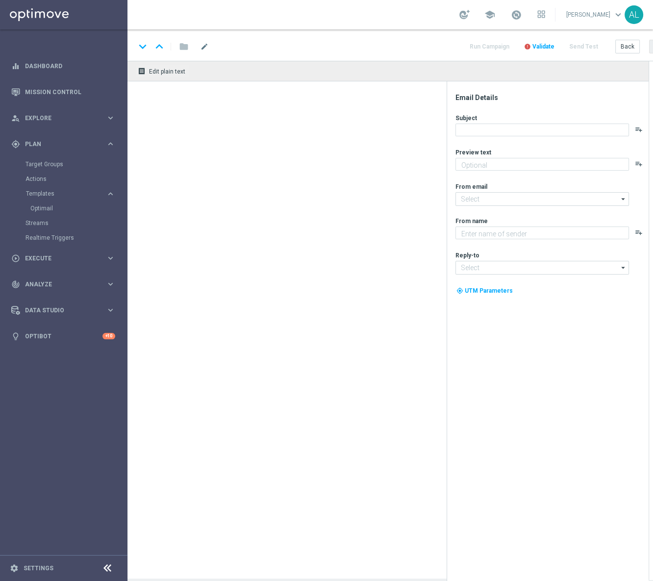
type input "REA_MIN-LOW_AUTO_CASHBACK_SEMI 50% do 100 PLN_120825"
type textarea "Wchodzisz do gry, czy stoisz z boku? ⚽️"
type input "oferta@sts.pl"
type textarea "STS"
type input "kontakt@sts.pl"
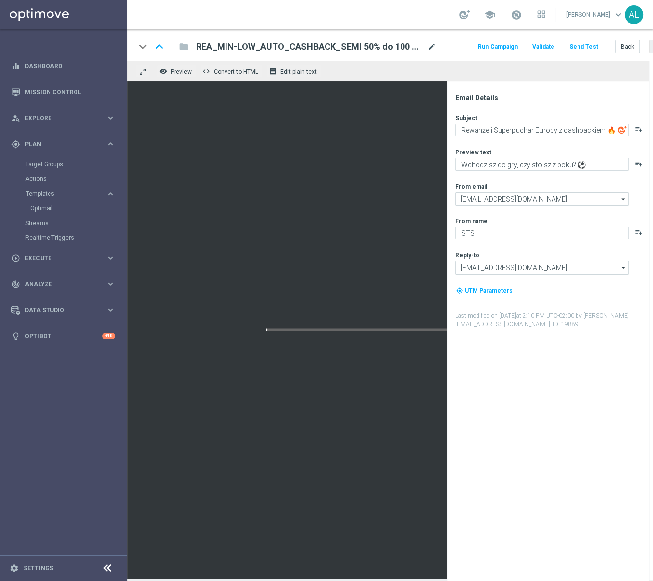
click at [434, 46] on span "mode_edit" at bounding box center [432, 46] width 9 height 9
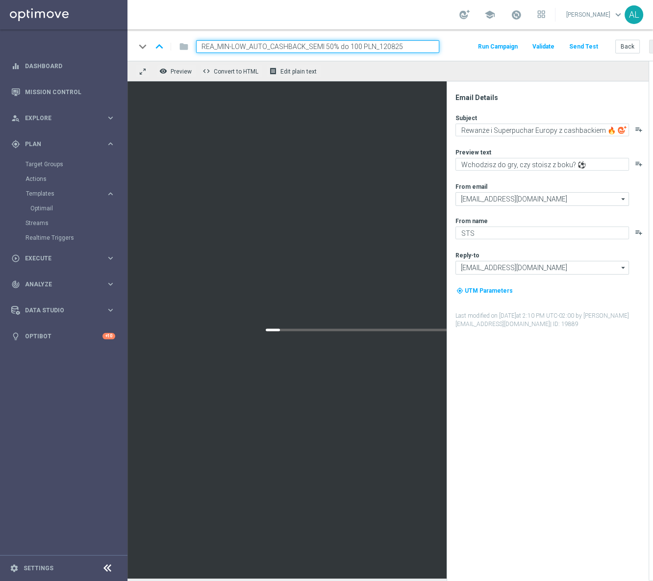
click at [451, 56] on div "keyboard_arrow_down keyboard_arrow_up folder REA_MIN-LOW_AUTO_CASHBACK_SEMI 50%…" at bounding box center [404, 44] width 554 height 31
click at [618, 45] on button "Back" at bounding box center [627, 47] width 25 height 14
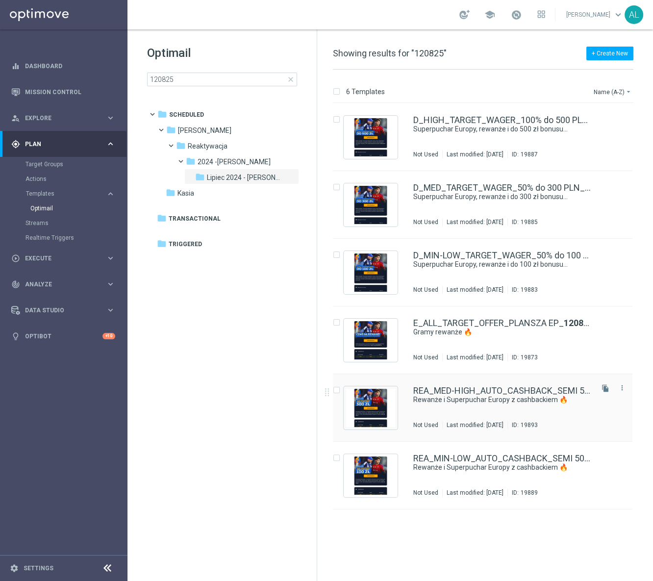
click at [466, 405] on div "REA_MED-HIGH_AUTO_CASHBACK_SEMI 50% do 300 PLN_ 120825 Rewanże i Superpuchar Eu…" at bounding box center [502, 407] width 178 height 43
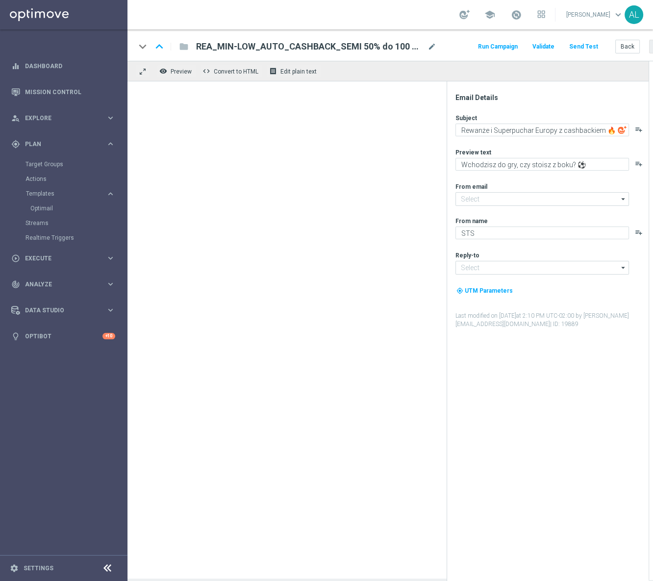
type input "oferta@sts.pl"
type input "kontakt@sts.pl"
type input "REA_MED-HIGH_AUTO_CASHBACK_SEMI 50% do 300 PLN_120825"
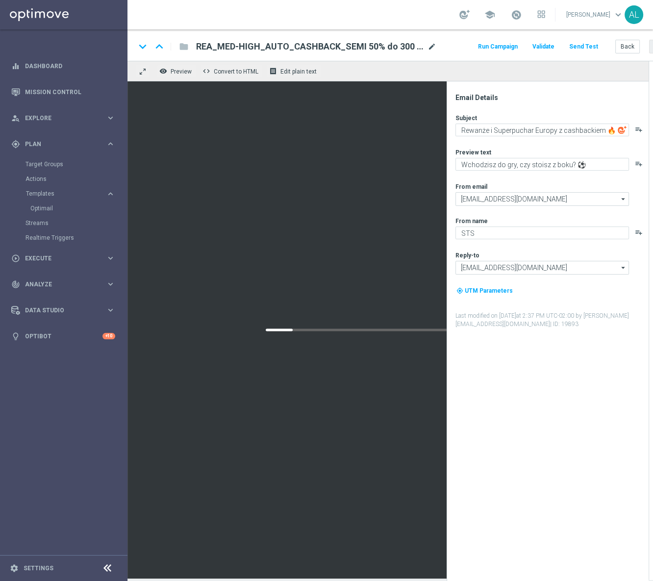
click at [429, 48] on span "mode_edit" at bounding box center [432, 46] width 9 height 9
click at [458, 57] on div "keyboard_arrow_down keyboard_arrow_up folder REA_MED-HIGH_AUTO_CASHBACK_SEMI 50…" at bounding box center [404, 44] width 554 height 31
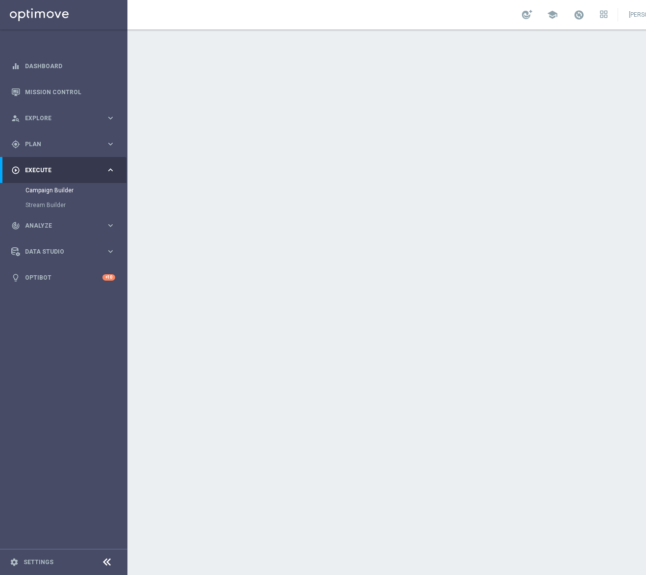
click at [554, 107] on div "done Target Group keyboard_arrow_down" at bounding box center [423, 107] width 548 height 19
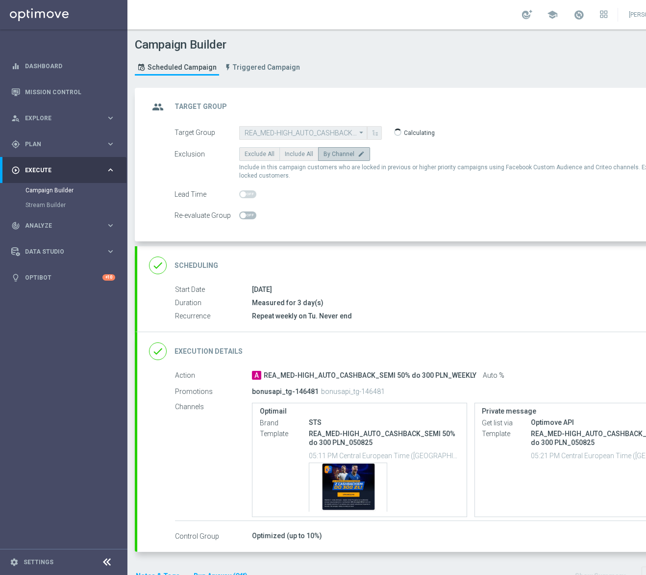
click at [528, 293] on div "[DATE]" at bounding box center [470, 289] width 437 height 10
drag, startPoint x: 551, startPoint y: 282, endPoint x: 549, endPoint y: 297, distance: 15.3
click at [550, 282] on div "done Scheduling keyboard_arrow_down" at bounding box center [422, 265] width 571 height 38
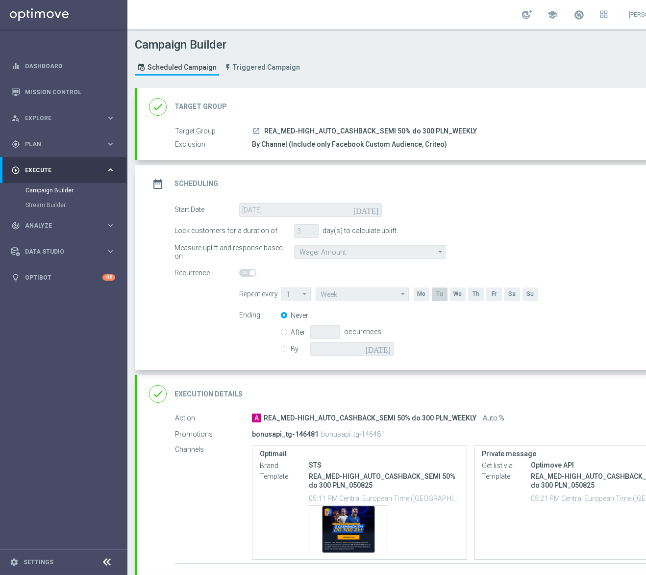
click at [548, 361] on div "Start Date [DATE] [DATE] Lock customers for a duration of 3 day(s) to calculate…" at bounding box center [422, 286] width 571 height 167
click at [539, 382] on div "done Execution Details keyboard_arrow_down" at bounding box center [422, 394] width 571 height 38
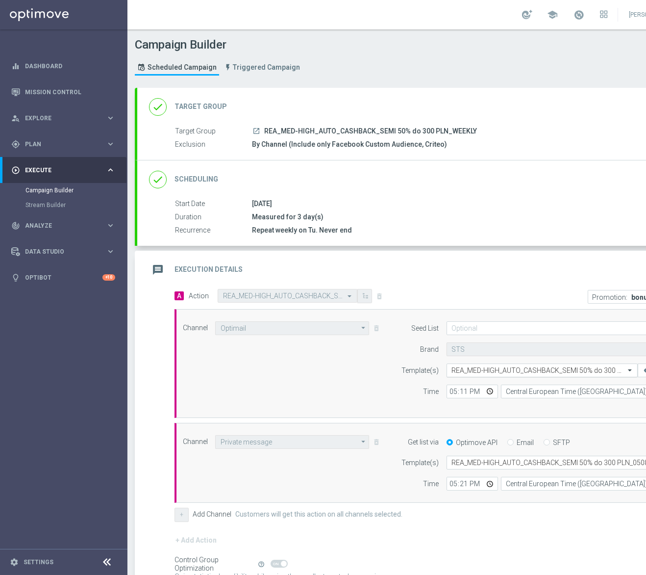
click at [456, 370] on input "text" at bounding box center [532, 370] width 161 height 8
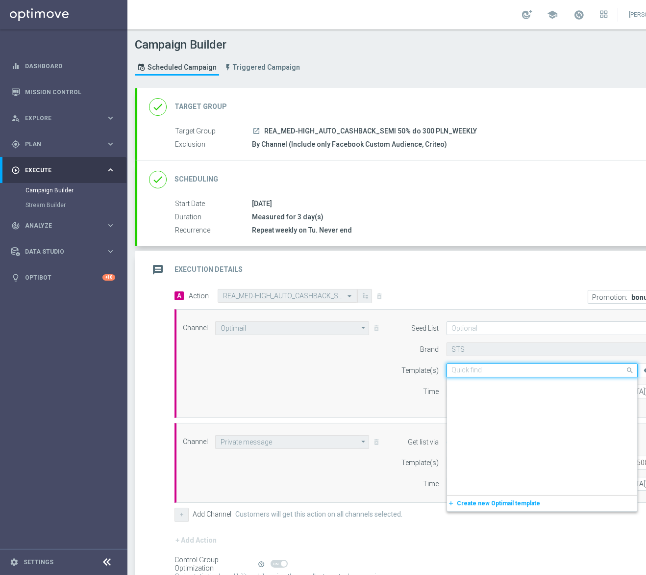
scroll to position [109189, 0]
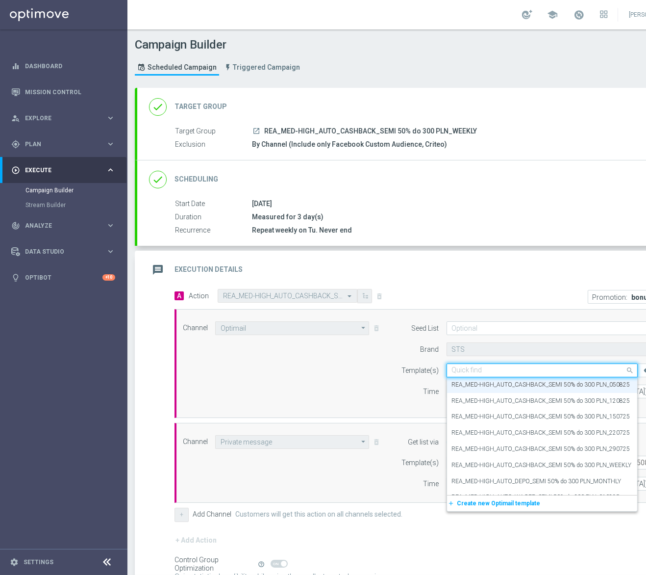
paste input "REA_MED-HIGH_AUTO_CASHBACK_SEMI 50% do 300 PLN_120825"
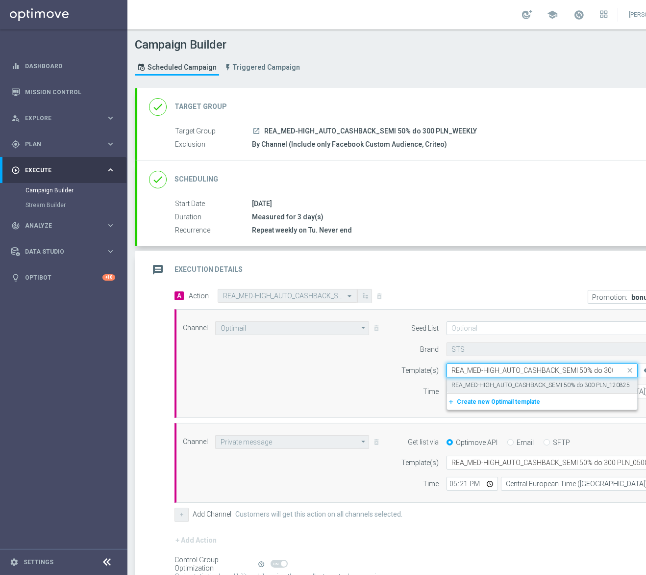
scroll to position [0, 0]
click at [489, 383] on label "REA_MED-HIGH_AUTO_CASHBACK_SEMI 50% do 300 PLN_120825" at bounding box center [541, 385] width 178 height 8
type input "REA_MED-HIGH_AUTO_CASHBACK_SEMI 50% do 300 PLN_120825"
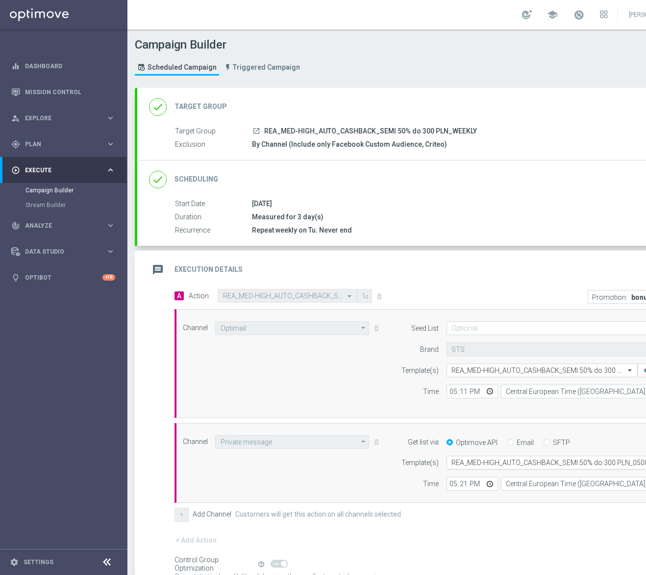
click at [482, 459] on input "text" at bounding box center [548, 462] width 192 height 8
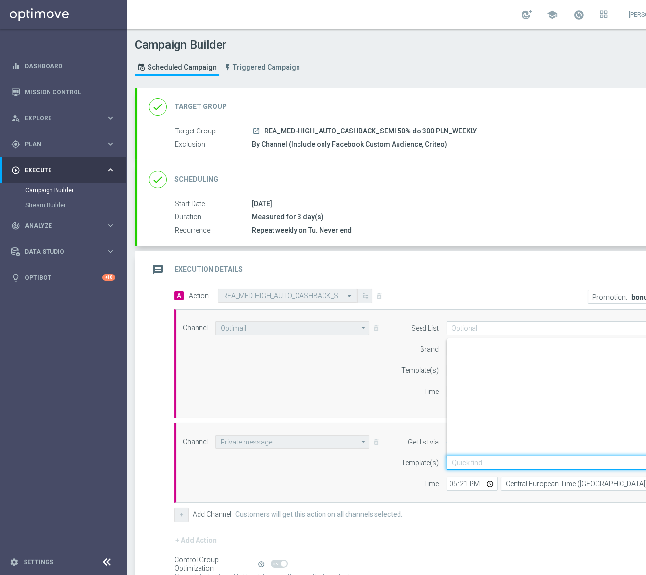
paste input "REA_MED-HIGH_AUTO_CASHBACK_SEMI 50% do 300 PLN_120825"
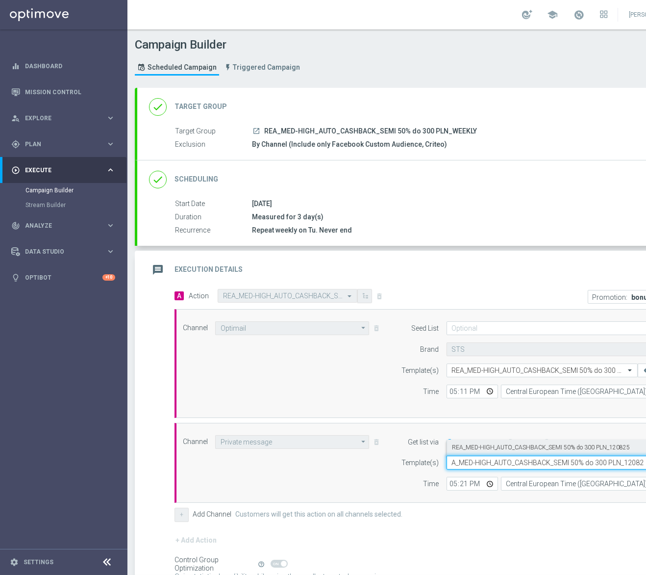
click at [491, 447] on label "REA_MED-HIGH_AUTO_CASHBACK_SEMI 50% do 300 PLN_120825" at bounding box center [541, 447] width 178 height 8
type input "REA_MED-HIGH_AUTO_CASHBACK_SEMI 50% do 300 PLN_120825"
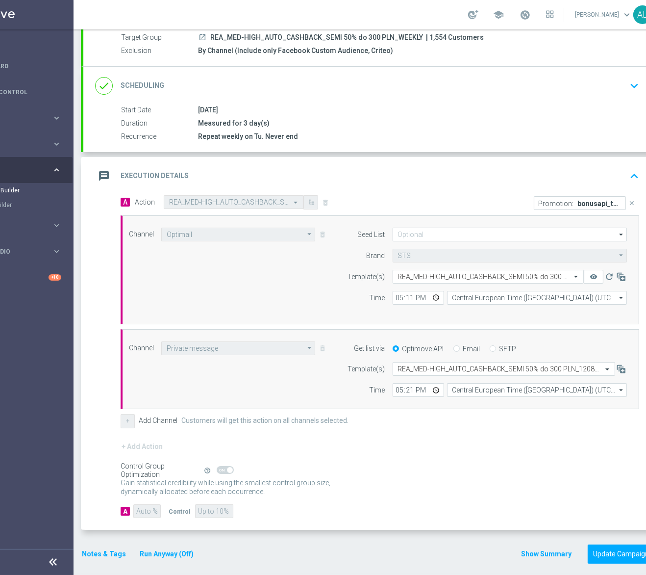
scroll to position [0, 76]
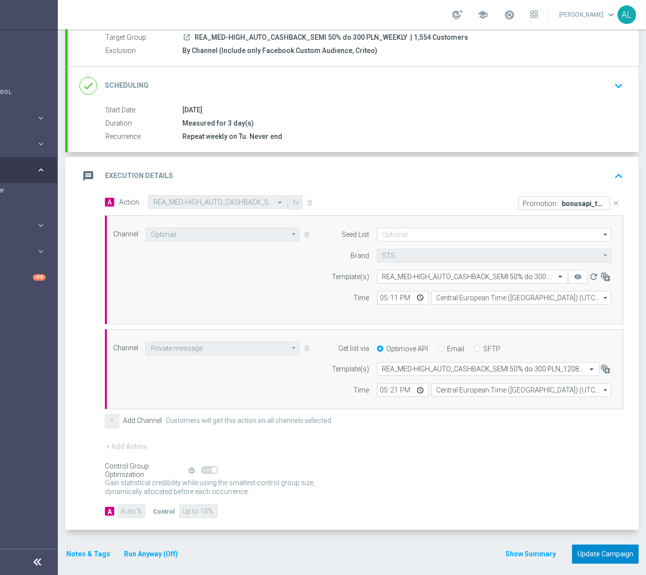
click at [594, 550] on button "Update Campaign" at bounding box center [605, 553] width 67 height 19
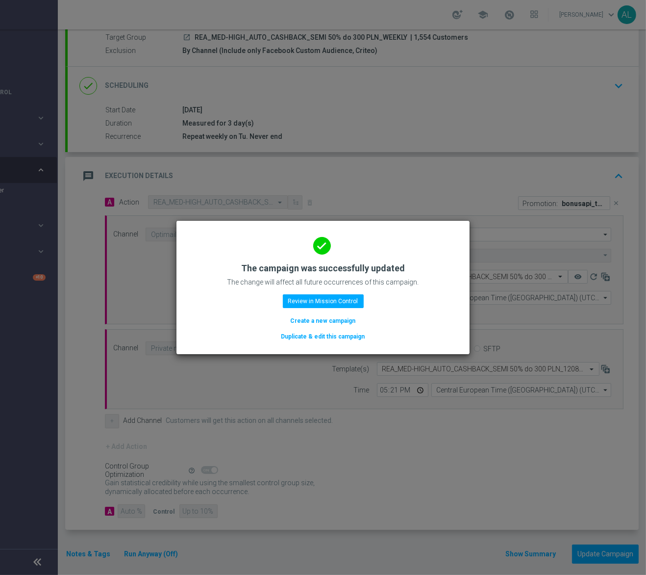
scroll to position [0, 69]
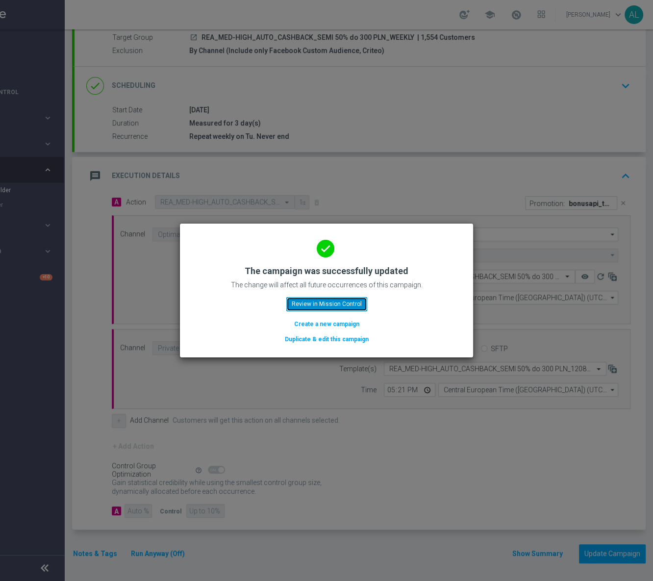
click at [331, 302] on button "Review in Mission Control" at bounding box center [326, 304] width 81 height 14
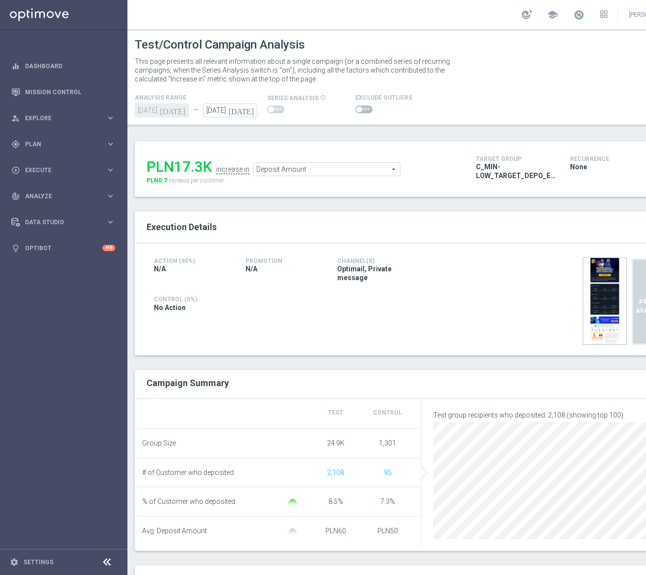
click at [316, 172] on span "Deposit Amount" at bounding box center [327, 169] width 146 height 13
click at [341, 170] on span "Deposit Amount" at bounding box center [327, 169] width 146 height 13
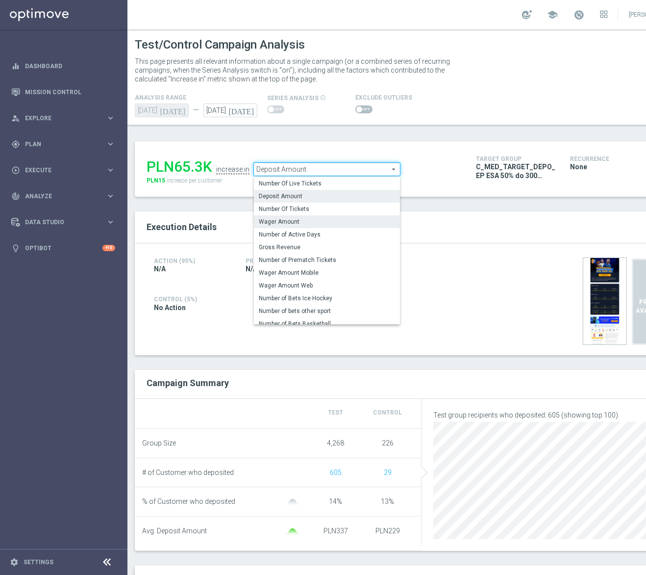
click at [295, 220] on span "Wager Amount" at bounding box center [327, 222] width 136 height 8
type input "Wager Amount"
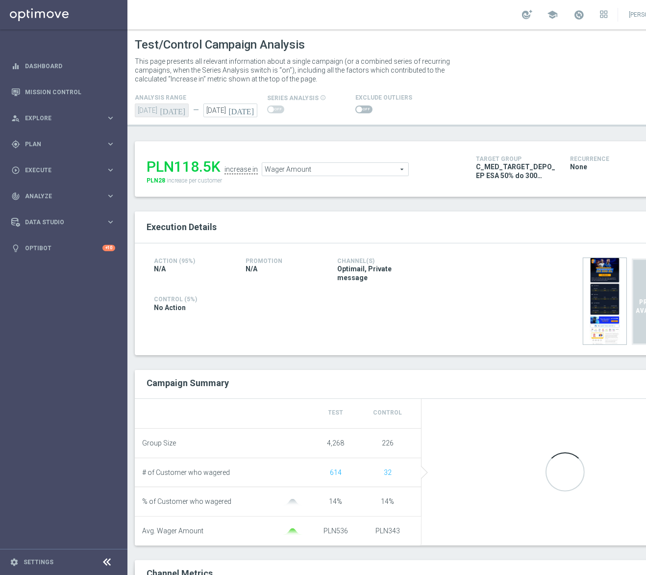
click at [357, 112] on span at bounding box center [363, 109] width 17 height 8
click at [357, 112] on input "checkbox" at bounding box center [363, 109] width 17 height 8
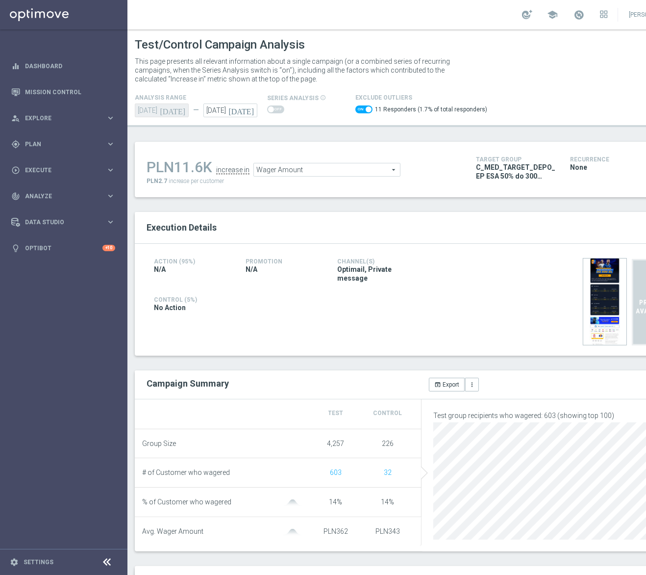
click at [316, 170] on span "Wager Amount" at bounding box center [327, 169] width 146 height 13
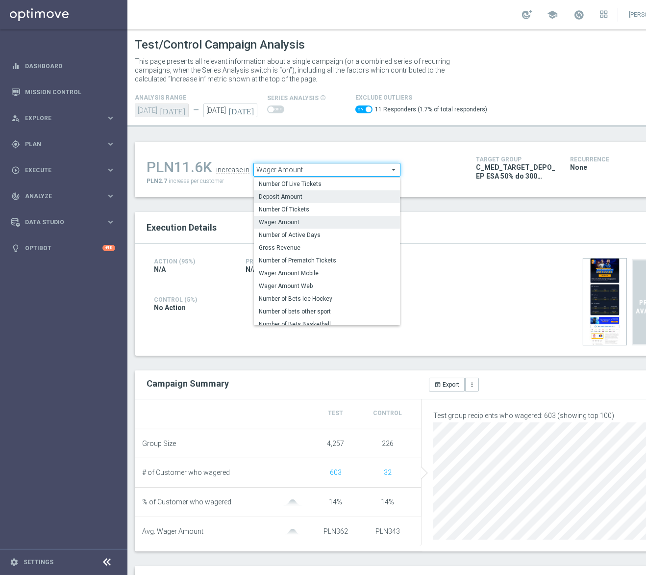
click at [290, 193] on span "Deposit Amount" at bounding box center [327, 197] width 136 height 8
checkbox input "false"
type input "Deposit Amount"
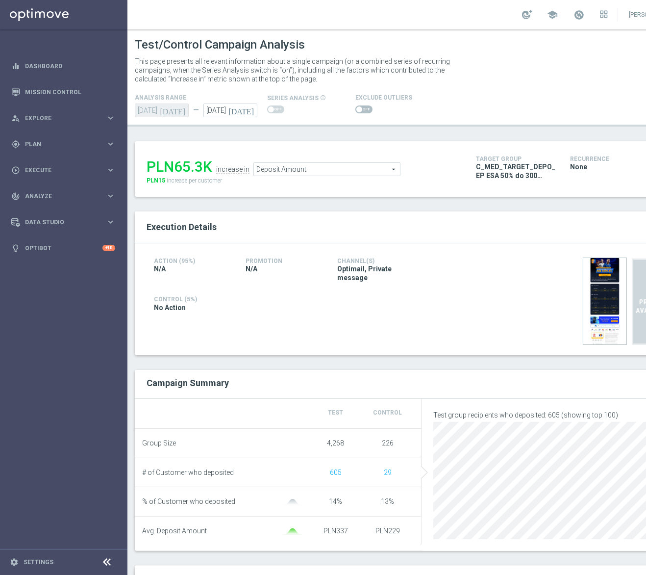
click at [358, 107] on span at bounding box center [363, 109] width 17 height 8
click at [358, 107] on input "checkbox" at bounding box center [363, 109] width 17 height 8
checkbox input "true"
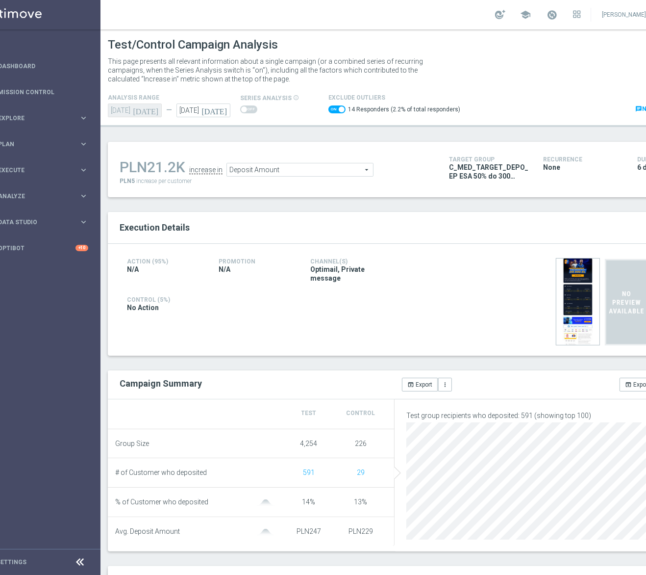
scroll to position [0, 46]
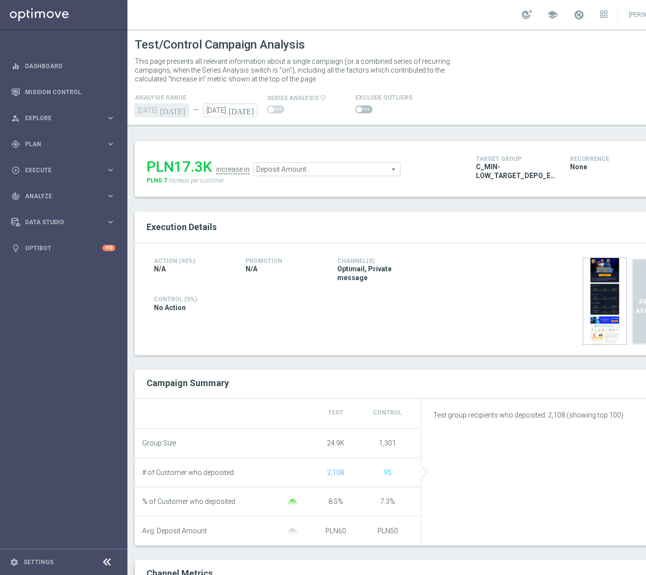
scroll to position [0, 45]
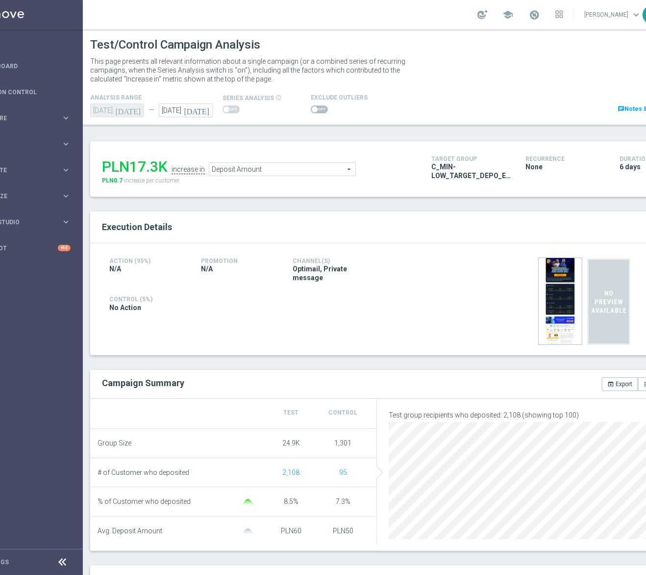
click at [319, 161] on ul "PLN17.3K increase in Deposit Amount Deposit Amount arrow_drop_down search" at bounding box center [260, 164] width 320 height 23
click at [305, 173] on span "Deposit Amount" at bounding box center [282, 169] width 146 height 13
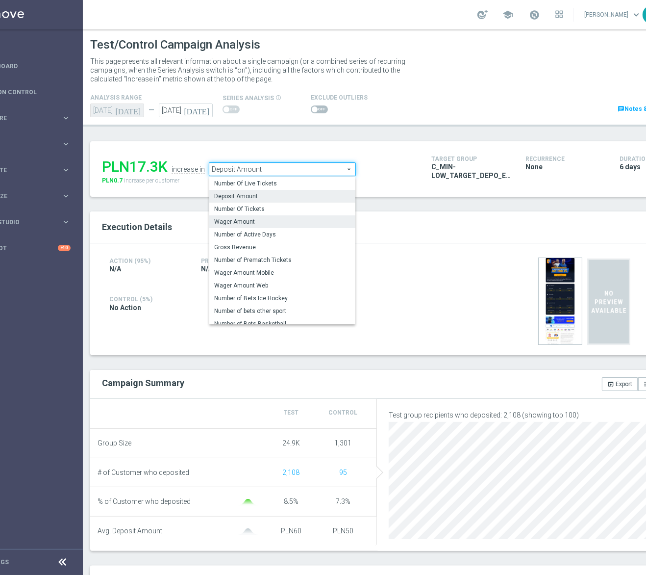
click at [277, 224] on span "Wager Amount" at bounding box center [282, 222] width 136 height 8
type input "Wager Amount"
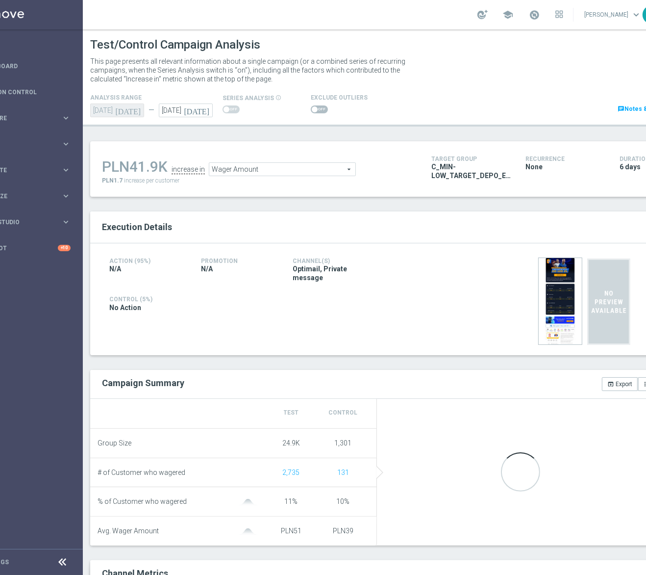
click at [312, 108] on span at bounding box center [315, 109] width 6 height 6
click at [312, 108] on input "checkbox" at bounding box center [319, 109] width 17 height 8
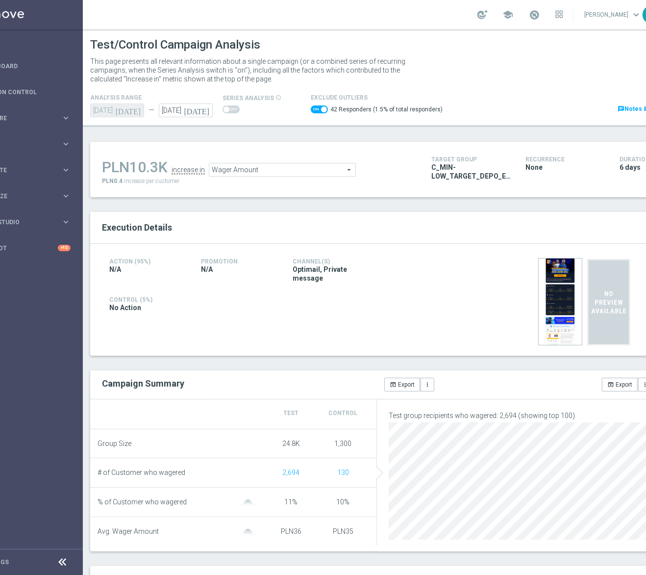
click at [255, 167] on span "Wager Amount" at bounding box center [282, 169] width 146 height 13
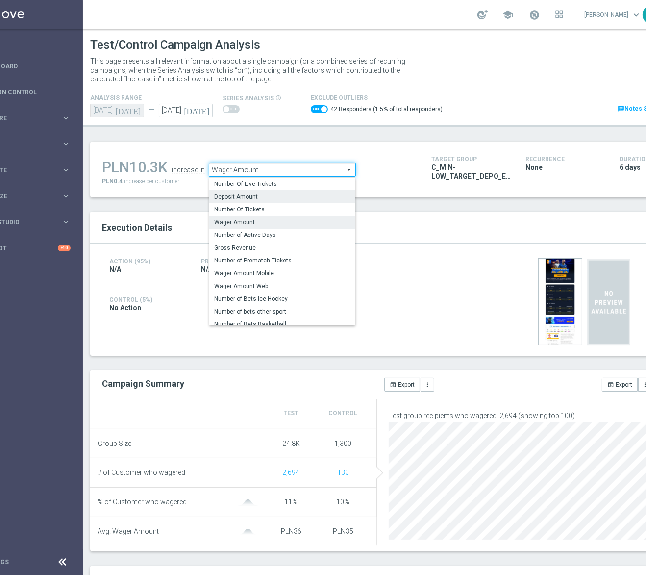
click at [242, 200] on span "Deposit Amount" at bounding box center [282, 197] width 136 height 8
checkbox input "false"
type input "Deposit Amount"
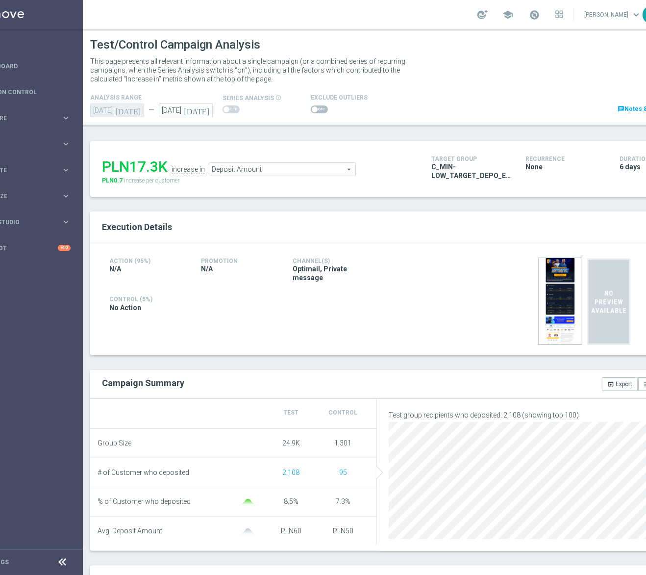
click at [318, 104] on div at bounding box center [339, 109] width 57 height 12
click at [316, 108] on span at bounding box center [319, 109] width 17 height 8
click at [316, 108] on input "checkbox" at bounding box center [319, 109] width 17 height 8
checkbox input "true"
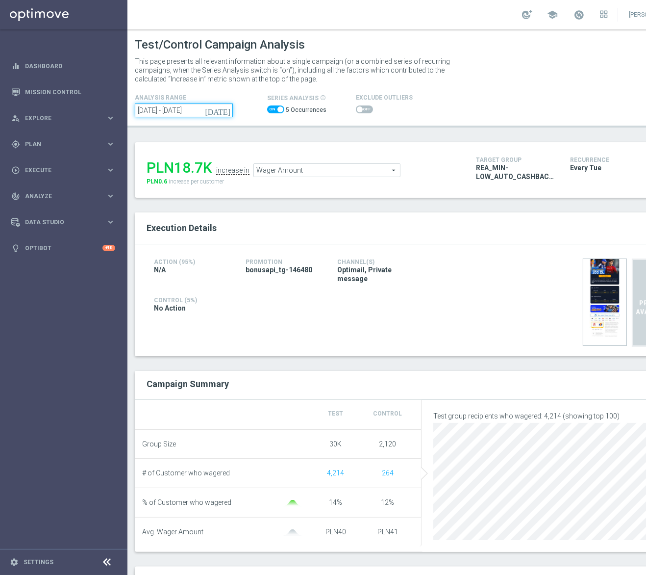
click at [191, 110] on input "[DATE] - [DATE]" at bounding box center [184, 110] width 98 height 14
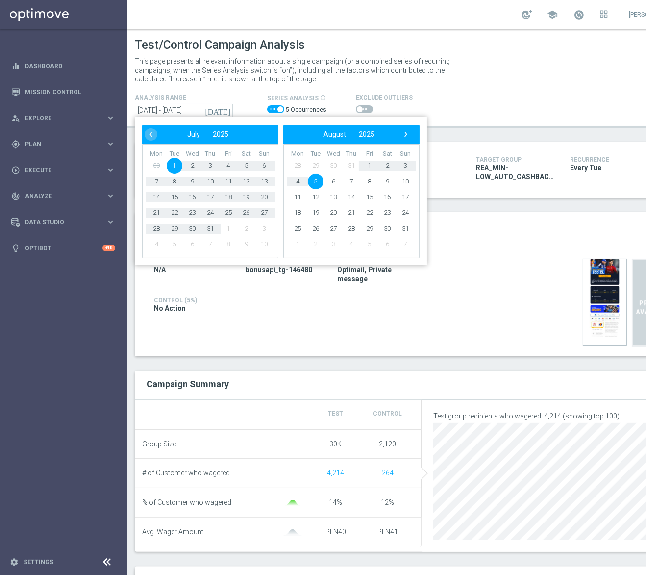
click at [316, 181] on span "5" at bounding box center [316, 182] width 16 height 16
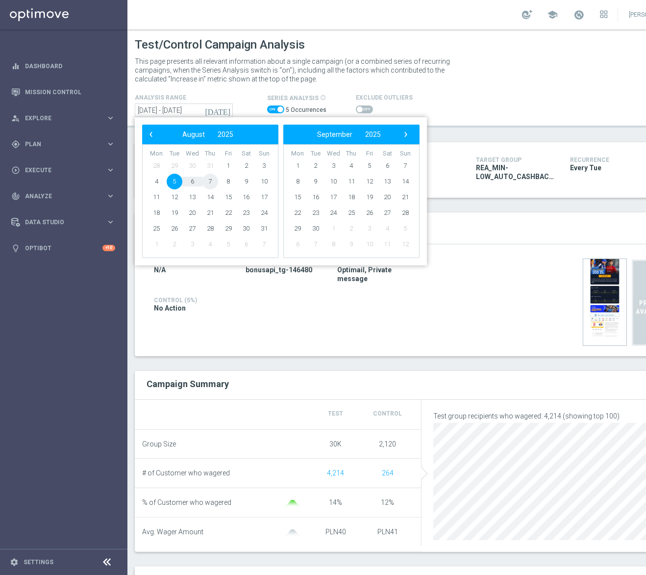
click at [210, 180] on span "7" at bounding box center [210, 182] width 16 height 16
type input "05 Aug 2025 - 07 Aug 2025"
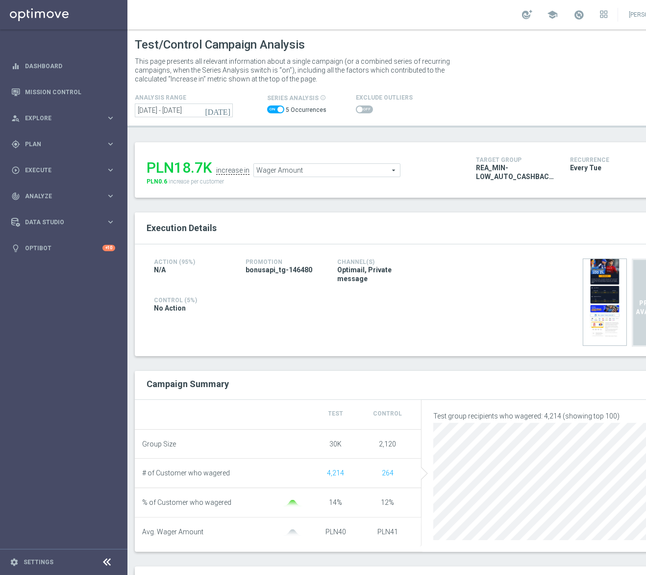
click at [271, 107] on span at bounding box center [275, 109] width 17 height 8
click at [271, 107] on input "checkbox" at bounding box center [275, 109] width 17 height 8
checkbox input "false"
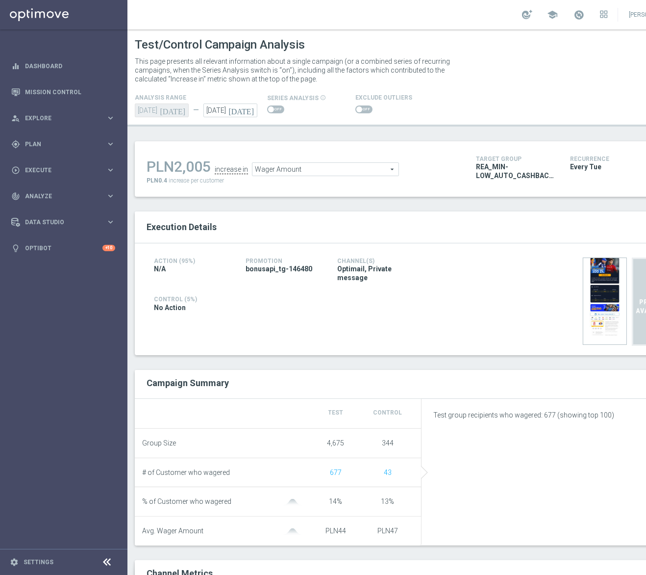
click at [163, 107] on div "[DATE] [DATE]" at bounding box center [162, 110] width 54 height 14
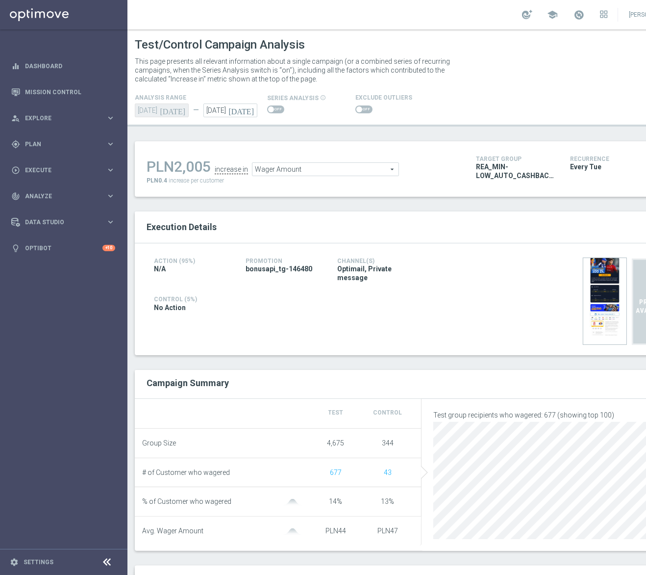
click at [368, 110] on span at bounding box center [363, 109] width 17 height 8
click at [368, 110] on input "checkbox" at bounding box center [363, 109] width 17 height 8
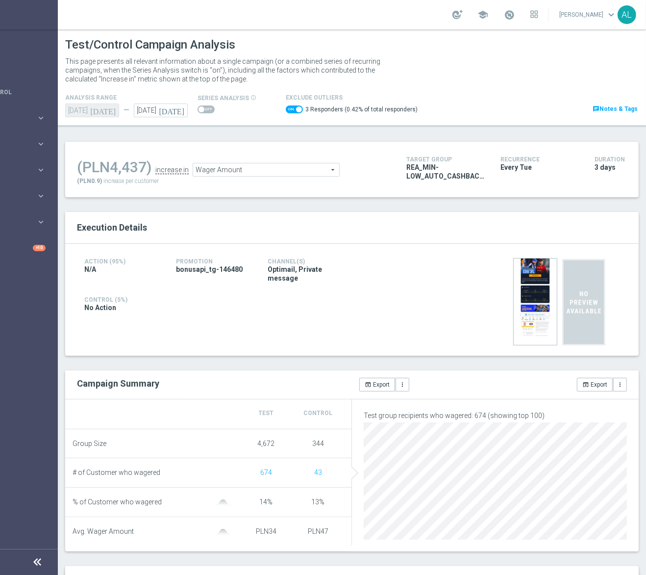
click at [247, 171] on span "Wager Amount" at bounding box center [266, 169] width 146 height 13
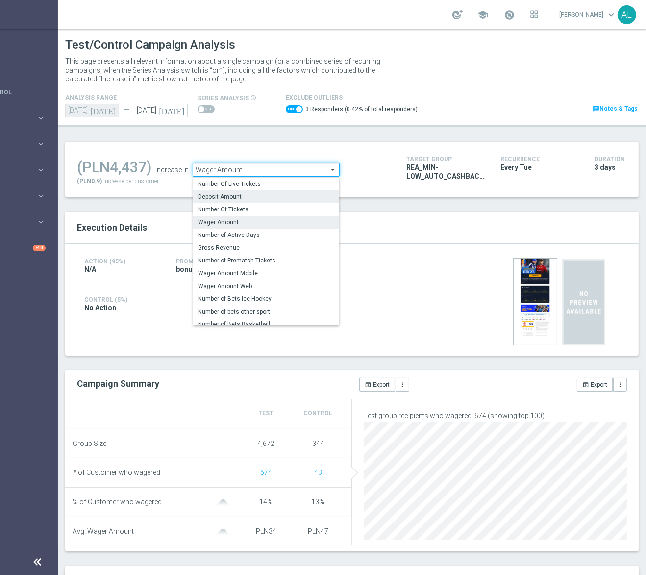
click at [237, 195] on span "Deposit Amount" at bounding box center [266, 197] width 136 height 8
checkbox input "false"
type input "Deposit Amount"
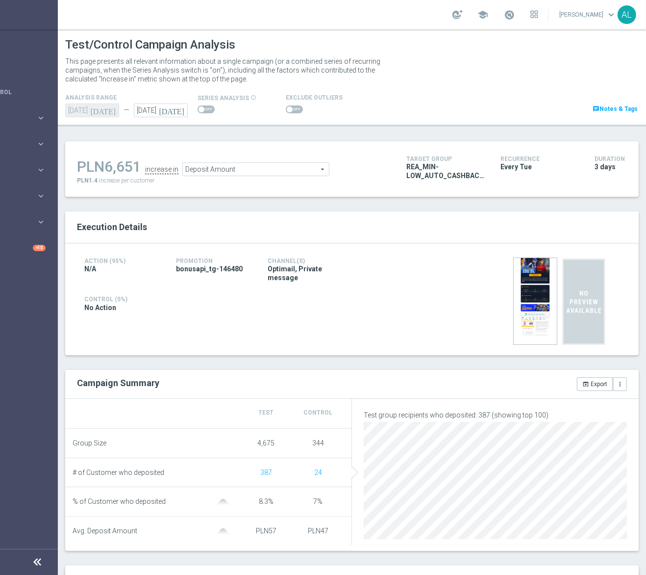
click at [286, 111] on span at bounding box center [294, 109] width 17 height 8
click at [286, 111] on input "checkbox" at bounding box center [294, 109] width 17 height 8
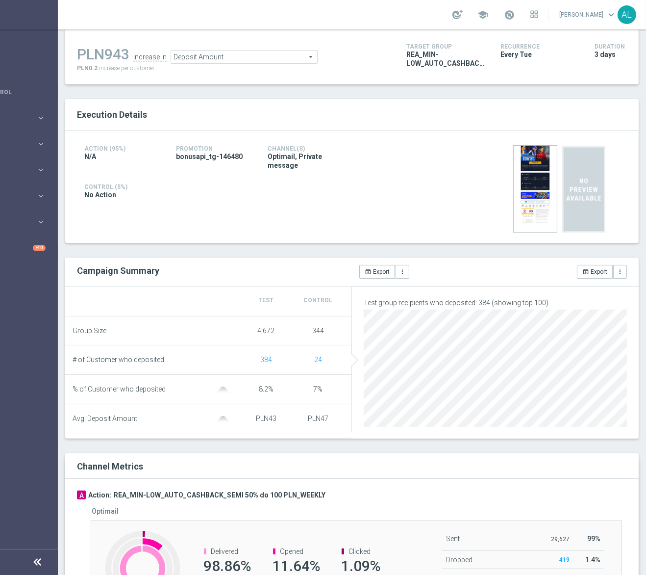
scroll to position [133, 0]
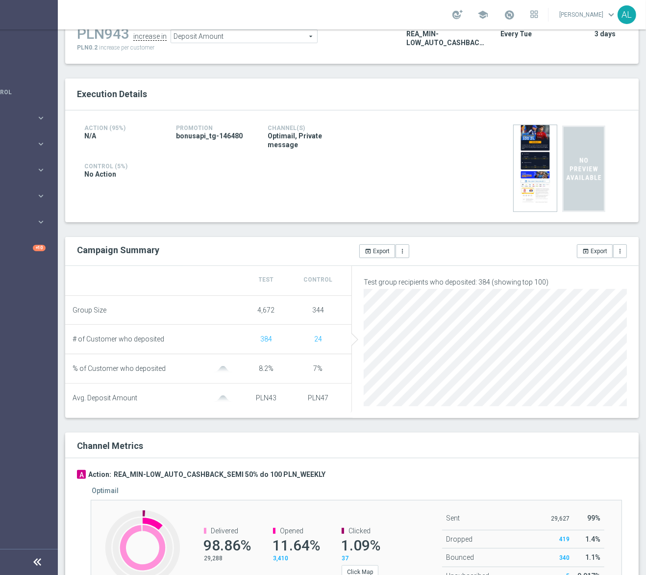
click at [294, 32] on span "Deposit Amount" at bounding box center [244, 36] width 146 height 13
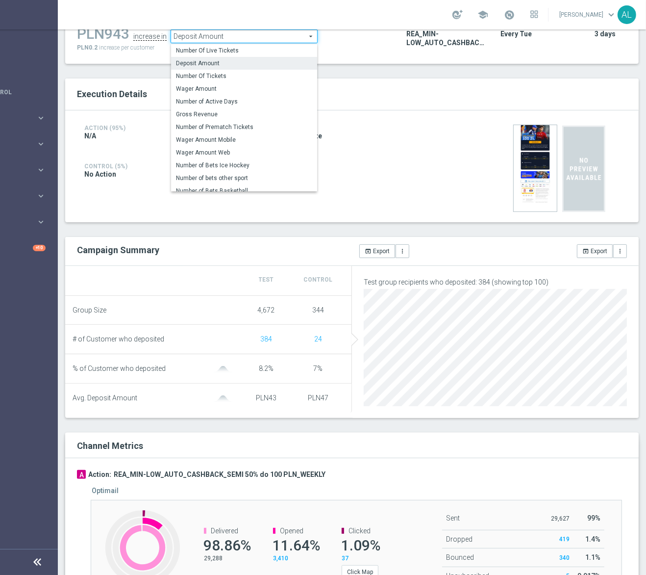
click at [444, 163] on div at bounding box center [535, 166] width 183 height 88
checkbox input "false"
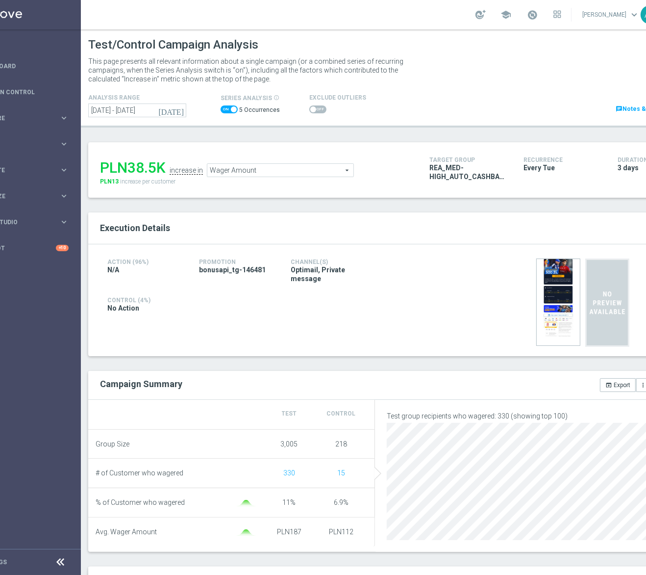
scroll to position [0, 47]
click at [142, 115] on input "01 Jul 2025 - 05 Aug 2025" at bounding box center [137, 110] width 98 height 14
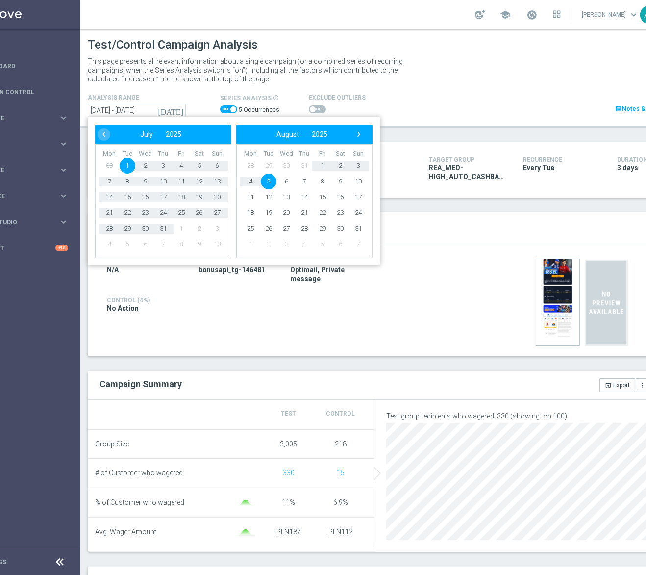
click at [266, 182] on span "5" at bounding box center [269, 182] width 16 height 16
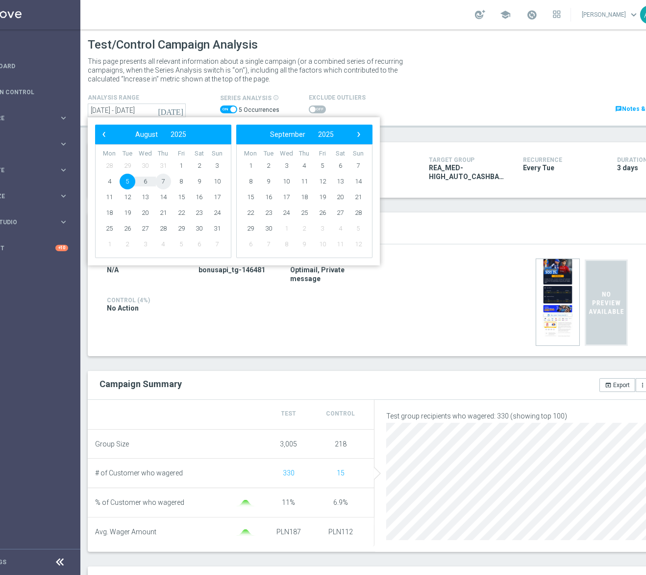
click at [157, 186] on span "7" at bounding box center [163, 182] width 16 height 16
type input "05 Aug 2025 - 07 Aug 2025"
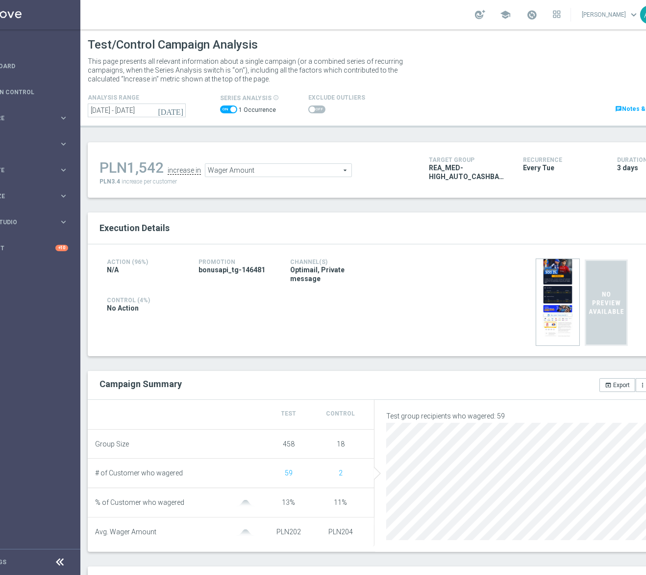
click at [309, 109] on span at bounding box center [312, 109] width 6 height 6
click at [308, 109] on input "checkbox" at bounding box center [316, 109] width 17 height 8
click at [292, 171] on span "Wager Amount" at bounding box center [289, 170] width 146 height 13
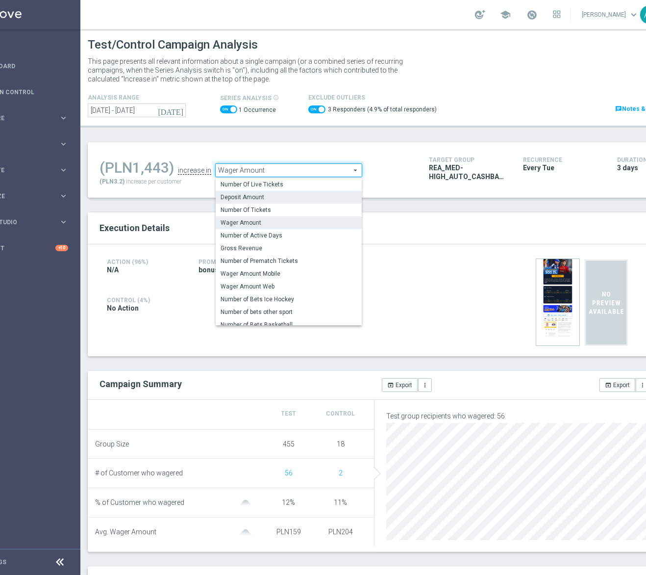
click at [260, 199] on span "Deposit Amount" at bounding box center [289, 197] width 136 height 8
checkbox input "false"
type input "Deposit Amount"
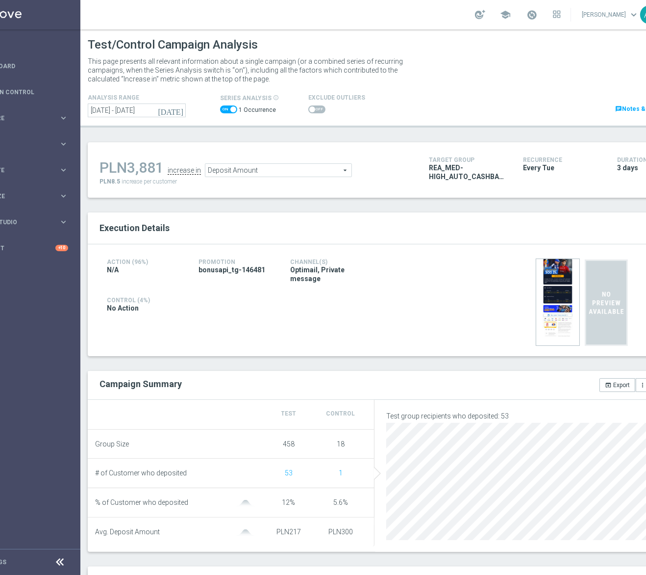
click at [309, 108] on span at bounding box center [312, 109] width 6 height 6
click at [308, 108] on input "checkbox" at bounding box center [316, 109] width 17 height 8
checkbox input "true"
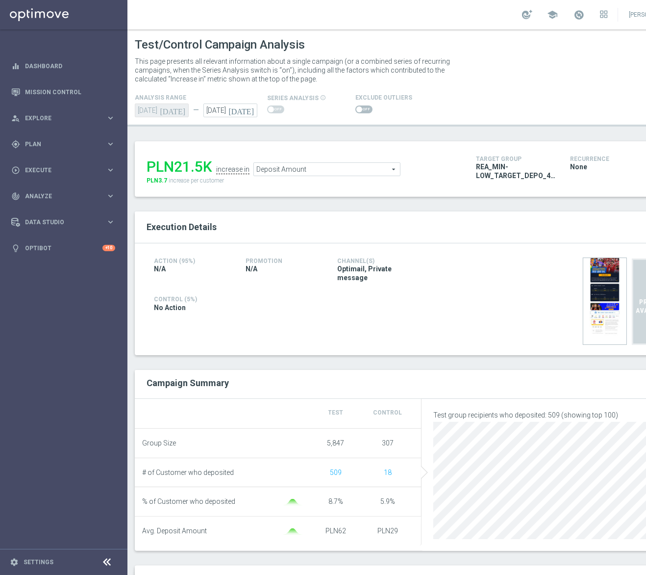
click at [364, 112] on span at bounding box center [363, 109] width 17 height 8
click at [364, 112] on input "checkbox" at bounding box center [363, 109] width 17 height 8
click at [297, 168] on span "Deposit Amount" at bounding box center [327, 169] width 146 height 13
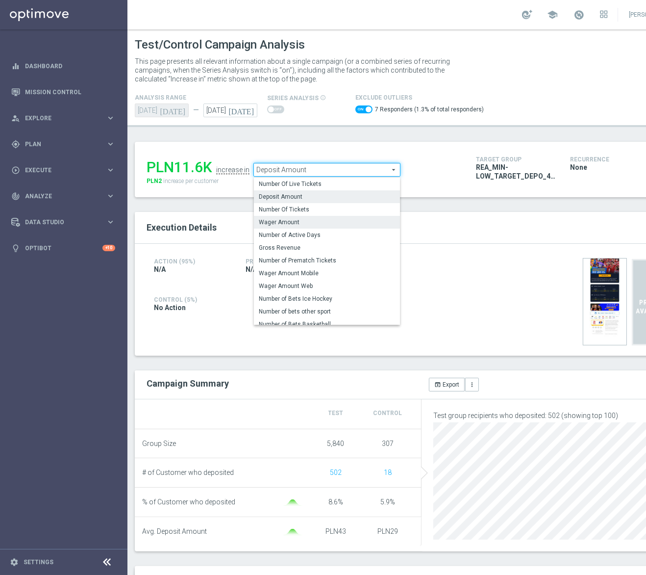
click at [284, 222] on span "Wager Amount" at bounding box center [327, 222] width 136 height 8
checkbox input "false"
type input "Wager Amount"
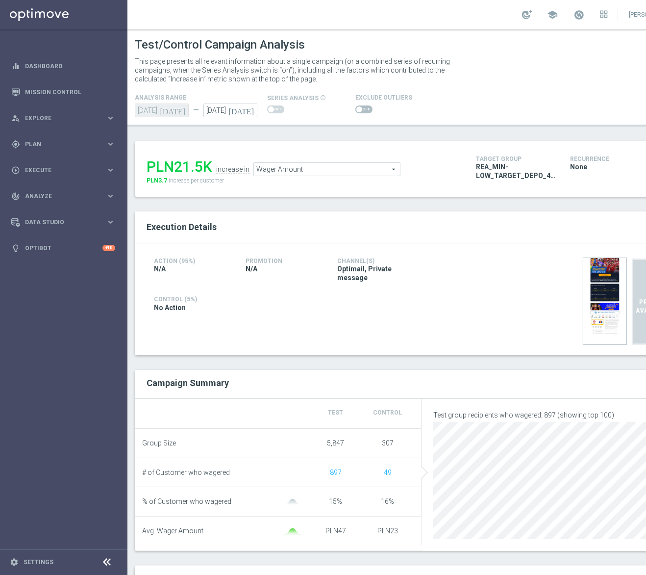
click at [314, 170] on span "Wager Amount" at bounding box center [327, 169] width 146 height 13
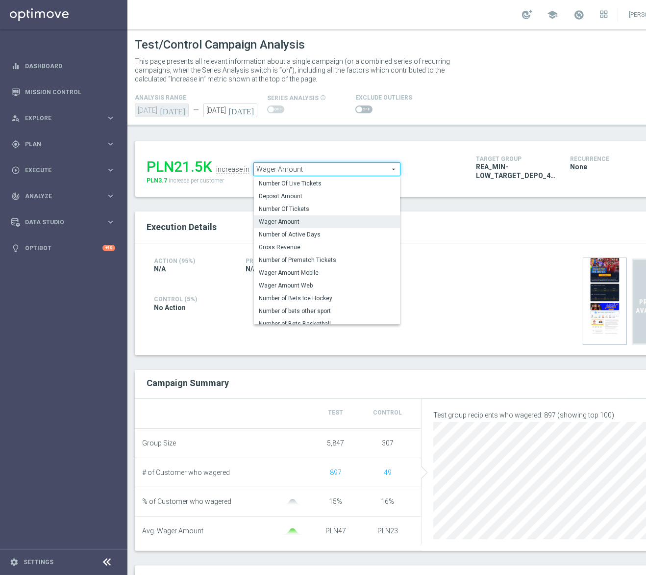
click at [314, 221] on span "Wager Amount" at bounding box center [327, 222] width 136 height 8
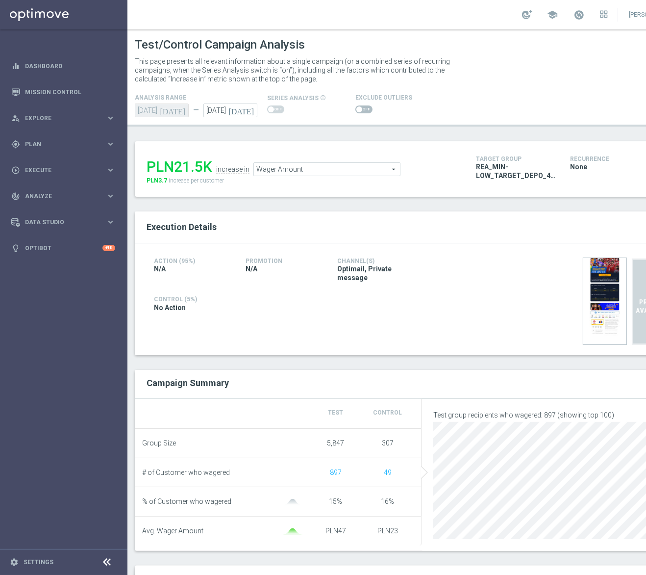
click at [363, 107] on span at bounding box center [363, 109] width 17 height 8
click at [363, 107] on input "checkbox" at bounding box center [363, 109] width 17 height 8
click at [290, 171] on span "Wager Amount" at bounding box center [325, 169] width 146 height 13
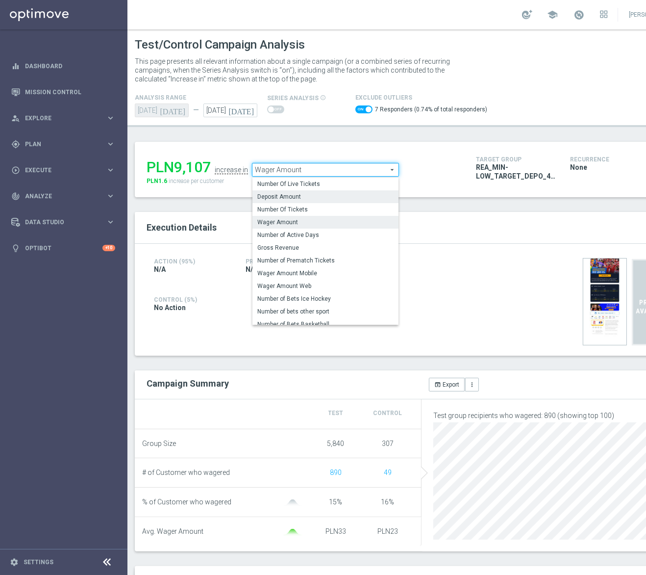
click at [293, 201] on label "Deposit Amount" at bounding box center [325, 196] width 146 height 13
checkbox input "false"
type input "Deposit Amount"
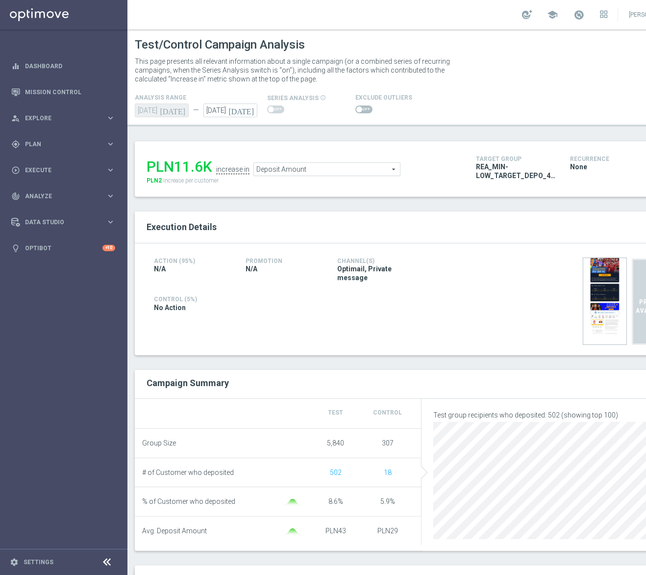
click at [361, 110] on span at bounding box center [363, 109] width 17 height 8
click at [361, 110] on input "checkbox" at bounding box center [363, 109] width 17 height 8
checkbox input "true"
click at [361, 107] on span at bounding box center [363, 109] width 17 height 8
click at [361, 107] on input "checkbox" at bounding box center [363, 109] width 17 height 8
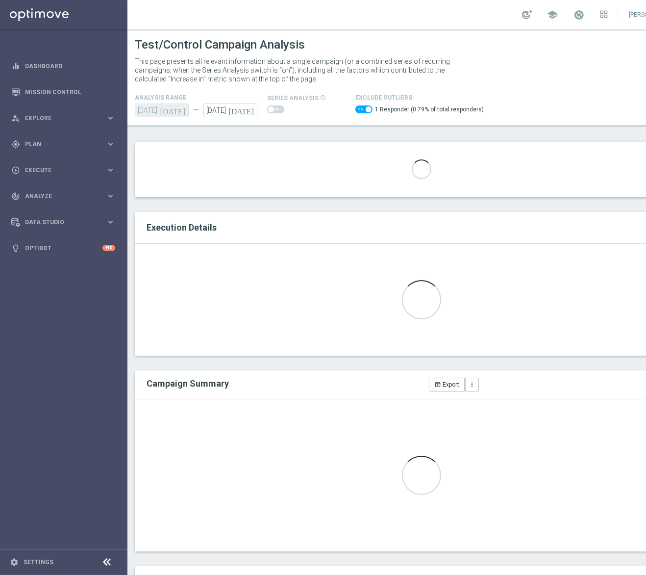
click at [369, 182] on div "Loading..." at bounding box center [422, 169] width 574 height 55
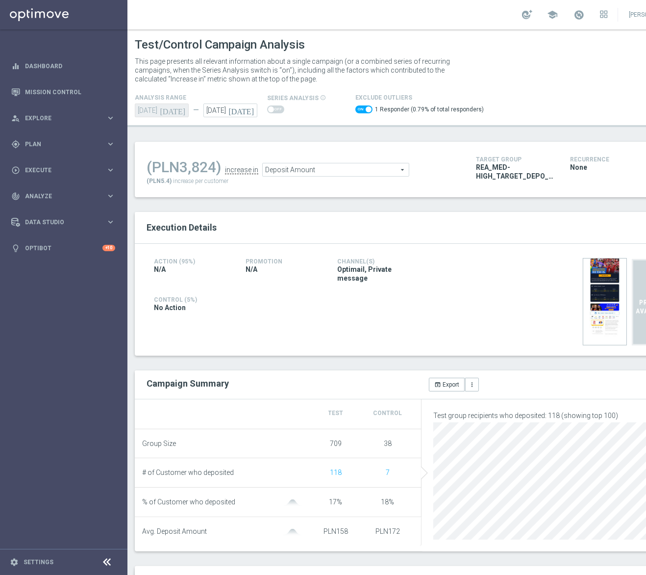
click at [343, 170] on span "Deposit Amount" at bounding box center [336, 169] width 146 height 13
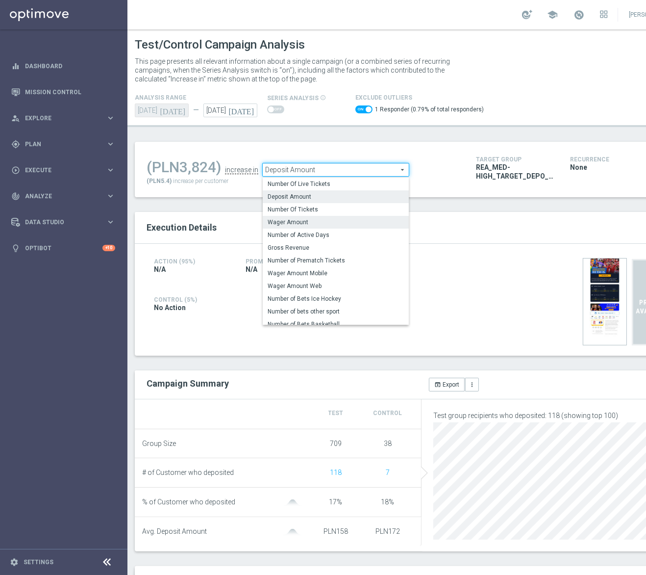
click at [318, 220] on span "Wager Amount" at bounding box center [336, 222] width 136 height 8
checkbox input "false"
type input "Wager Amount"
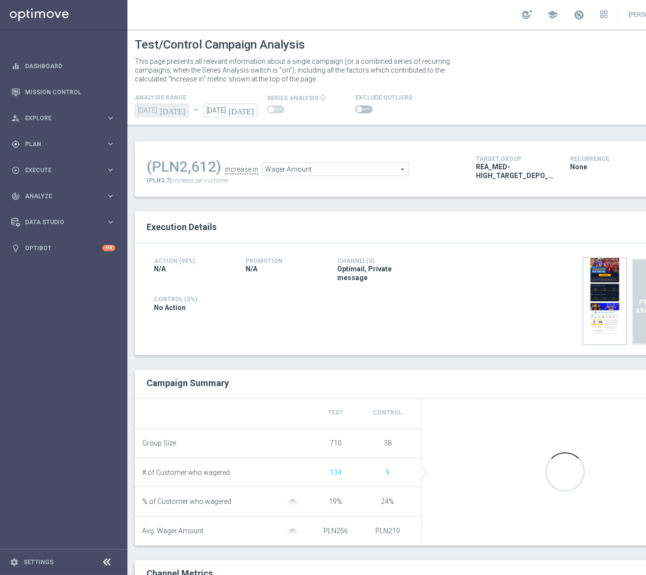
click at [360, 108] on span at bounding box center [363, 109] width 17 height 8
click at [360, 108] on input "checkbox" at bounding box center [363, 109] width 17 height 8
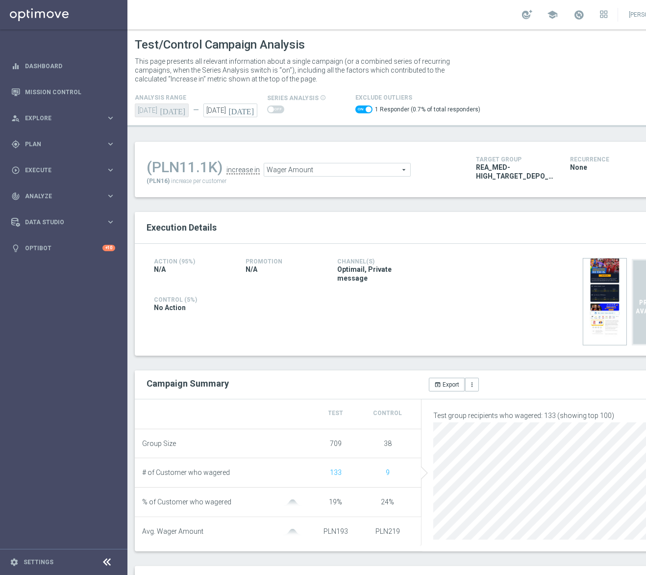
click at [338, 174] on span "Wager Amount" at bounding box center [337, 169] width 146 height 13
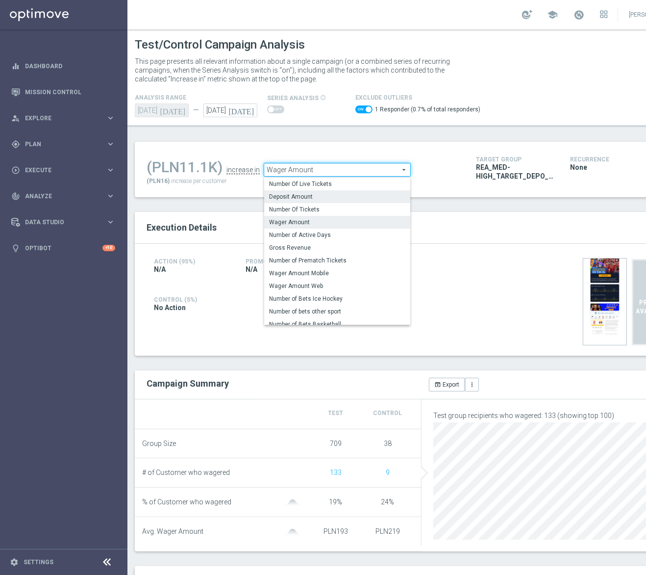
click at [320, 198] on span "Deposit Amount" at bounding box center [337, 197] width 136 height 8
checkbox input "false"
type input "Deposit Amount"
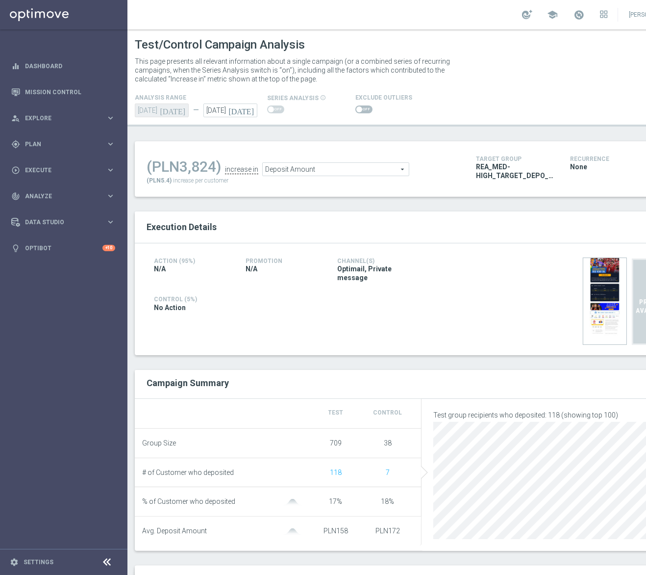
click at [368, 112] on span at bounding box center [363, 109] width 17 height 8
click at [368, 112] on input "checkbox" at bounding box center [363, 109] width 17 height 8
checkbox input "true"
